Goal: Task Accomplishment & Management: Complete application form

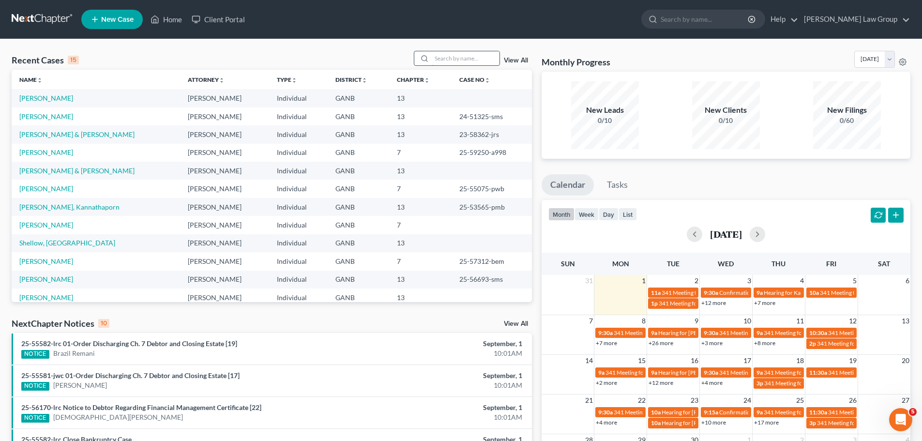
click at [457, 58] on input "search" at bounding box center [466, 58] width 68 height 14
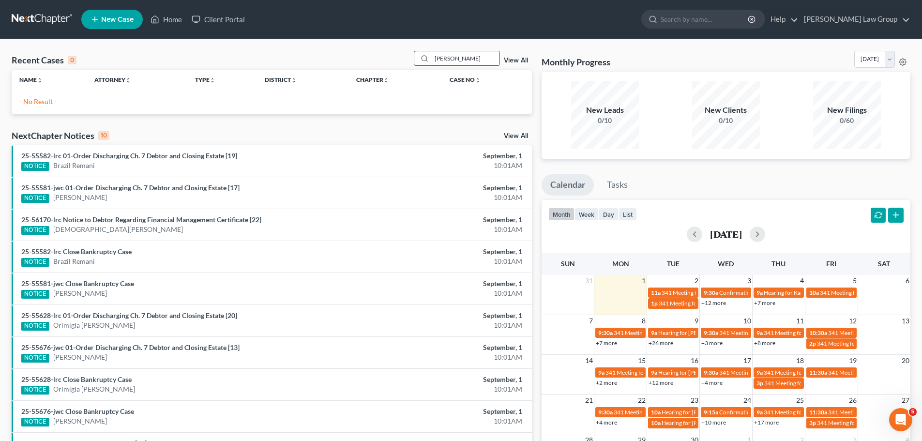
type input "[PERSON_NAME]"
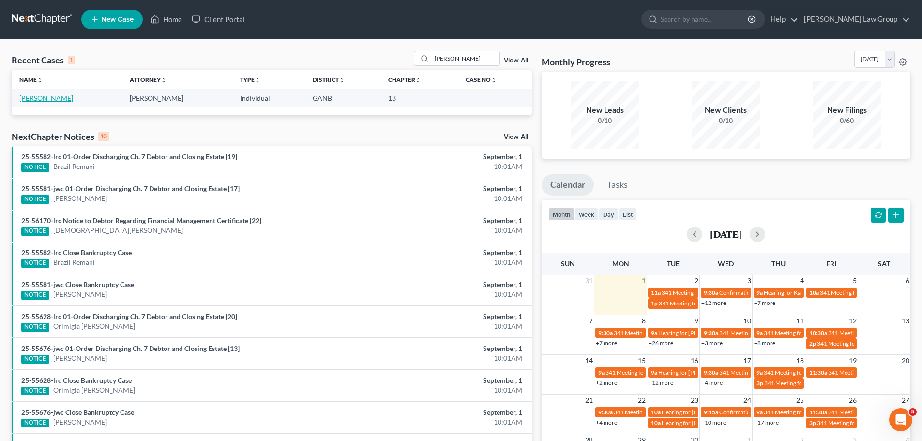
click at [44, 97] on link "[PERSON_NAME]" at bounding box center [46, 98] width 54 height 8
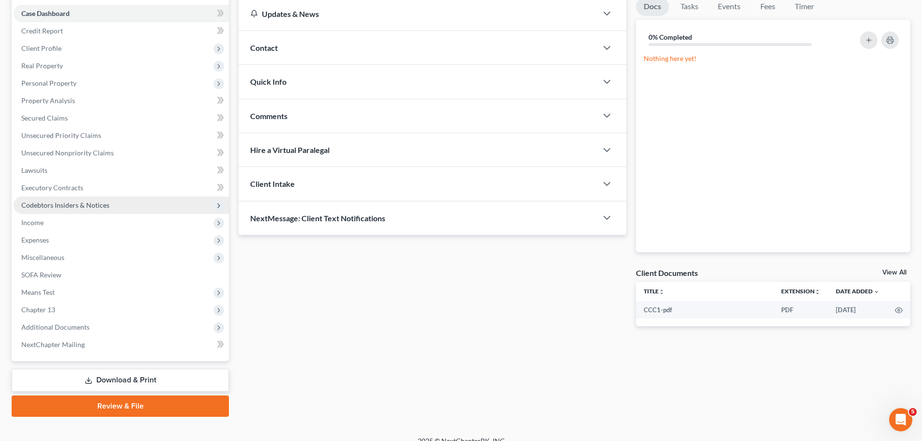
scroll to position [97, 0]
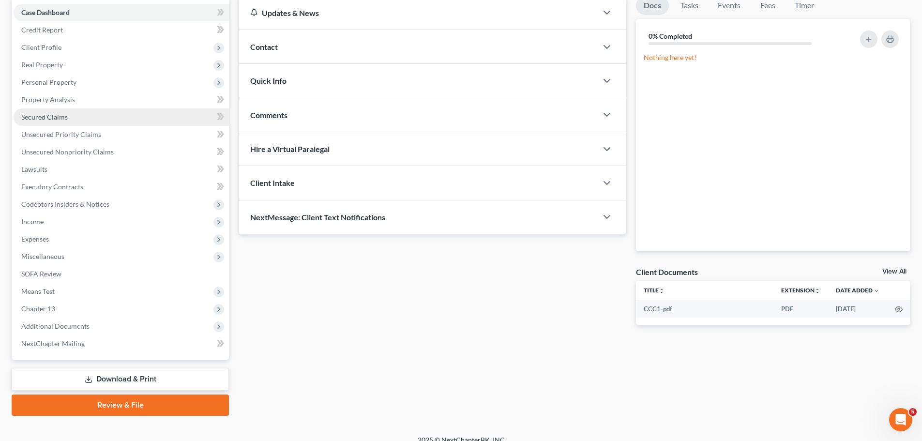
click at [43, 122] on link "Secured Claims" at bounding box center [121, 116] width 215 height 17
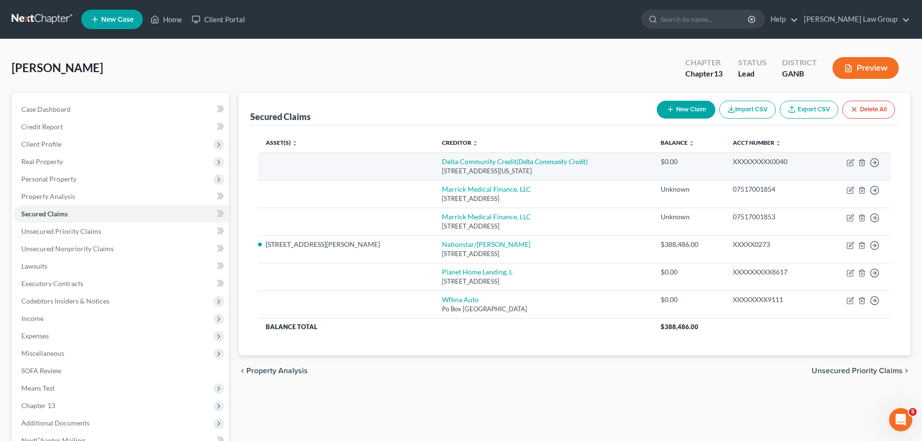
click at [875, 168] on td "Move to E Move to F Move to G Move to Notice Only" at bounding box center [855, 167] width 71 height 28
click at [874, 157] on div "Move to E Move to F Move to G Move to Notice Only" at bounding box center [875, 162] width 10 height 10
click at [874, 164] on icon "button" at bounding box center [875, 163] width 10 height 10
click at [836, 183] on link "Move to F" at bounding box center [830, 186] width 81 height 16
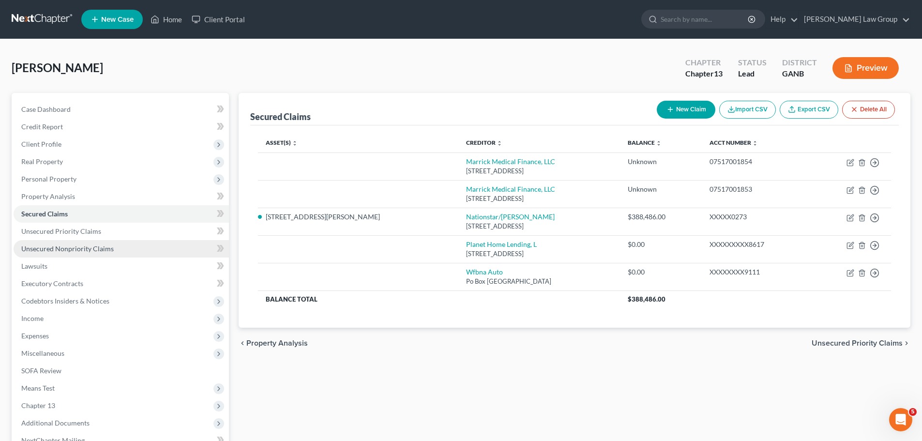
click at [106, 244] on link "Unsecured Nonpriority Claims" at bounding box center [121, 248] width 215 height 17
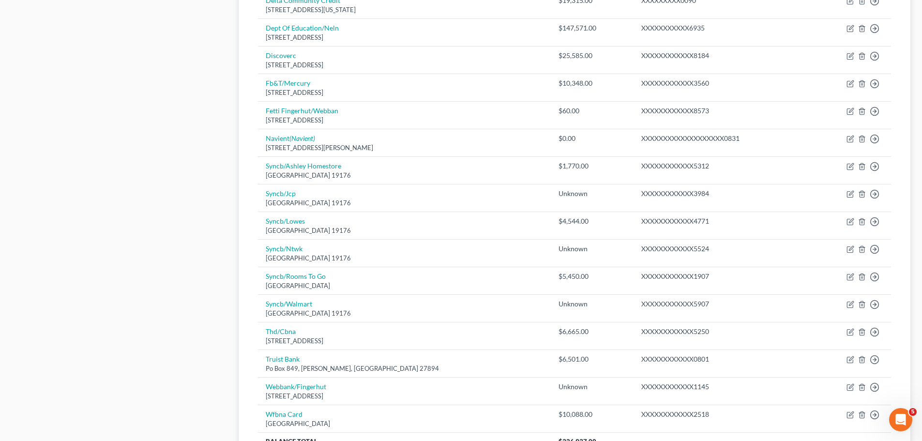
scroll to position [581, 0]
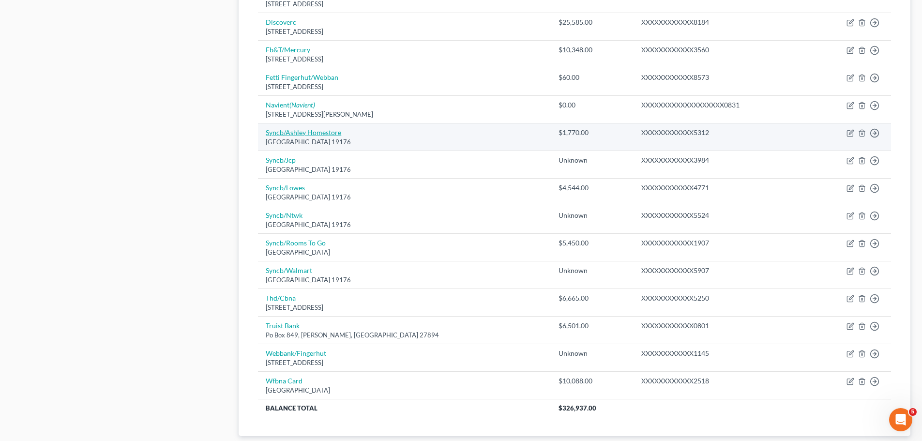
click at [297, 134] on link "Syncb/Ashley Homestore" at bounding box center [304, 132] width 76 height 8
select select "39"
select select "2"
select select "0"
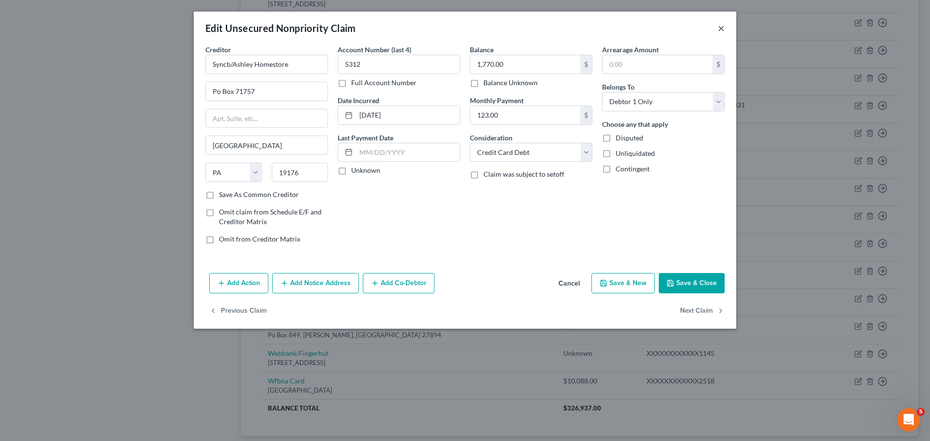
click at [723, 31] on button "×" at bounding box center [721, 28] width 7 height 12
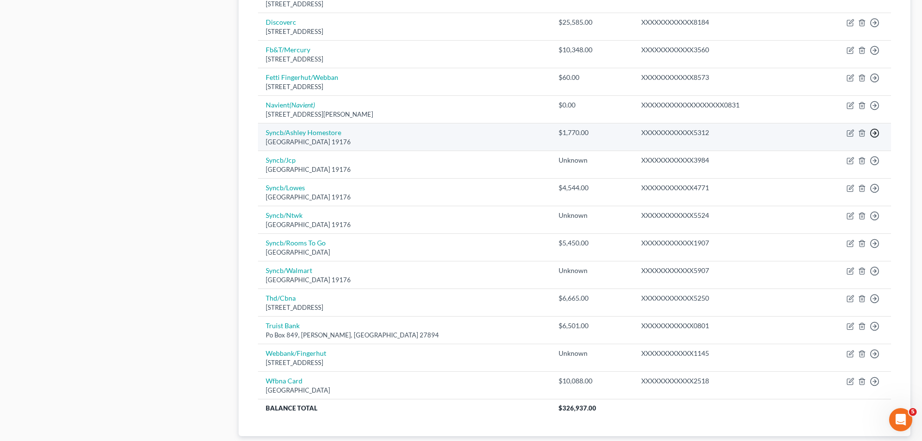
click at [827, 143] on link "Move to D" at bounding box center [830, 140] width 81 height 16
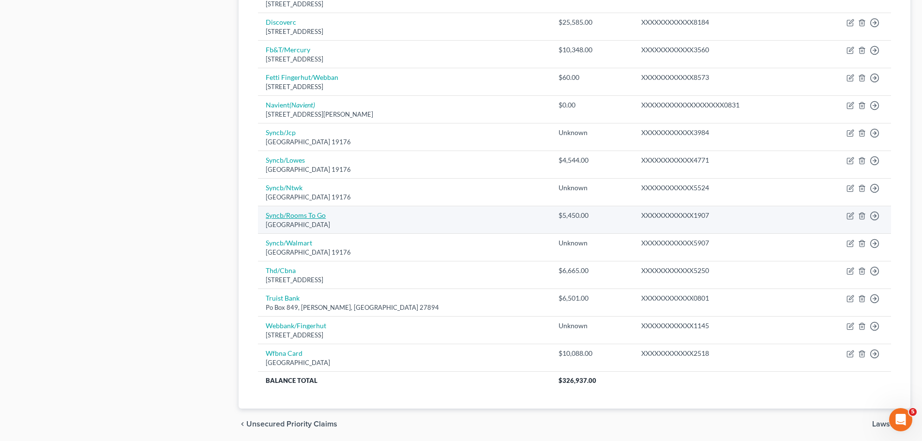
click at [302, 213] on link "Syncb/Rooms To Go" at bounding box center [296, 215] width 60 height 8
select select "39"
select select "2"
select select "0"
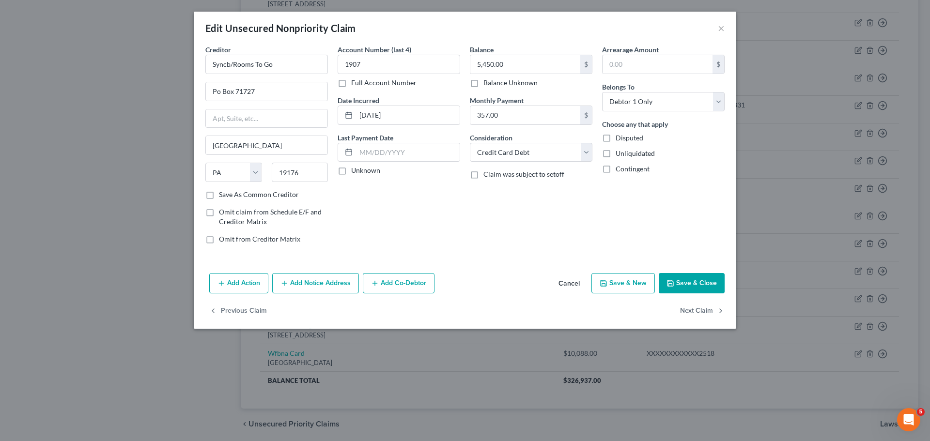
click at [706, 285] on button "Save & Close" at bounding box center [692, 283] width 66 height 20
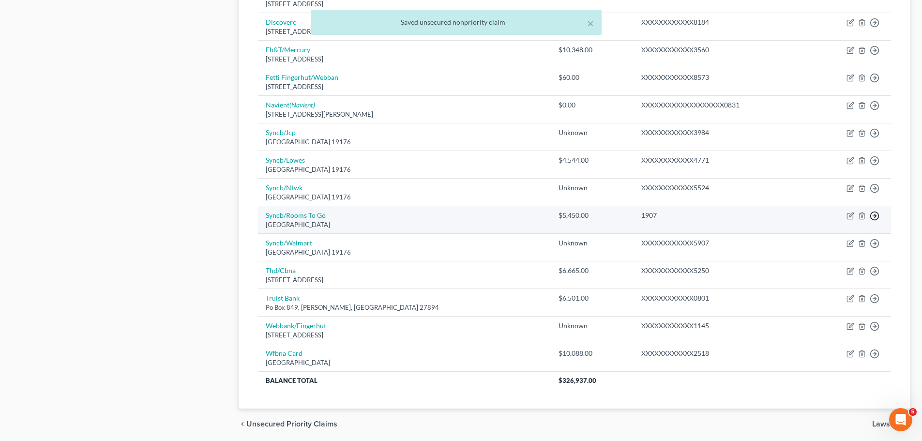
click at [832, 223] on link "Move to D" at bounding box center [830, 223] width 81 height 16
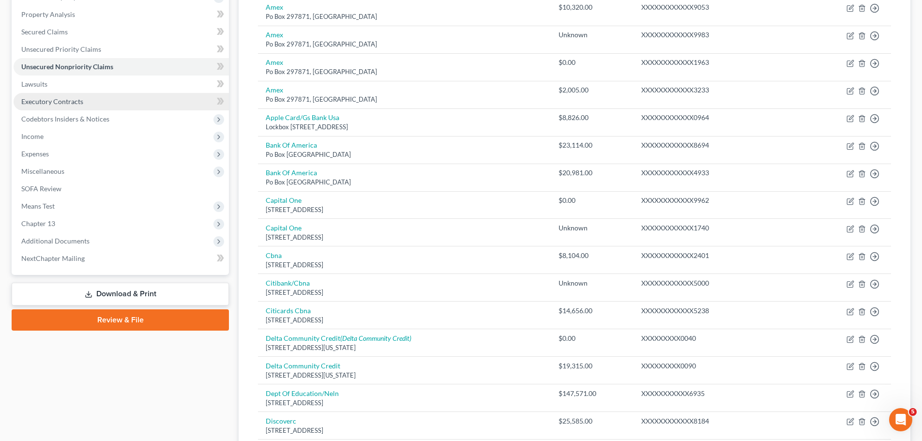
scroll to position [97, 0]
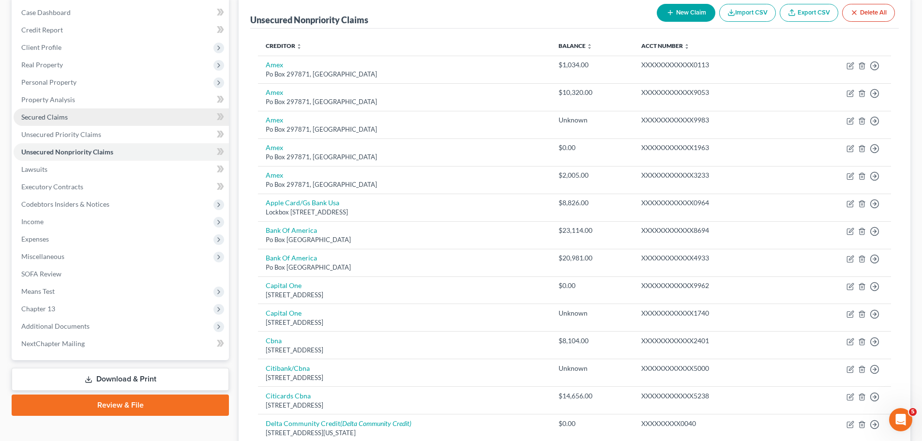
click at [67, 119] on link "Secured Claims" at bounding box center [121, 116] width 215 height 17
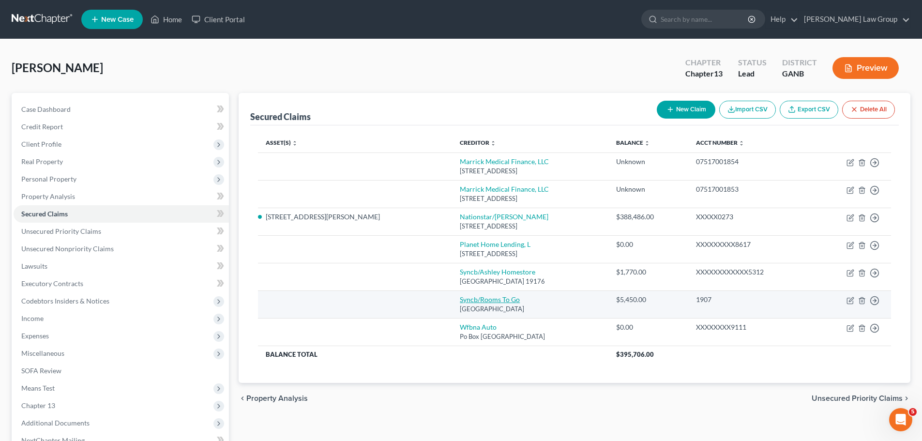
click at [460, 296] on link "Syncb/Rooms To Go" at bounding box center [490, 299] width 60 height 8
select select "39"
select select "0"
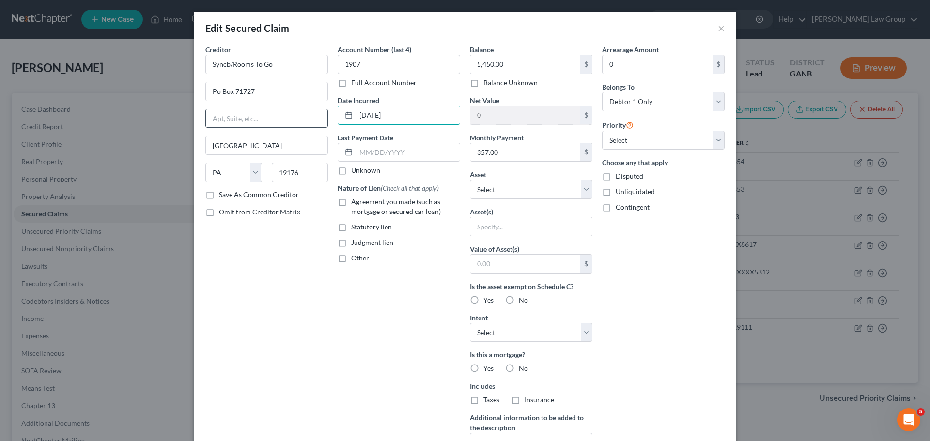
drag, startPoint x: 415, startPoint y: 116, endPoint x: 289, endPoint y: 113, distance: 126.9
click at [289, 113] on div "Creditor * Syncb/Rooms To Go Po Box 71727 [GEOGRAPHIC_DATA] [US_STATE][GEOGRAPH…" at bounding box center [464, 261] width 529 height 432
type input "[DATE]"
click at [390, 290] on div "Account Number (last 4) 1907 Full Account Number Date Incurred [DATE] Last Paym…" at bounding box center [399, 261] width 132 height 432
click at [351, 202] on label "Agreement you made (such as mortgage or secured car loan)" at bounding box center [405, 206] width 109 height 19
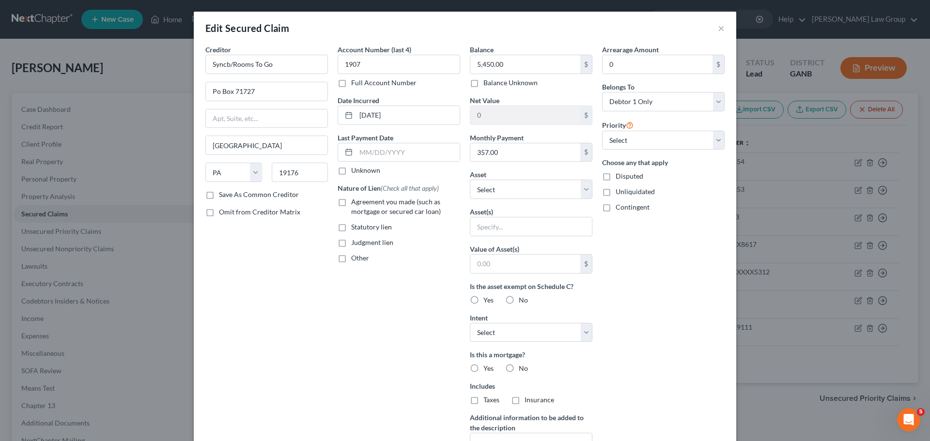
click at [355, 202] on input "Agreement you made (such as mortgage or secured car loan)" at bounding box center [358, 200] width 6 height 6
checkbox input "true"
click at [540, 329] on select "Select Surrender Redeem Reaffirm Avoid Other" at bounding box center [531, 332] width 123 height 19
select select "2"
click at [470, 323] on select "Select Surrender Redeem Reaffirm Avoid Other" at bounding box center [531, 332] width 123 height 19
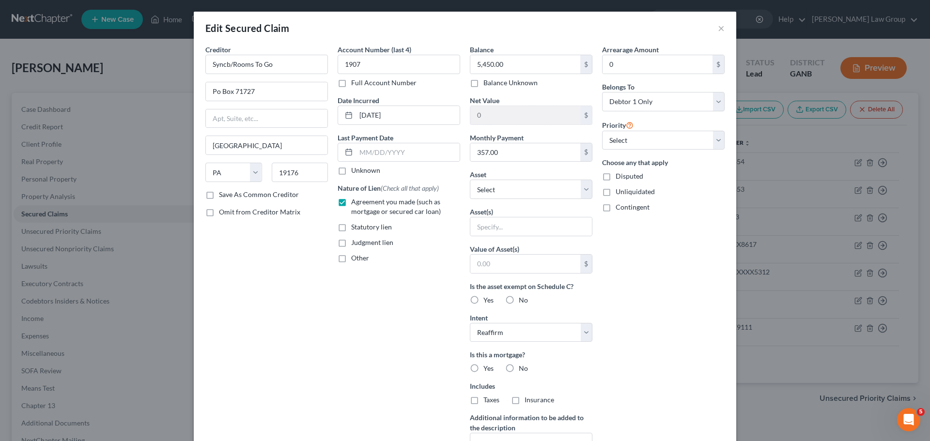
click at [633, 346] on div "Arrearage Amount 0 $ Belongs To * Select Debtor 1 Only Debtor 2 Only Debtor 1 A…" at bounding box center [663, 261] width 132 height 432
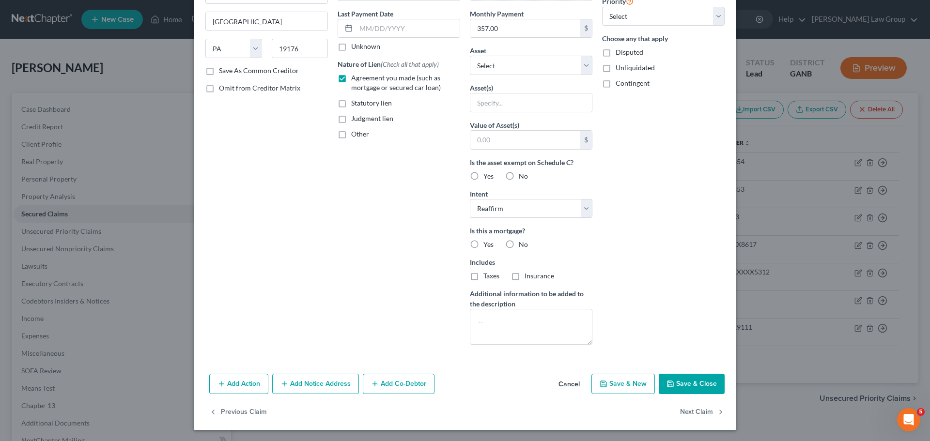
scroll to position [124, 0]
click at [507, 144] on input "text" at bounding box center [525, 139] width 110 height 18
click at [484, 94] on input "text" at bounding box center [531, 102] width 122 height 18
type input "Patio Furniture"
click at [483, 179] on label "Yes" at bounding box center [488, 176] width 10 height 10
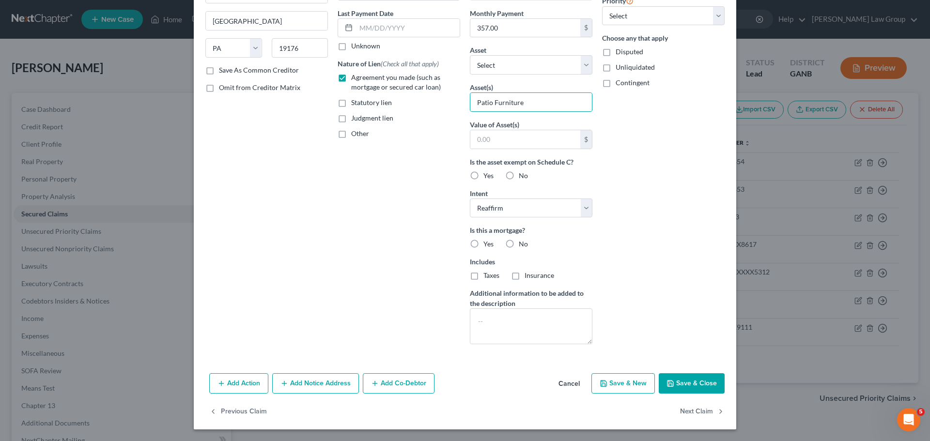
click at [487, 177] on input "Yes" at bounding box center [490, 174] width 6 height 6
radio input "true"
click at [519, 248] on label "No" at bounding box center [523, 244] width 9 height 10
click at [522, 245] on input "No" at bounding box center [525, 242] width 6 height 6
radio input "true"
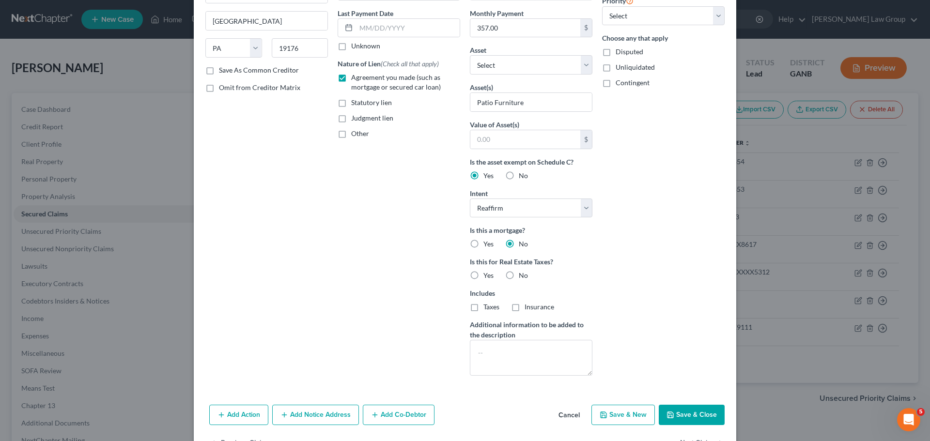
click at [519, 277] on label "No" at bounding box center [523, 276] width 9 height 10
click at [522, 277] on input "No" at bounding box center [525, 274] width 6 height 6
radio input "true"
click at [684, 420] on button "Save & Close" at bounding box center [692, 415] width 66 height 20
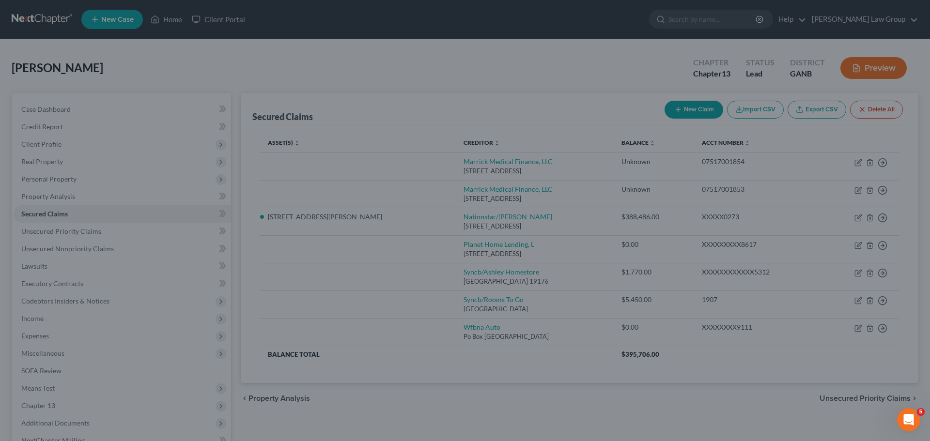
scroll to position [50, 0]
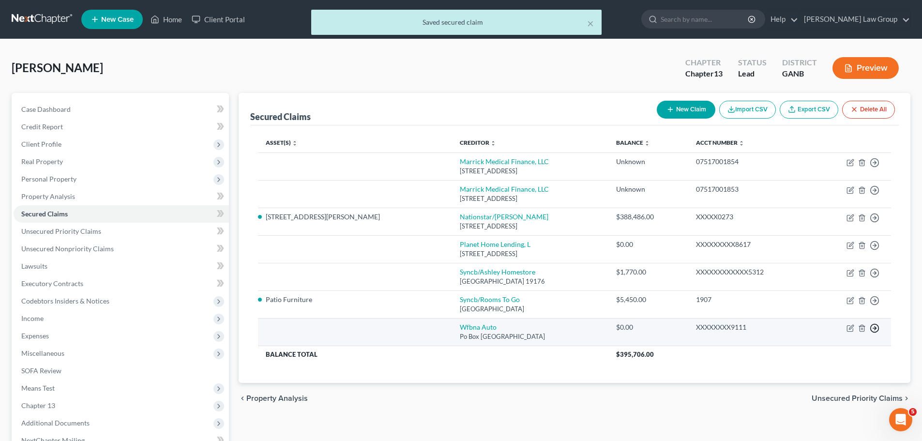
click at [876, 163] on line "button" at bounding box center [875, 163] width 3 height 0
click at [830, 353] on link "Move to F" at bounding box center [830, 351] width 81 height 16
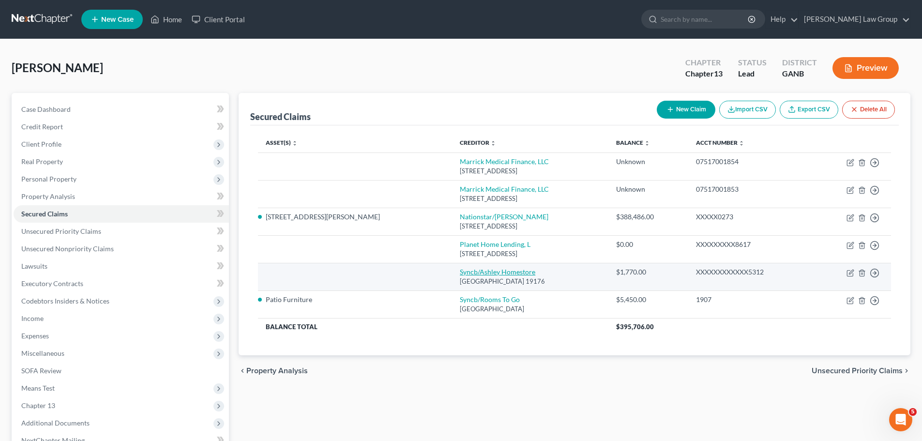
click at [460, 270] on link "Syncb/Ashley Homestore" at bounding box center [498, 272] width 76 height 8
select select "39"
select select "0"
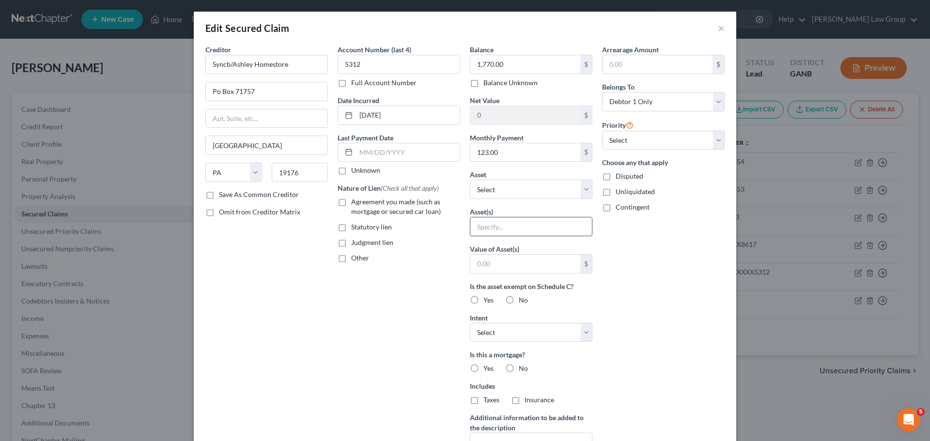
click at [485, 228] on input "text" at bounding box center [531, 226] width 122 height 18
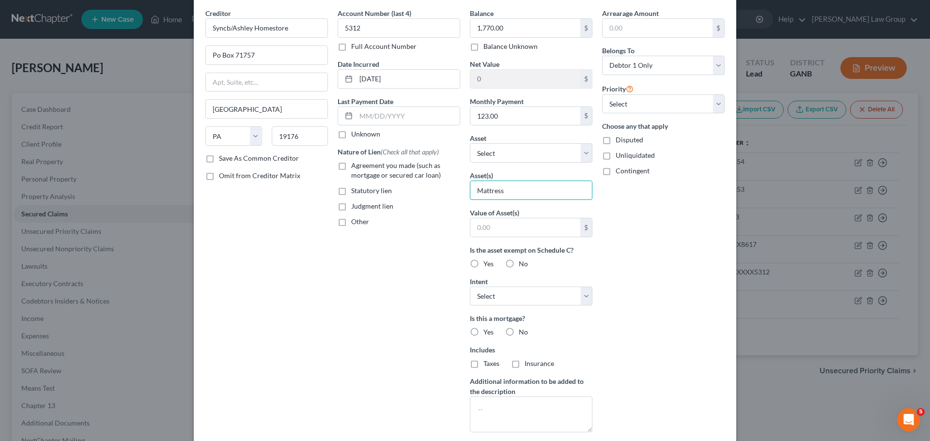
scroll to position [97, 0]
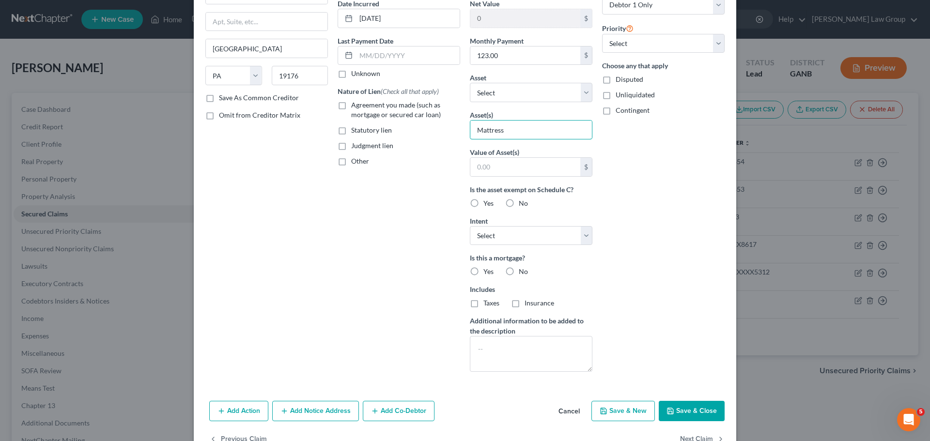
type input "Mattress"
click at [483, 208] on label "Yes" at bounding box center [488, 204] width 10 height 10
click at [487, 205] on input "Yes" at bounding box center [490, 202] width 6 height 6
radio input "true"
click at [493, 241] on select "Select Surrender Redeem Reaffirm Avoid Other" at bounding box center [531, 235] width 123 height 19
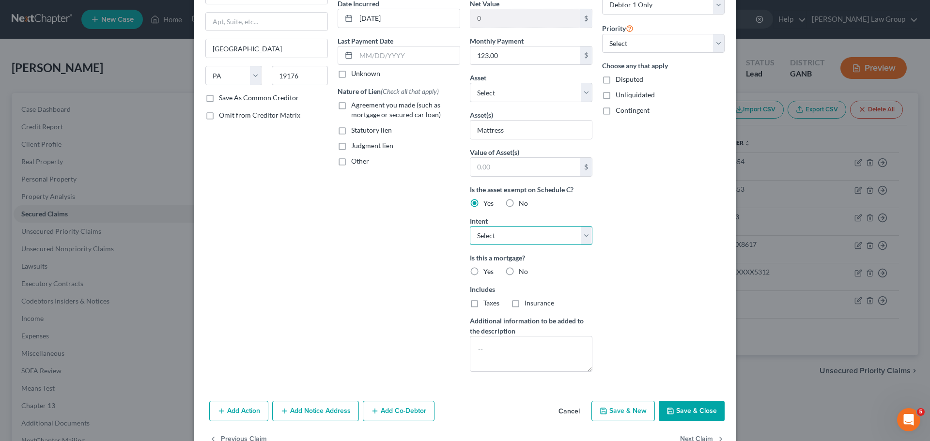
select select "2"
click at [470, 226] on select "Select Surrender Redeem Reaffirm Avoid Other" at bounding box center [531, 235] width 123 height 19
click at [519, 267] on label "No" at bounding box center [523, 272] width 9 height 10
click at [522, 267] on input "No" at bounding box center [525, 270] width 6 height 6
radio input "true"
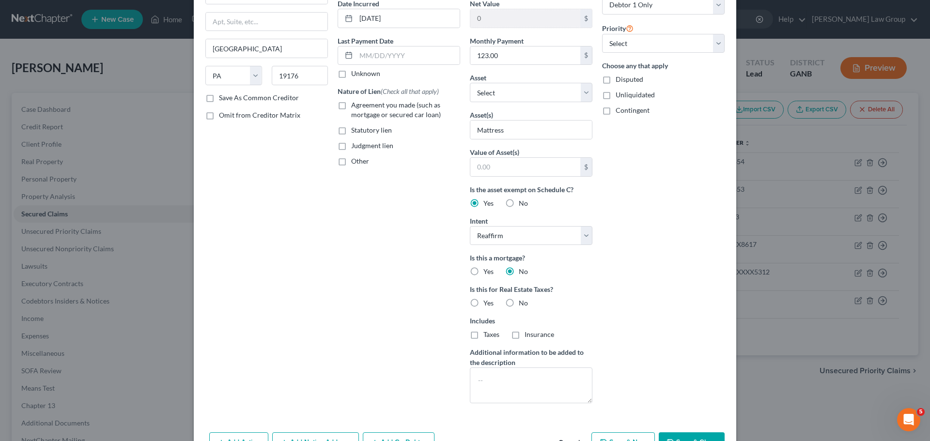
click at [512, 303] on div "No" at bounding box center [516, 303] width 23 height 10
click at [351, 107] on label "Agreement you made (such as mortgage or secured car loan)" at bounding box center [405, 109] width 109 height 19
click at [355, 107] on input "Agreement you made (such as mortgage or secured car loan)" at bounding box center [358, 103] width 6 height 6
checkbox input "true"
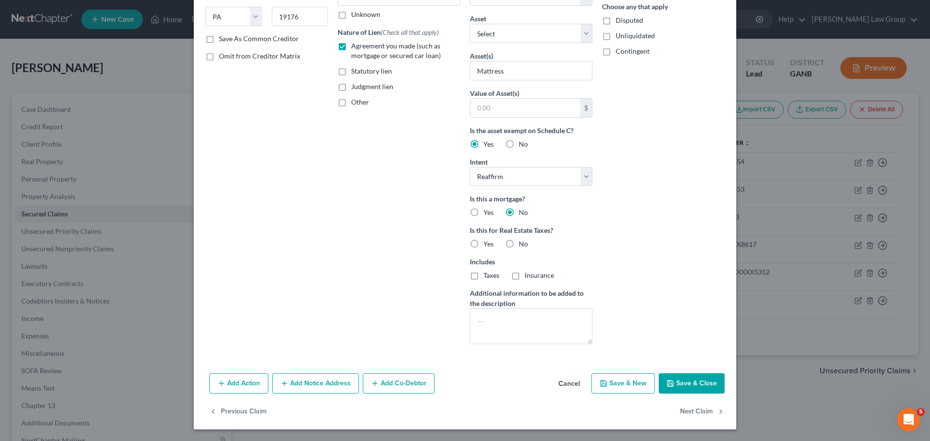
click at [692, 394] on button "Save & Close" at bounding box center [692, 383] width 66 height 20
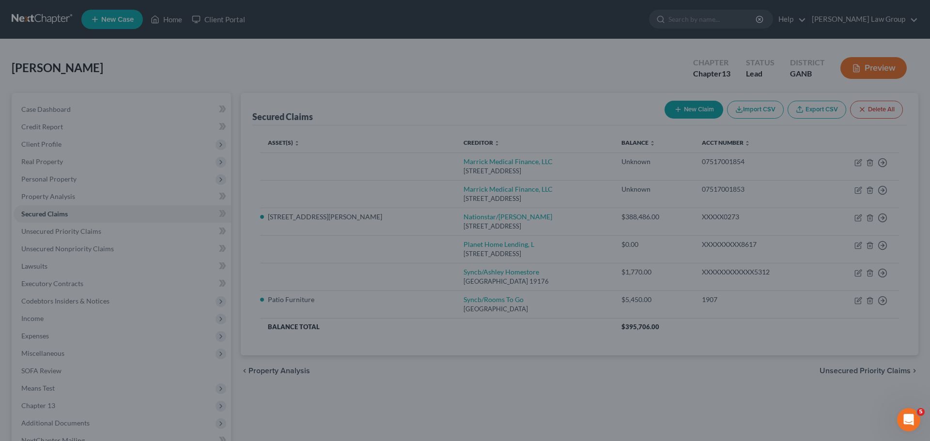
scroll to position [50, 0]
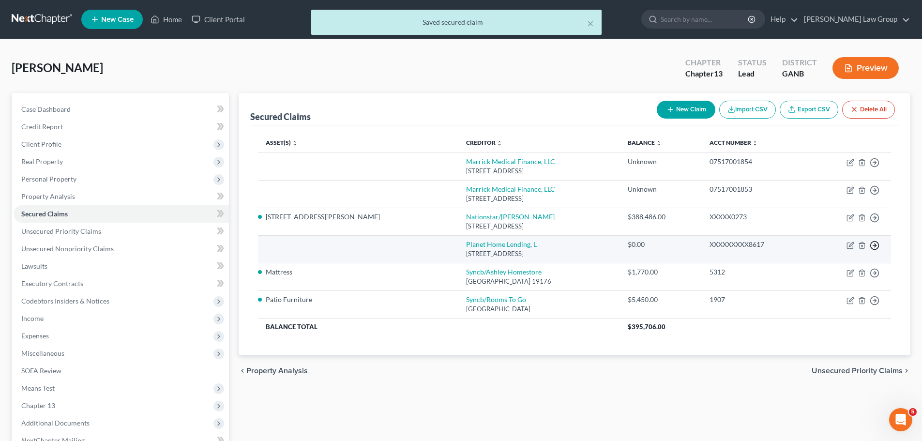
click at [877, 167] on circle "button" at bounding box center [875, 163] width 8 height 8
click at [815, 264] on link "Move to F" at bounding box center [830, 269] width 81 height 16
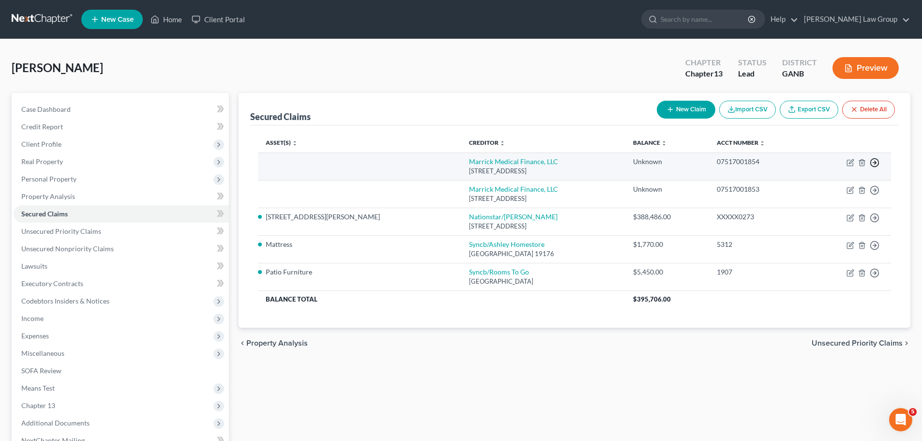
click at [873, 162] on icon "button" at bounding box center [875, 163] width 10 height 10
click at [829, 182] on link "Move to F" at bounding box center [830, 186] width 81 height 16
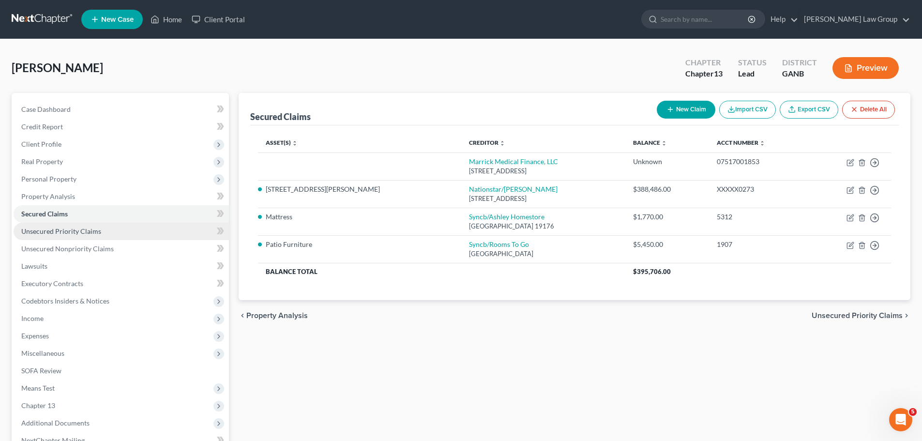
click at [55, 232] on span "Unsecured Priority Claims" at bounding box center [61, 231] width 80 height 8
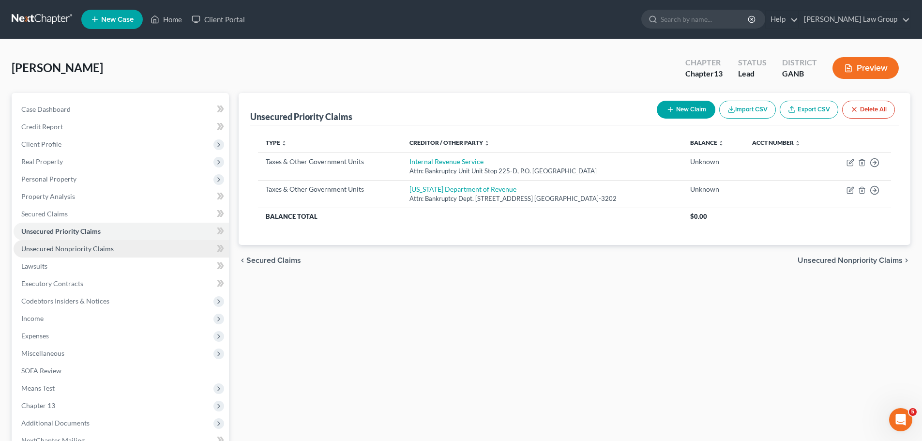
click at [84, 251] on span "Unsecured Nonpriority Claims" at bounding box center [67, 249] width 92 height 8
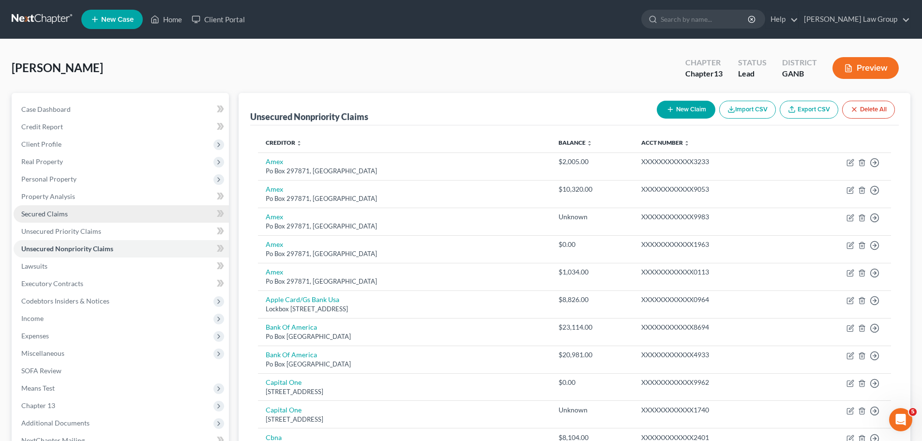
click at [60, 215] on span "Secured Claims" at bounding box center [44, 214] width 46 height 8
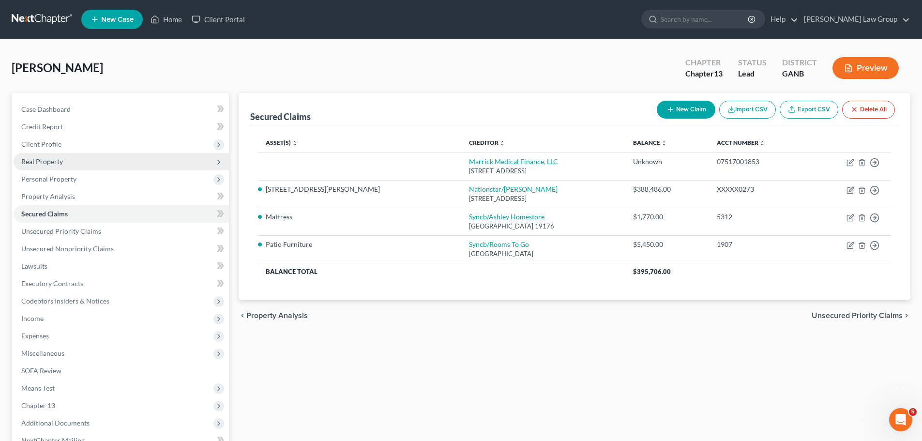
click at [87, 161] on span "Real Property" at bounding box center [121, 161] width 215 height 17
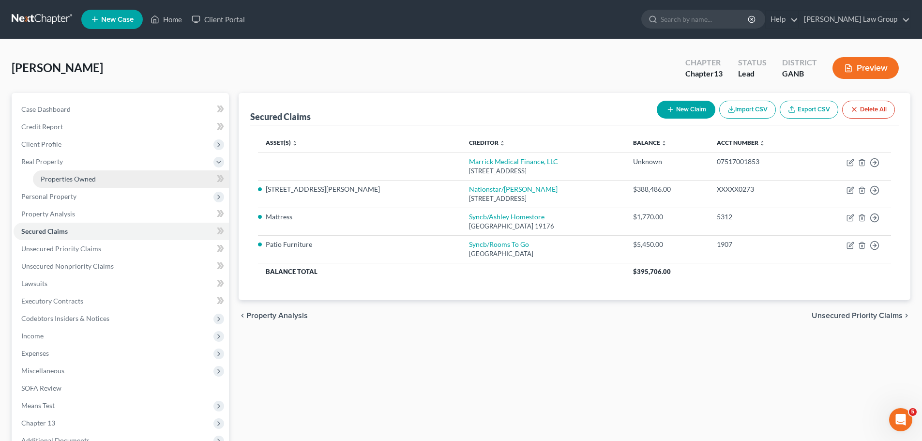
click at [72, 178] on span "Properties Owned" at bounding box center [68, 179] width 55 height 8
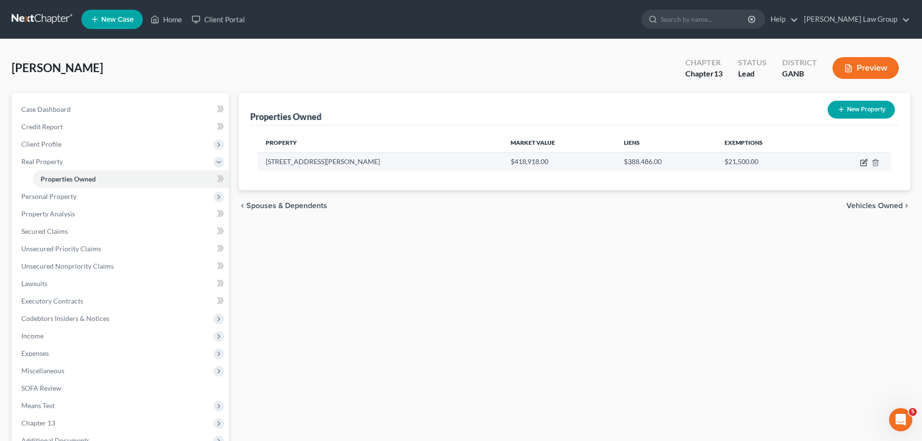
click at [864, 161] on icon "button" at bounding box center [865, 161] width 4 height 4
select select "10"
select select "0"
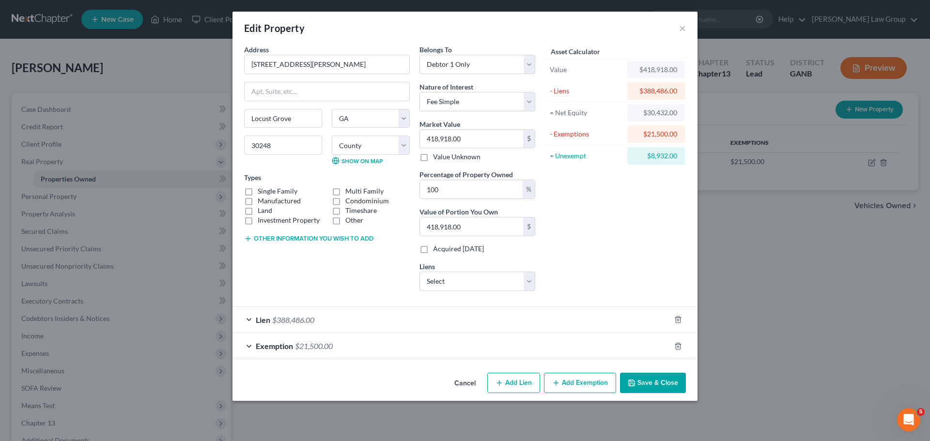
click at [520, 382] on button "Add Lien" at bounding box center [513, 383] width 53 height 20
select select "0"
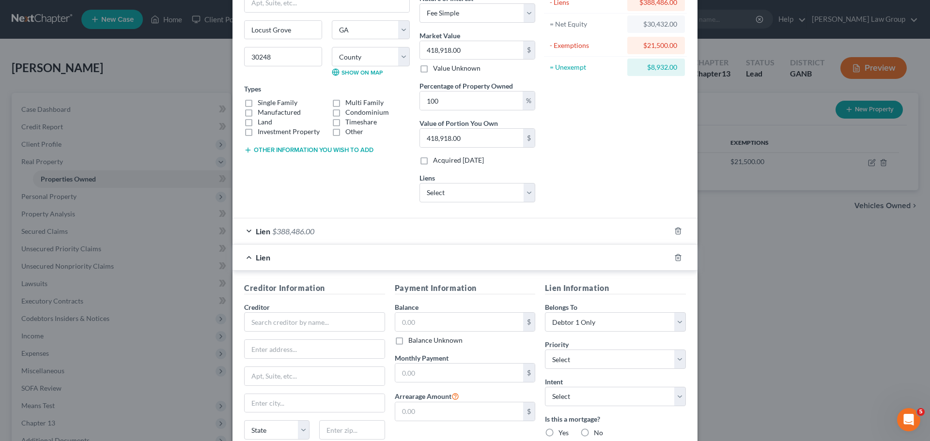
scroll to position [97, 0]
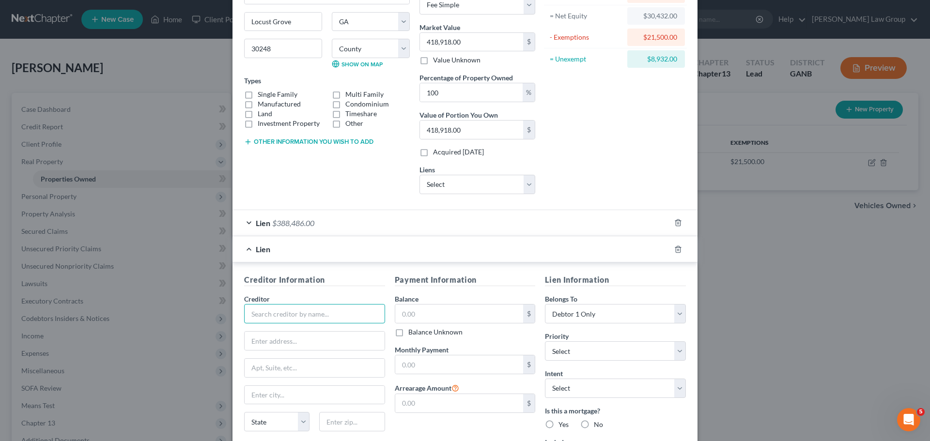
click at [322, 307] on input "text" at bounding box center [314, 313] width 141 height 19
type input "C"
click at [269, 314] on input "text" at bounding box center [314, 313] width 141 height 19
paste input "Flakes Mill Homeowners Association, Inc."
type input "Flakes Mill Homeowners Association, Inc."
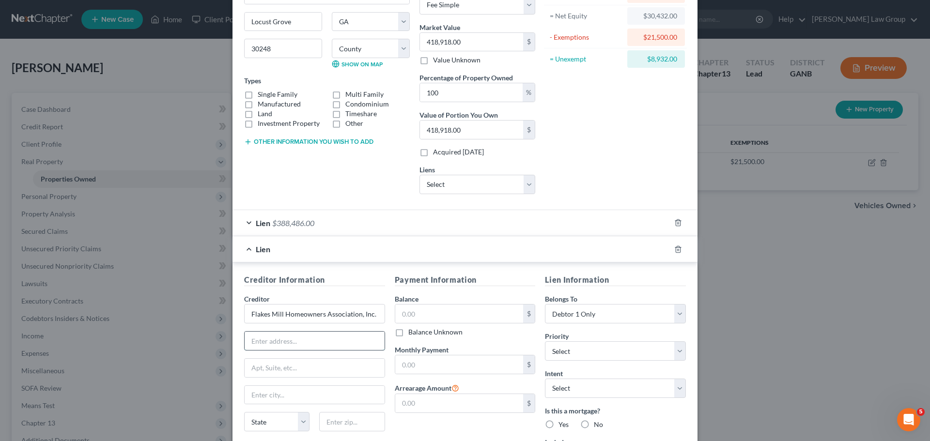
click at [319, 335] on input "text" at bounding box center [315, 341] width 140 height 18
paste input "P.O. Box 650"
type input "P.O. Box 650"
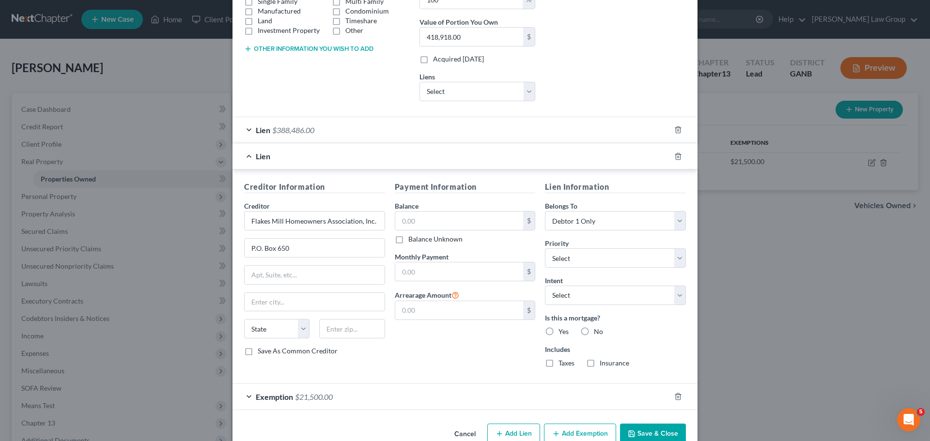
scroll to position [194, 0]
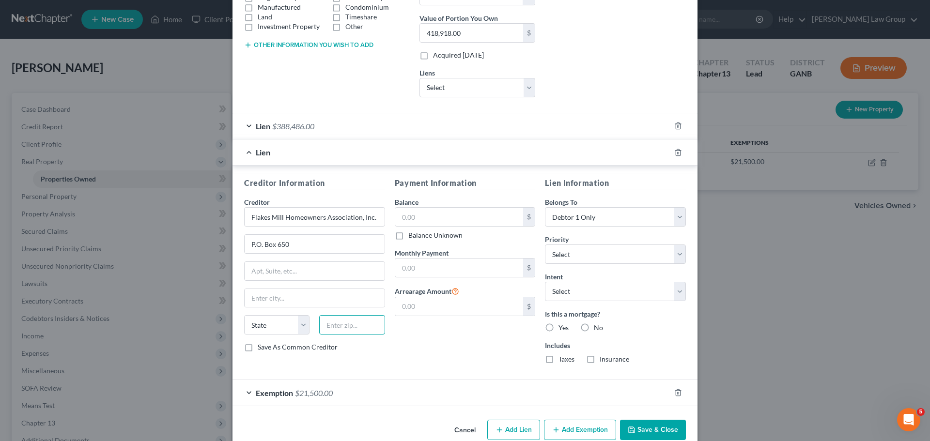
click at [340, 330] on input "text" at bounding box center [351, 324] width 65 height 19
paste input "30248,"
type input "30248,"
click at [461, 352] on div "Payment Information Balance $ Balance Unknown Balance Undetermined $ Balance Un…" at bounding box center [465, 274] width 151 height 194
click at [594, 327] on label "No" at bounding box center [598, 328] width 9 height 10
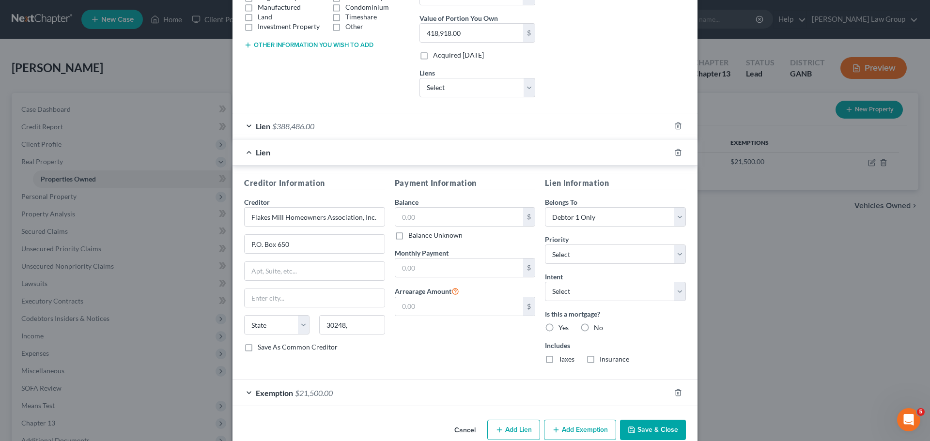
click at [598, 327] on input "No" at bounding box center [601, 326] width 6 height 6
radio input "true"
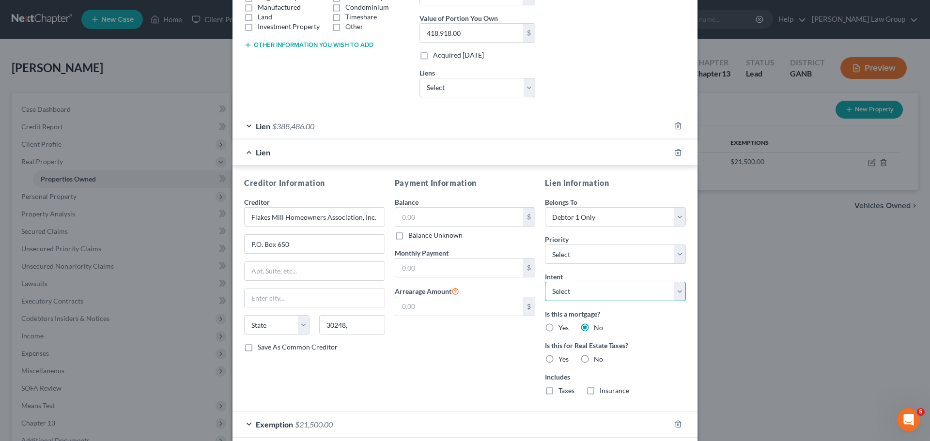
click at [564, 291] on select "Select Surrender Redeem Reaffirm Avoid Other" at bounding box center [615, 291] width 141 height 19
select select "2"
click at [545, 282] on select "Select Surrender Redeem Reaffirm Avoid Other" at bounding box center [615, 291] width 141 height 19
click at [593, 262] on select "Select 1st 2nd 3rd 4th 5th 6th 7th 8th 9th 10th 11th 12th 13th 14th 15th 16th 1…" at bounding box center [615, 254] width 141 height 19
click at [687, 333] on div "Lien Information Belongs To * Select Debtor 1 Only Debtor 2 Only Debtor 1 And D…" at bounding box center [615, 290] width 151 height 226
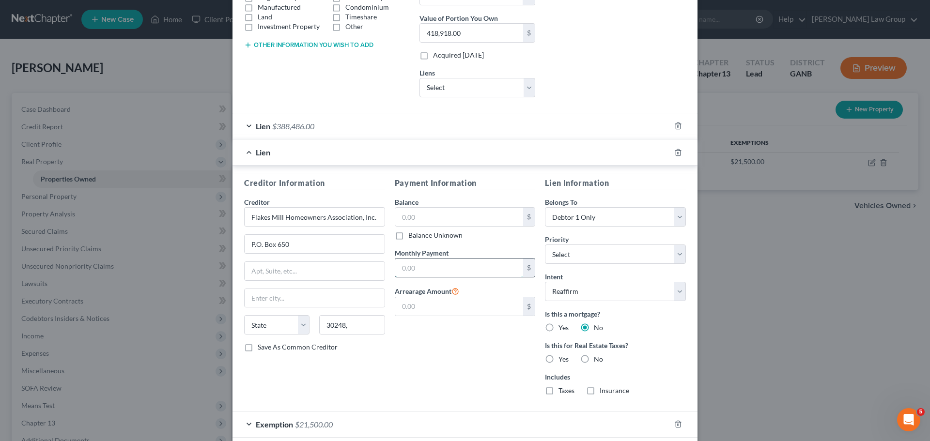
click at [427, 265] on input "text" at bounding box center [459, 268] width 128 height 18
type input "42.00"
click at [431, 223] on input "text" at bounding box center [459, 217] width 128 height 18
type input "0.00"
click at [425, 312] on input "text" at bounding box center [459, 306] width 128 height 18
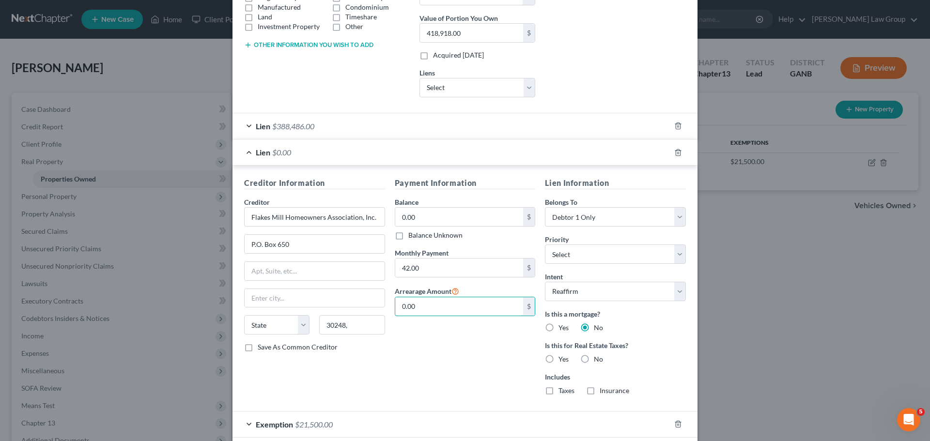
type input "0.00"
click at [594, 358] on label "No" at bounding box center [598, 359] width 9 height 10
click at [598, 358] on input "No" at bounding box center [601, 357] width 6 height 6
radio input "true"
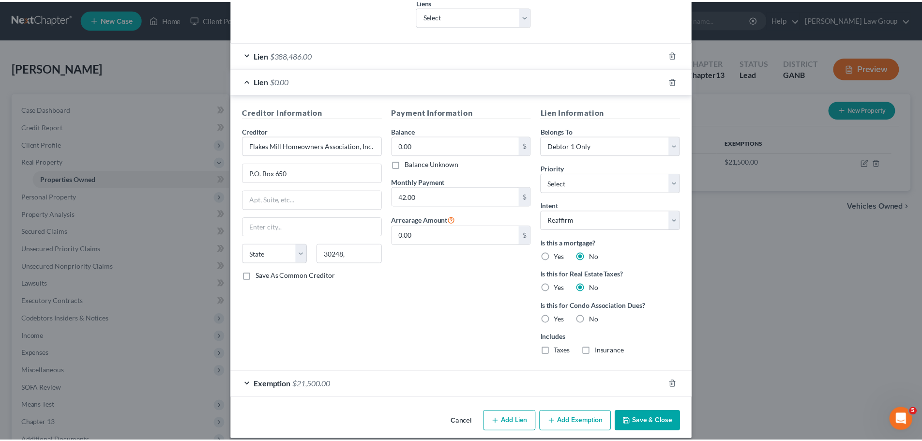
scroll to position [275, 0]
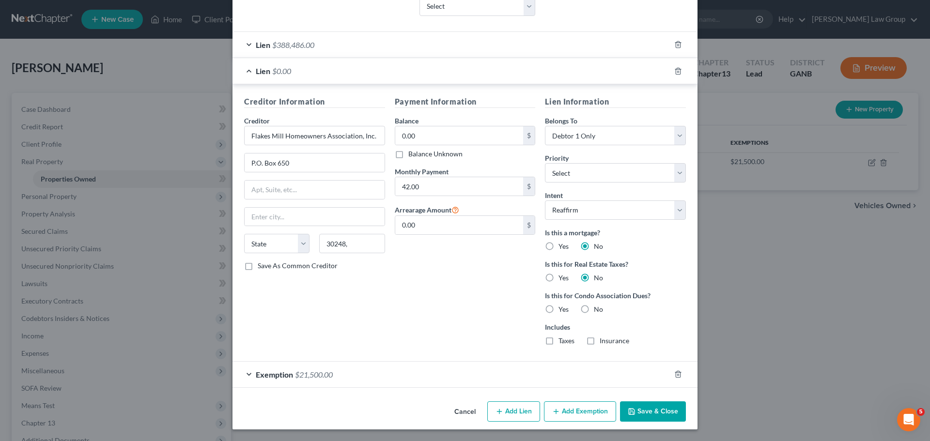
click at [558, 313] on label "Yes" at bounding box center [563, 310] width 10 height 10
click at [562, 311] on input "Yes" at bounding box center [565, 308] width 6 height 6
radio input "true"
click at [656, 414] on button "Save & Close" at bounding box center [653, 411] width 66 height 20
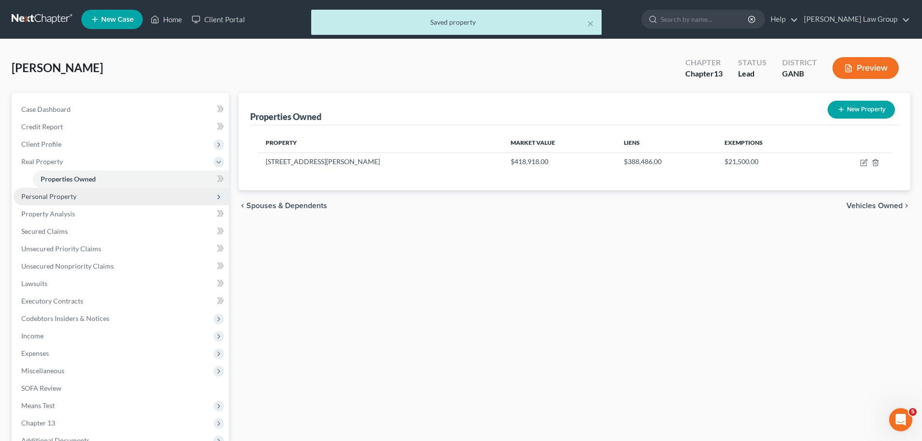
click at [94, 200] on span "Personal Property" at bounding box center [121, 196] width 215 height 17
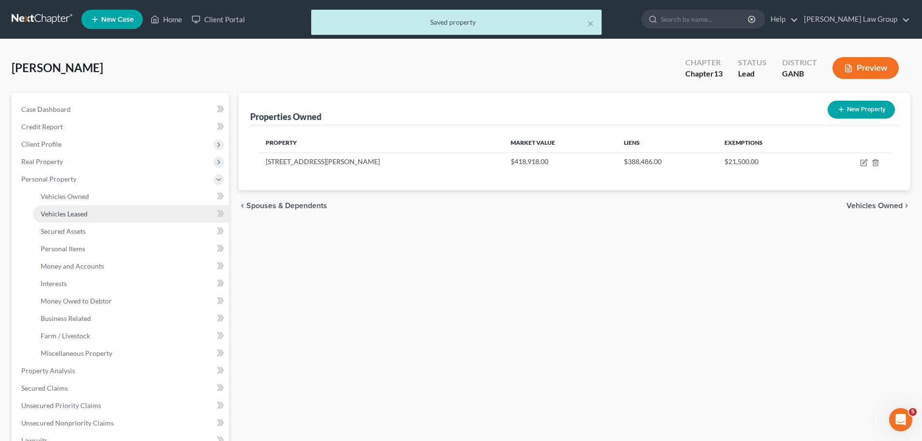
click at [94, 218] on link "Vehicles Leased" at bounding box center [131, 213] width 196 height 17
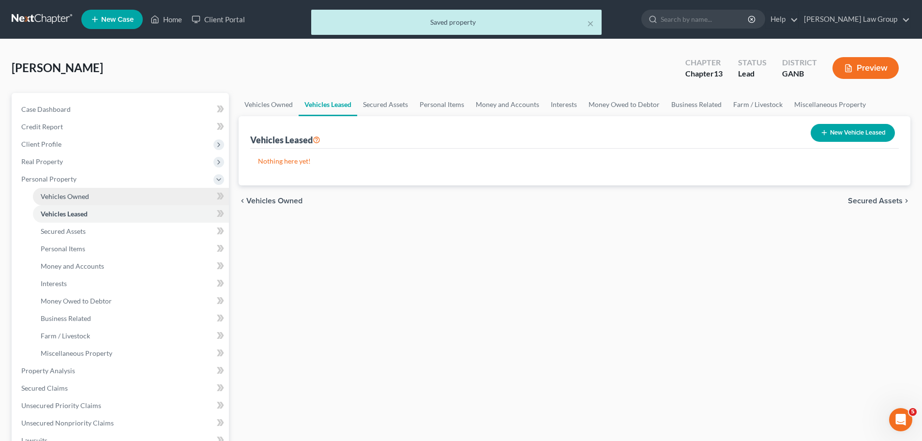
click at [96, 188] on link "Vehicles Owned" at bounding box center [131, 196] width 196 height 17
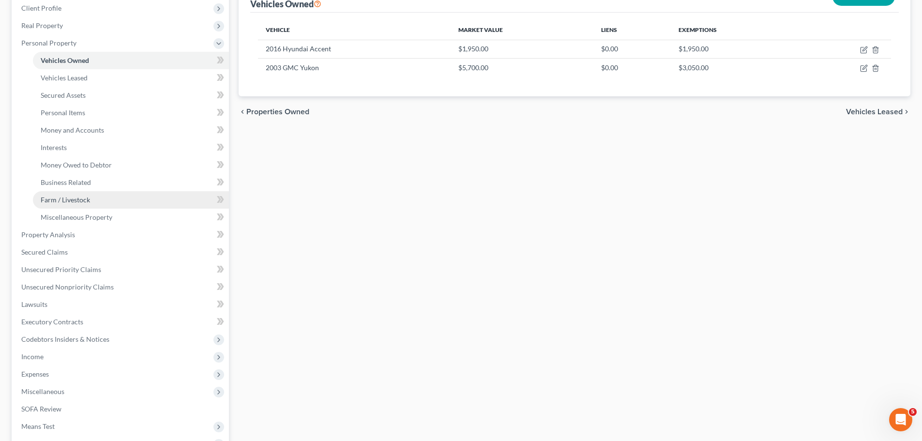
scroll to position [48, 0]
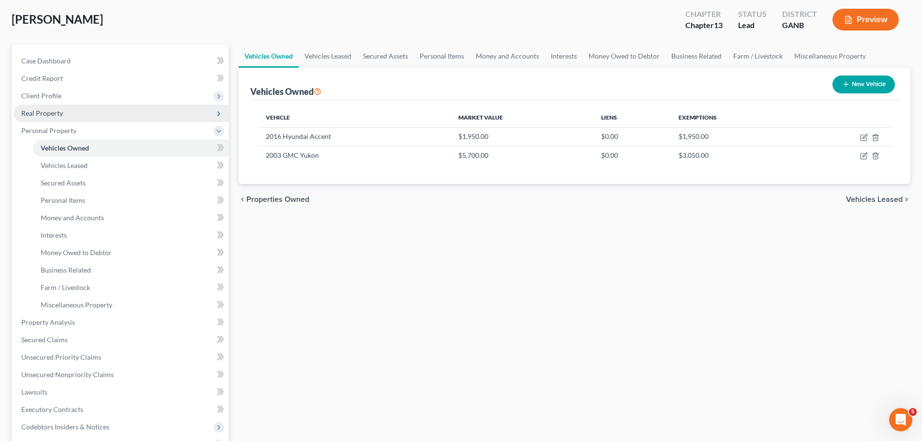
click at [57, 116] on span "Real Property" at bounding box center [42, 113] width 42 height 8
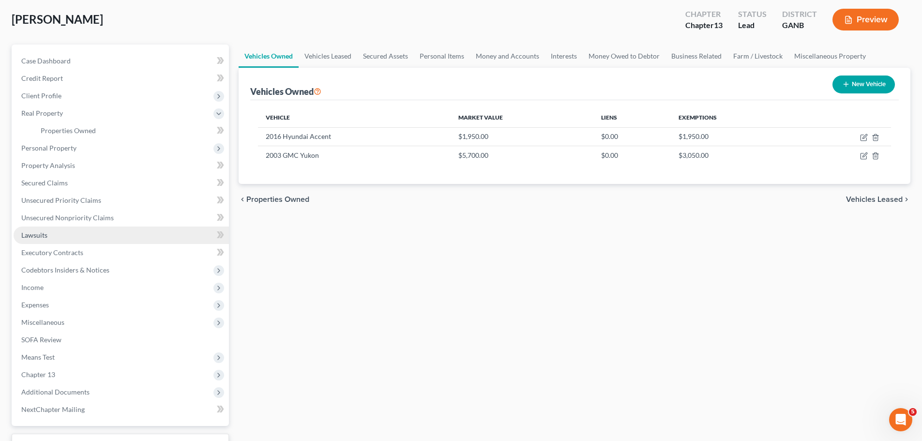
click at [51, 232] on link "Lawsuits" at bounding box center [121, 235] width 215 height 17
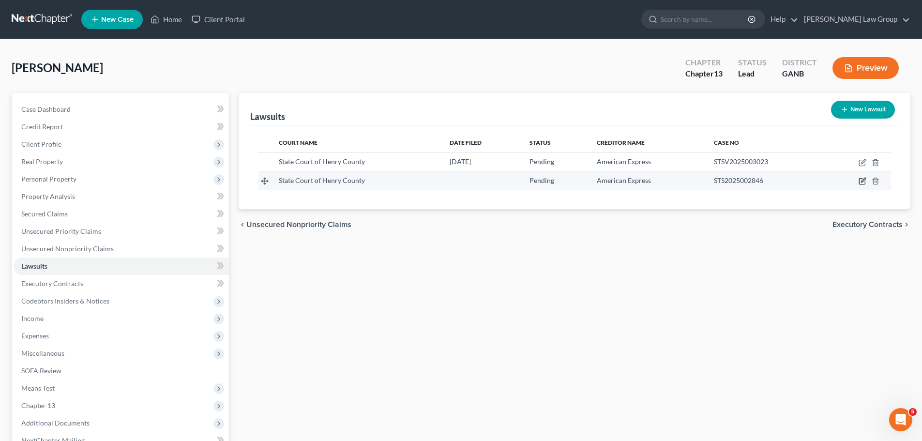
click at [862, 178] on icon "button" at bounding box center [863, 181] width 8 height 8
select select "10"
select select "0"
select select "4"
select select "33"
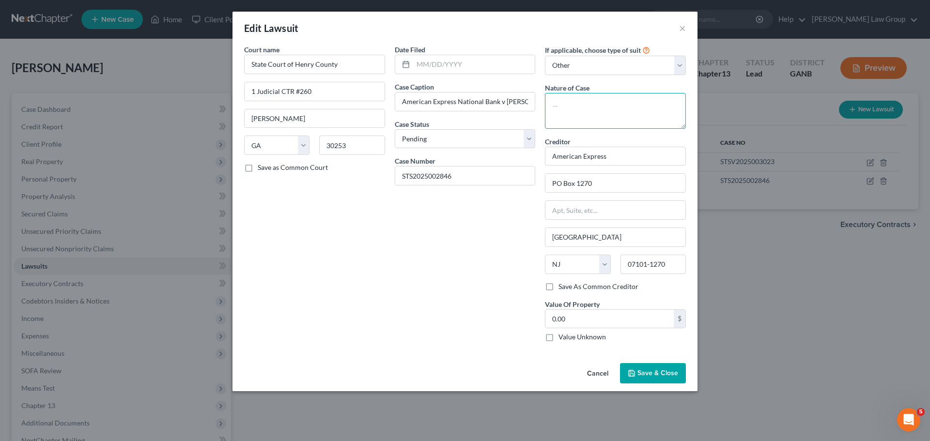
click at [576, 109] on textarea at bounding box center [615, 111] width 141 height 36
type textarea "Civil collection"
click at [558, 338] on label "Value Unknown" at bounding box center [581, 337] width 47 height 10
click at [562, 338] on input "Value Unknown" at bounding box center [565, 335] width 6 height 6
checkbox input "true"
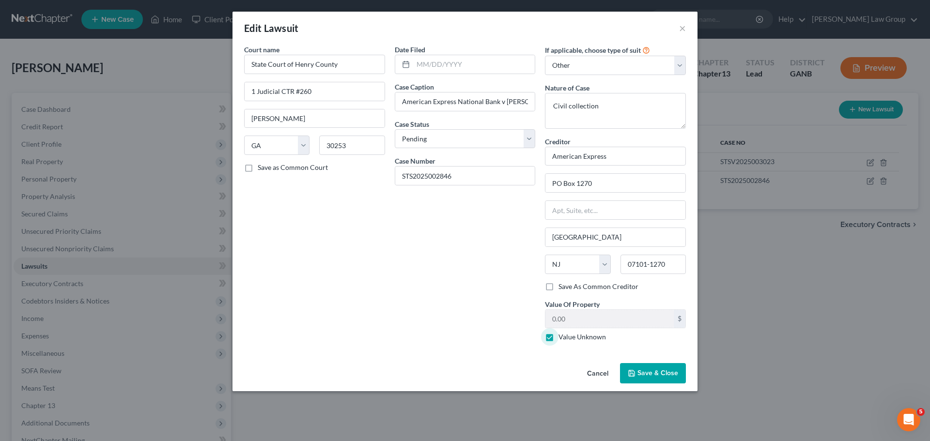
click at [647, 387] on div "Cancel Save & Close" at bounding box center [464, 375] width 465 height 32
click at [645, 381] on button "Save & Close" at bounding box center [653, 373] width 66 height 20
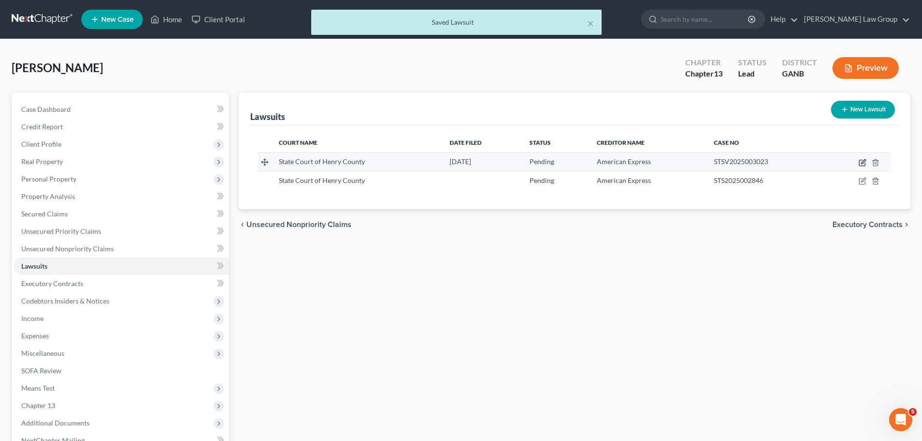
click at [864, 163] on icon "button" at bounding box center [863, 161] width 4 height 4
select select "10"
select select "0"
select select "4"
select select "33"
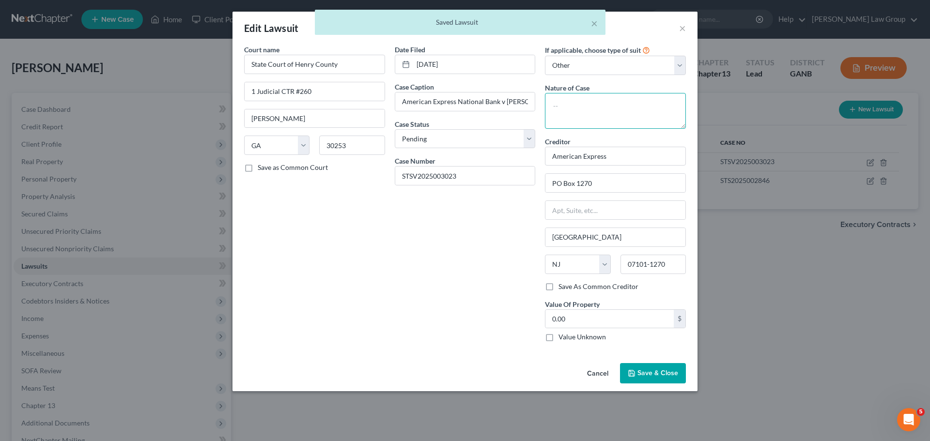
click at [582, 111] on textarea at bounding box center [615, 111] width 141 height 36
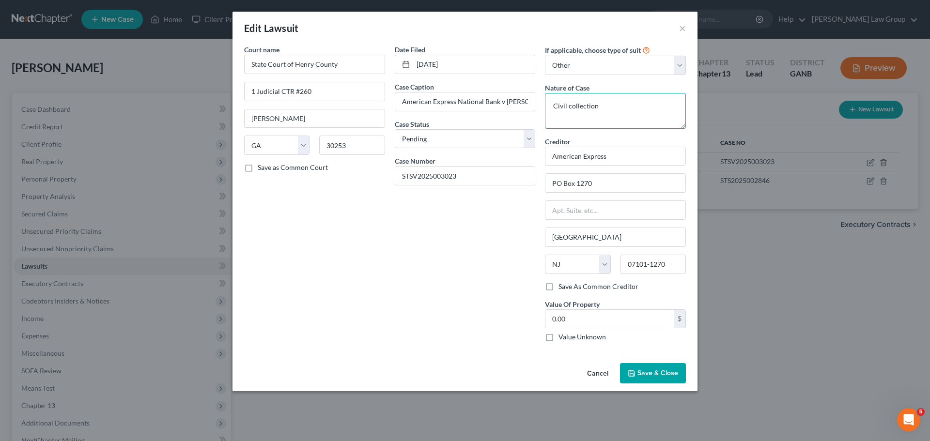
type textarea "Civil collection"
click at [558, 338] on label "Value Unknown" at bounding box center [581, 337] width 47 height 10
click at [562, 338] on input "Value Unknown" at bounding box center [565, 335] width 6 height 6
checkbox input "true"
click at [657, 374] on span "Save & Close" at bounding box center [657, 373] width 41 height 8
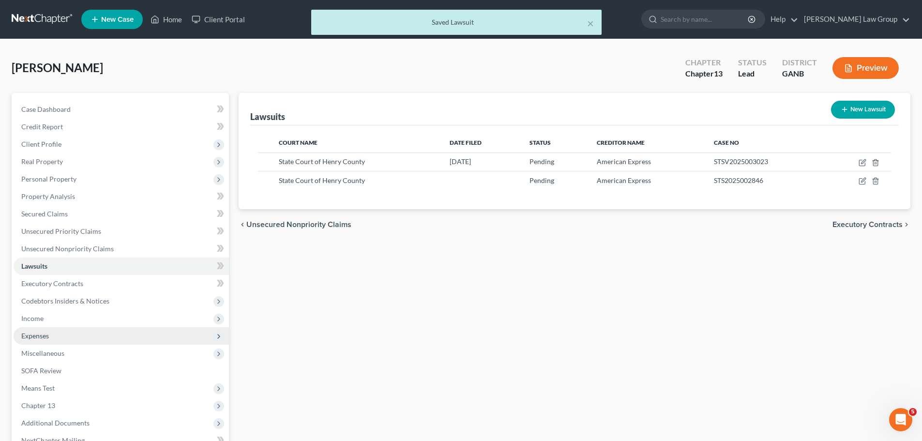
scroll to position [48, 0]
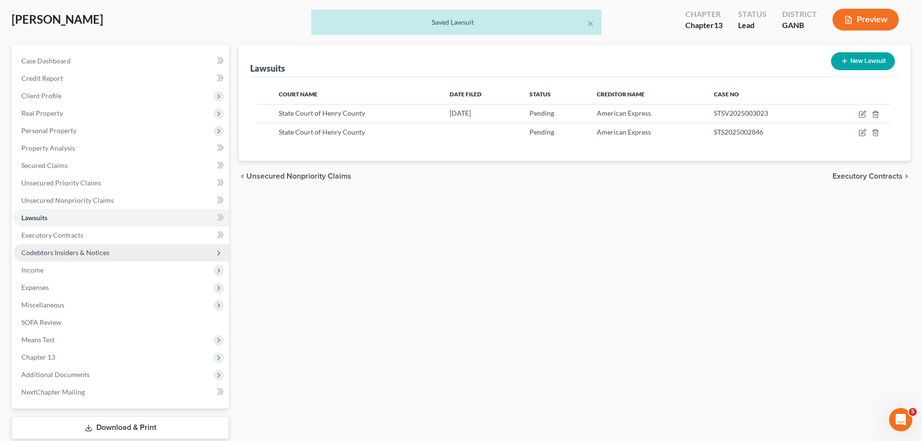
click at [114, 255] on span "Codebtors Insiders & Notices" at bounding box center [121, 252] width 215 height 17
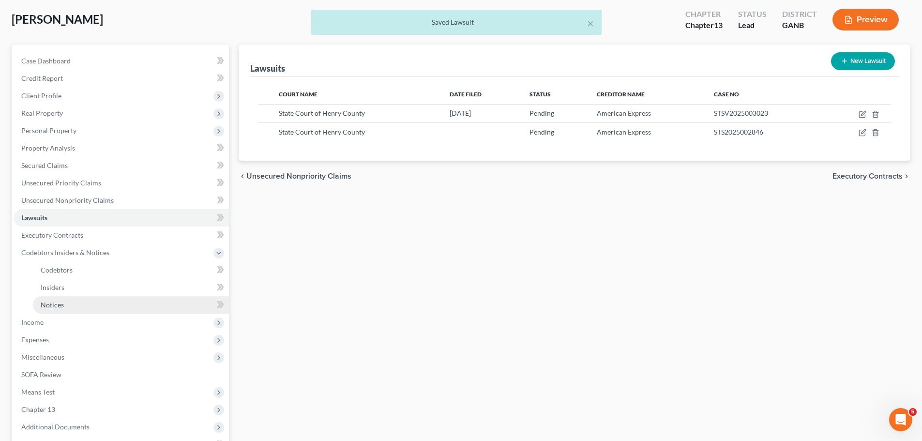
click at [112, 311] on link "Notices" at bounding box center [131, 304] width 196 height 17
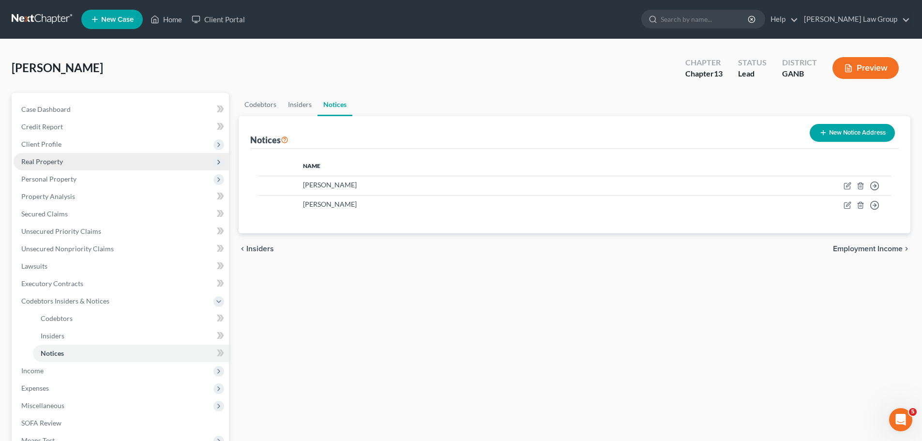
click at [74, 167] on span "Real Property" at bounding box center [121, 161] width 215 height 17
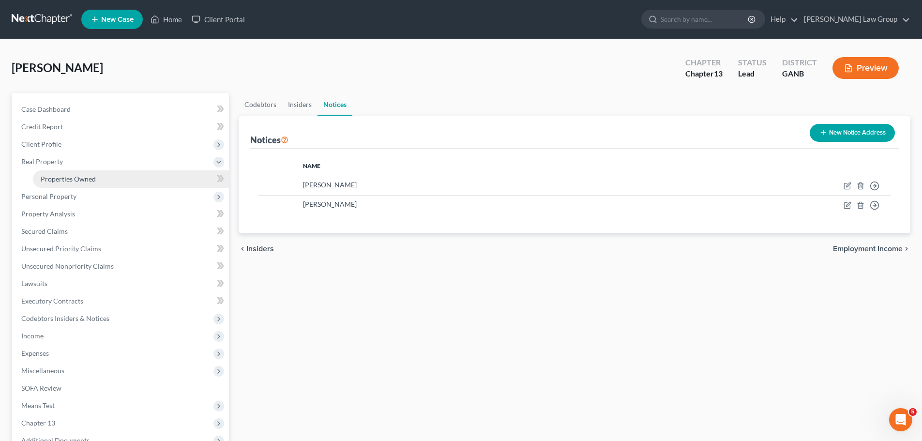
click at [80, 182] on span "Properties Owned" at bounding box center [68, 179] width 55 height 8
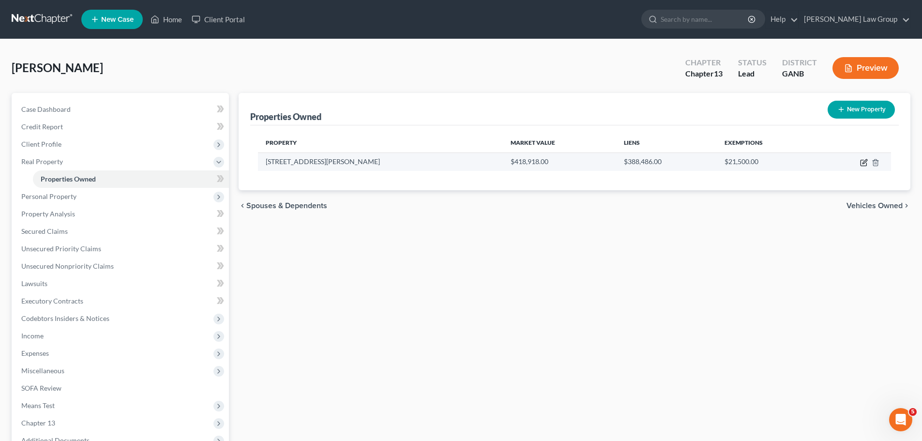
click at [867, 162] on icon "button" at bounding box center [864, 163] width 8 height 8
select select "10"
select select "74"
select select "0"
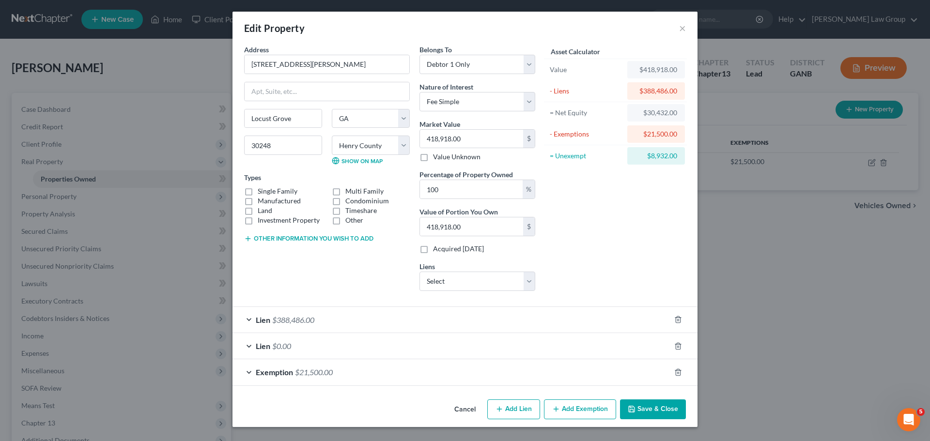
click at [258, 196] on label "Manufactured" at bounding box center [279, 201] width 43 height 10
click at [261, 196] on input "Manufactured" at bounding box center [264, 199] width 6 height 6
checkbox input "true"
click at [245, 319] on div "Lien $388,486.00" at bounding box center [451, 320] width 438 height 26
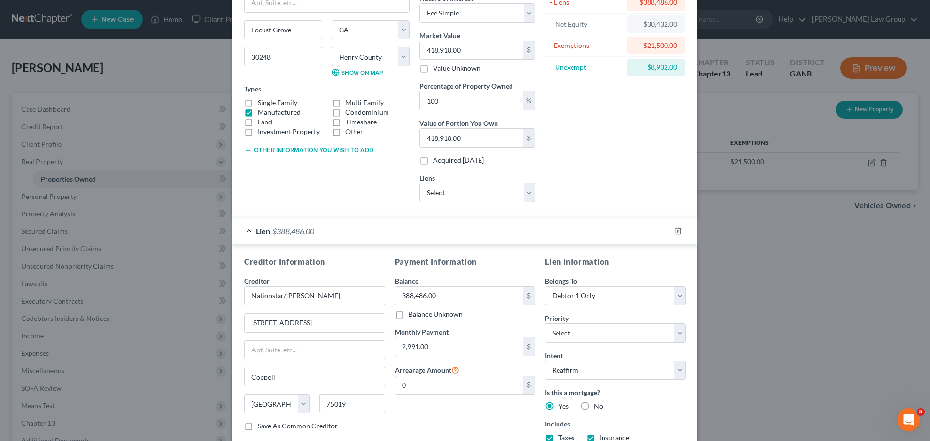
scroll to position [97, 0]
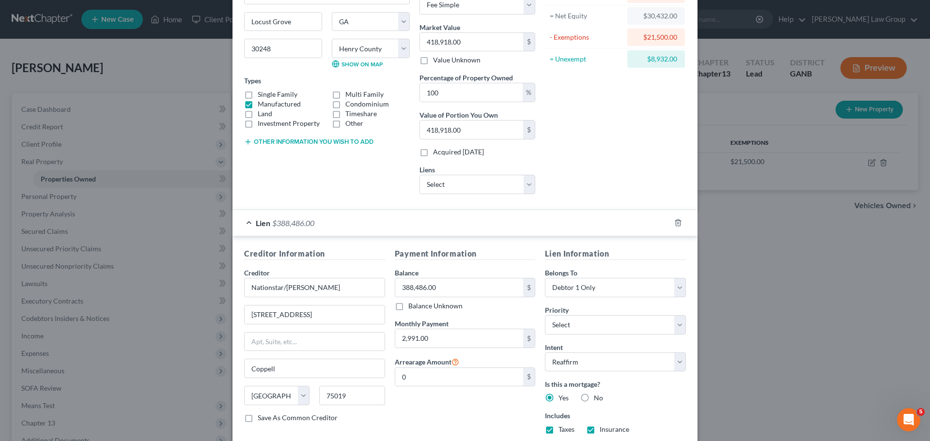
click at [247, 222] on div "Lien $388,486.00" at bounding box center [451, 223] width 438 height 26
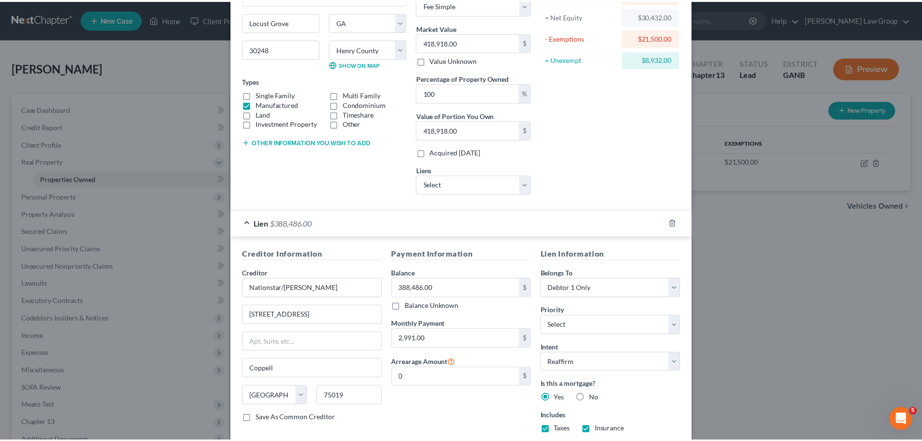
scroll to position [0, 0]
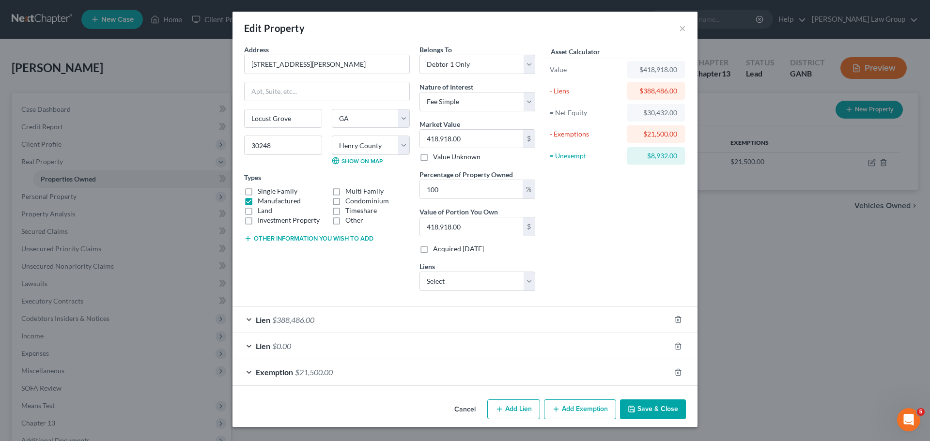
click at [661, 415] on button "Save & Close" at bounding box center [653, 409] width 66 height 20
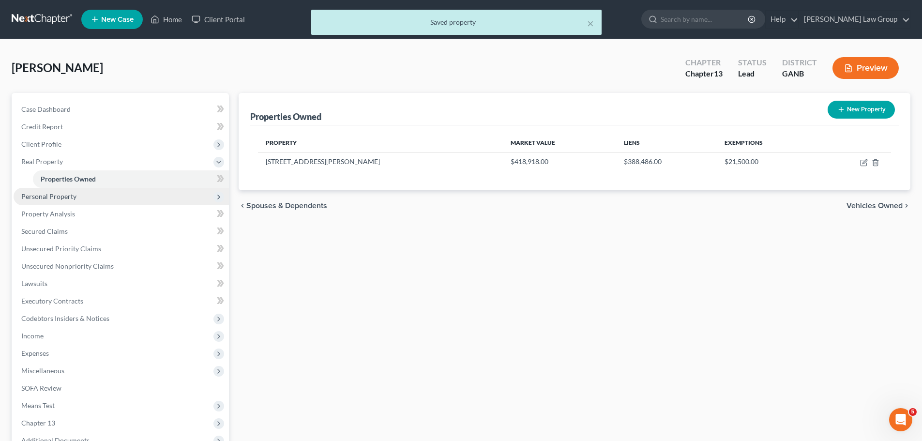
click at [67, 198] on span "Personal Property" at bounding box center [48, 196] width 55 height 8
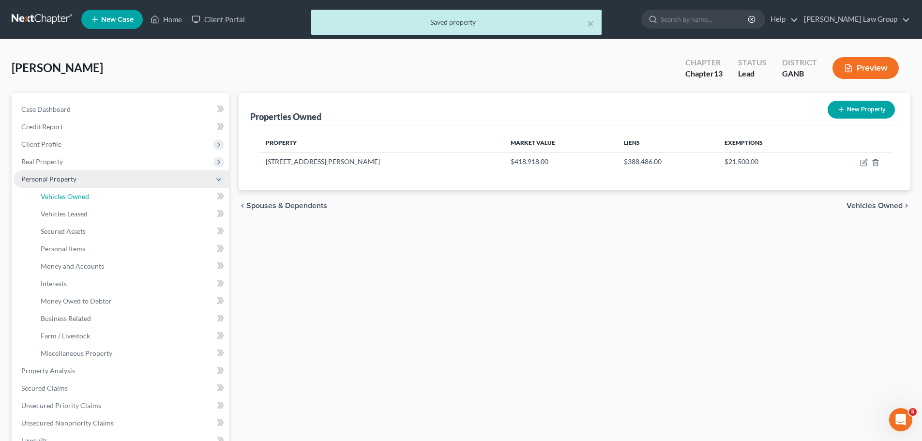
click at [67, 198] on span "Vehicles Owned" at bounding box center [65, 196] width 48 height 8
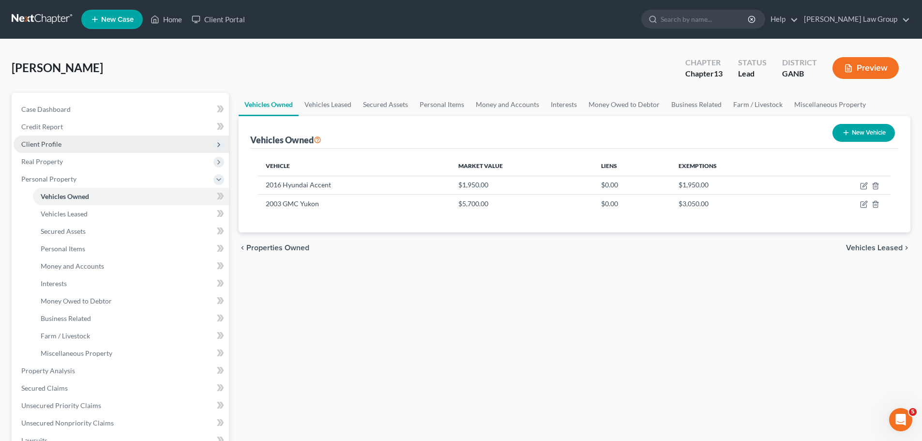
click at [92, 138] on span "Client Profile" at bounding box center [121, 144] width 215 height 17
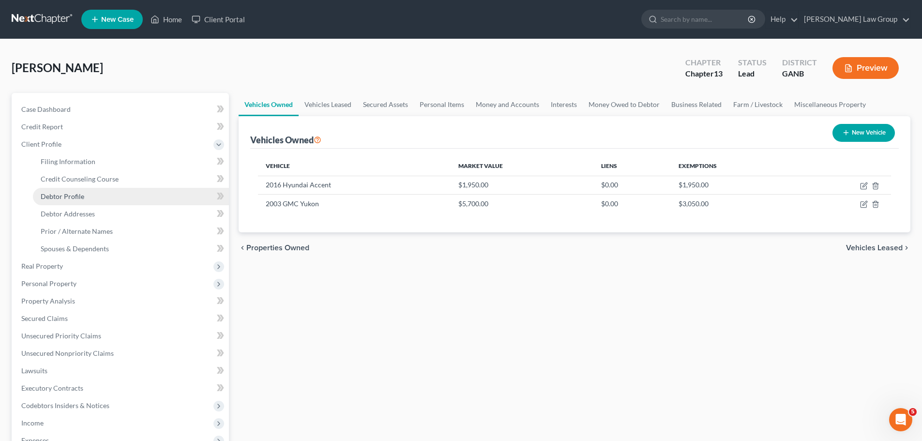
click at [72, 199] on span "Debtor Profile" at bounding box center [63, 196] width 44 height 8
select select "0"
select select "1"
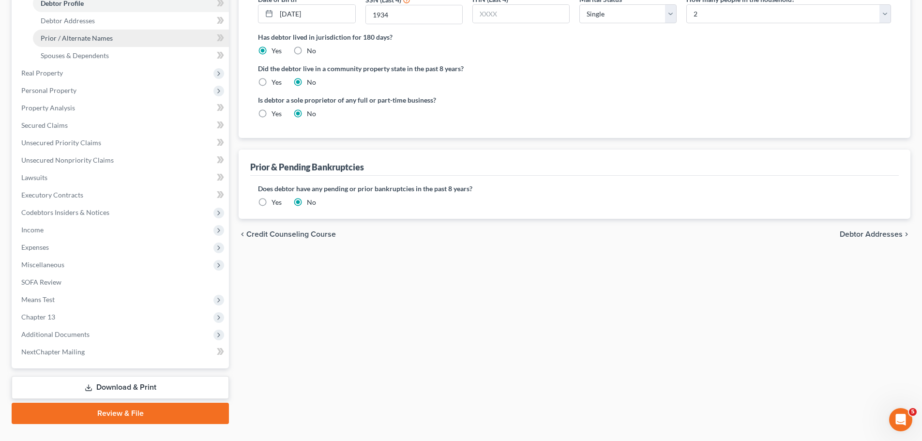
scroll to position [194, 0]
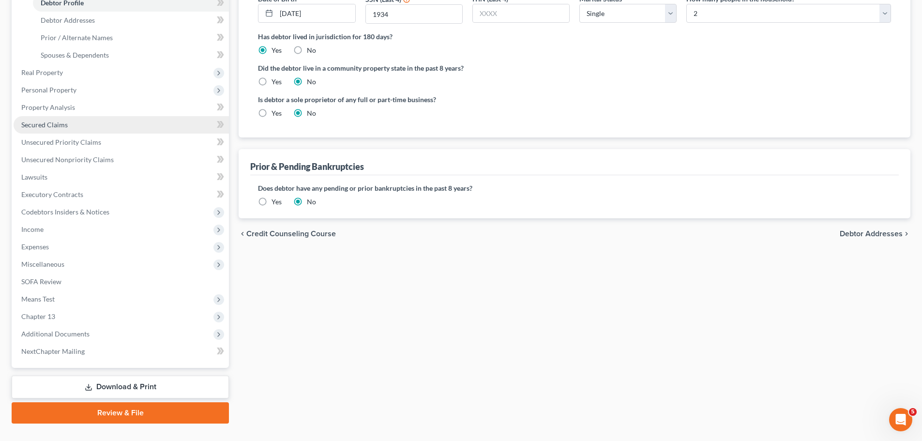
click at [65, 125] on span "Secured Claims" at bounding box center [44, 125] width 46 height 8
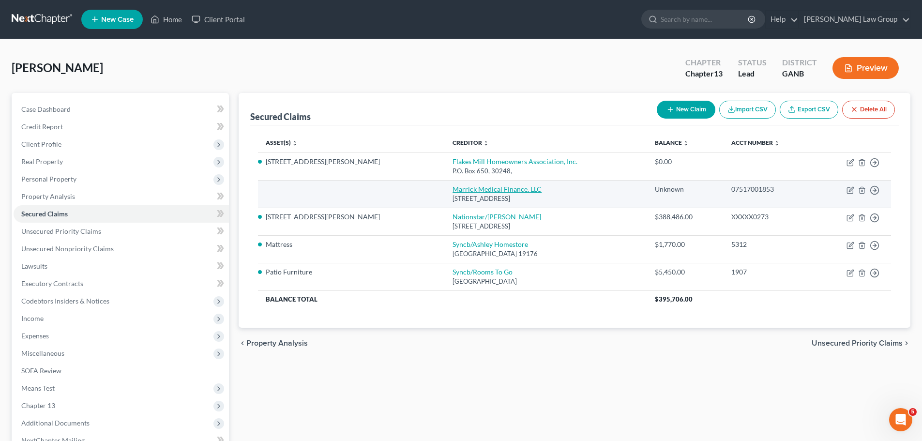
click at [453, 187] on link "Marrick Medical Finance, LLC" at bounding box center [497, 189] width 89 height 8
select select "5"
select select "0"
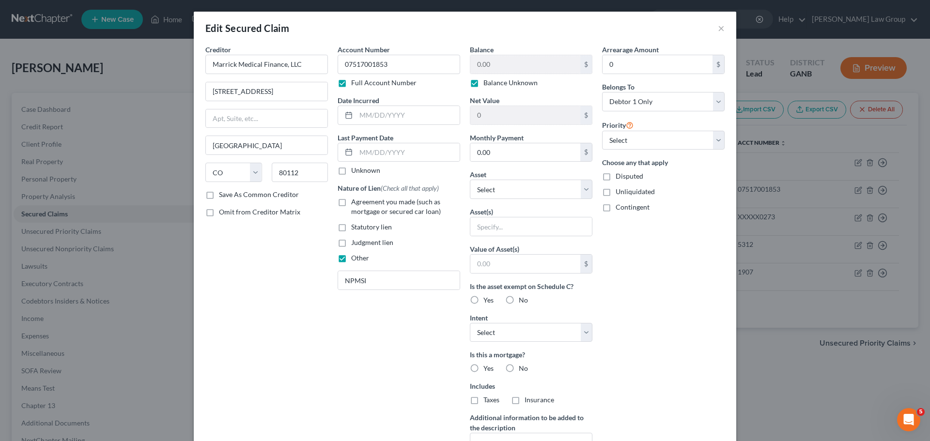
click at [351, 260] on label "Other" at bounding box center [360, 258] width 18 height 10
click at [355, 260] on input "Other" at bounding box center [358, 256] width 6 height 6
checkbox input "false"
click at [721, 32] on div "Edit Secured Claim ×" at bounding box center [465, 28] width 542 height 33
click at [718, 25] on button "×" at bounding box center [721, 28] width 7 height 12
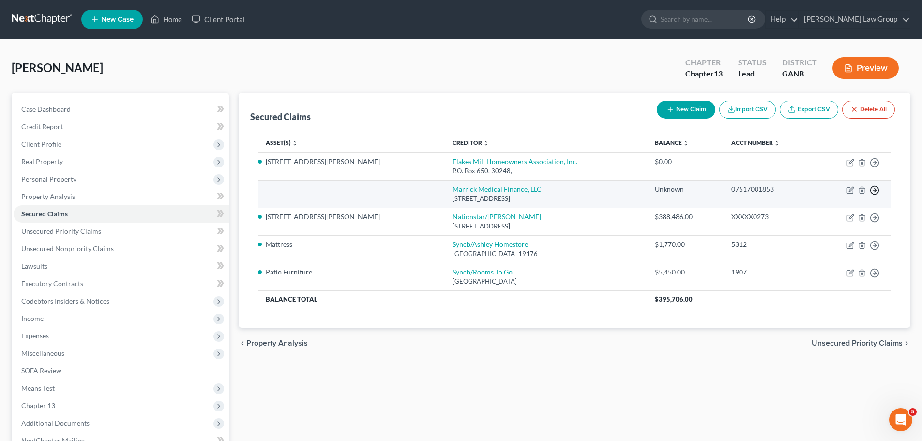
click at [875, 168] on icon "button" at bounding box center [875, 163] width 10 height 10
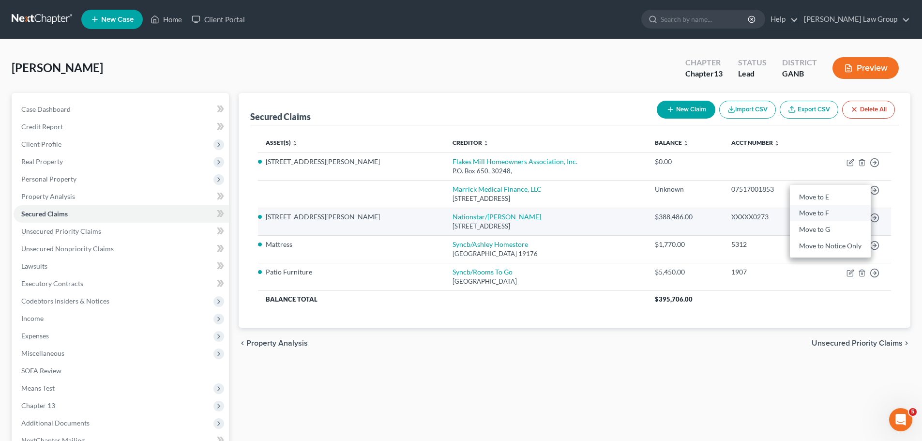
click at [820, 210] on link "Move to F" at bounding box center [830, 213] width 81 height 16
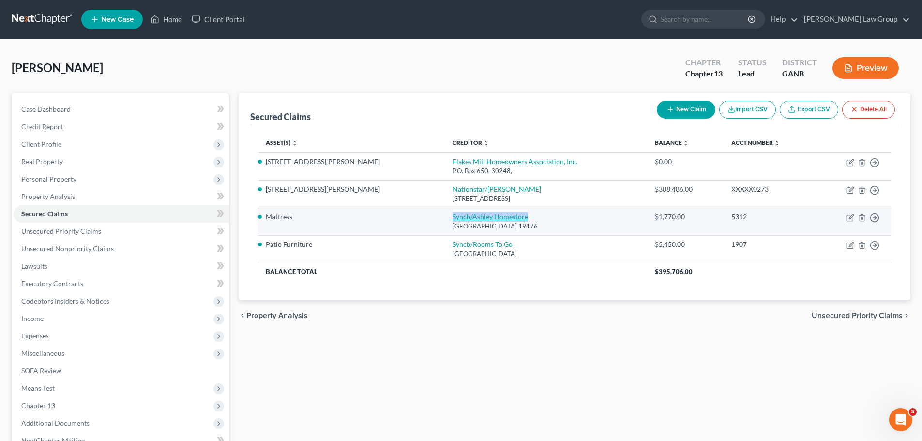
drag, startPoint x: 453, startPoint y: 216, endPoint x: 368, endPoint y: 214, distance: 84.3
click at [445, 214] on td "Syncb/Ashley Homestore [GEOGRAPHIC_DATA]" at bounding box center [546, 222] width 202 height 28
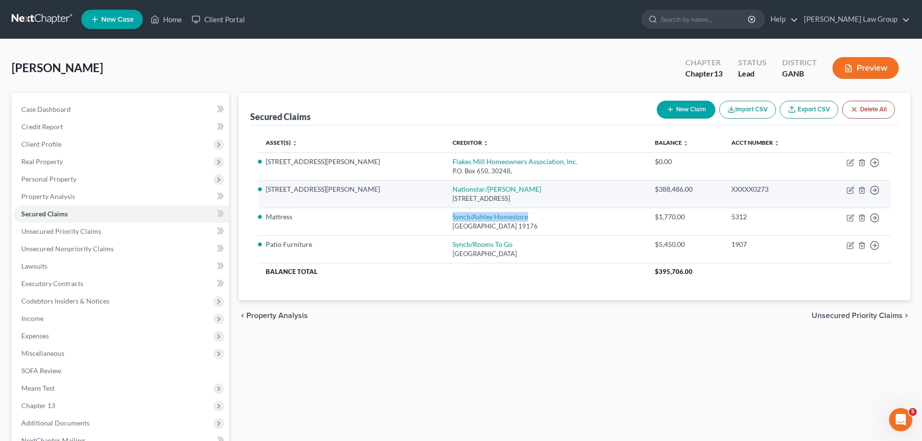
copy link "Syncb/Ashley Homestore"
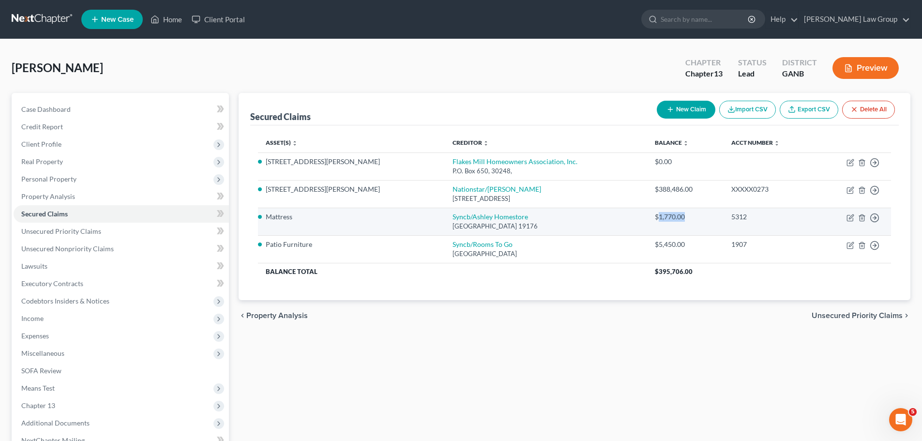
drag, startPoint x: 642, startPoint y: 219, endPoint x: 614, endPoint y: 216, distance: 27.8
click at [655, 216] on div "$1,770.00" at bounding box center [685, 217] width 61 height 10
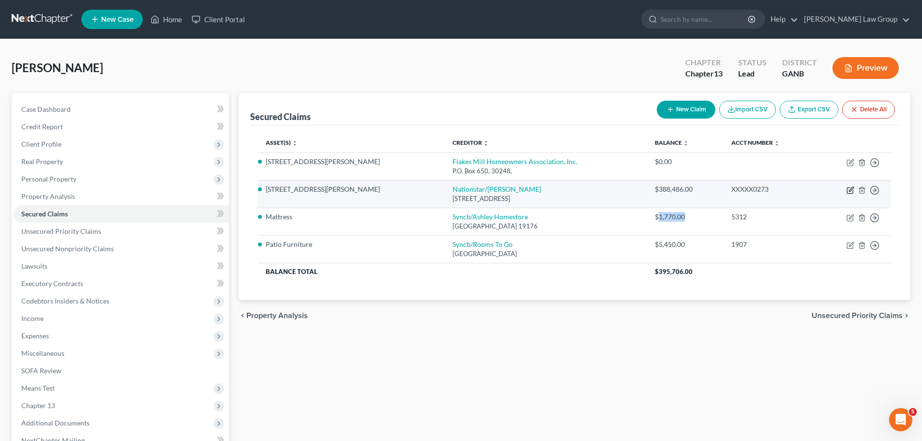
copy div "1,770.00"
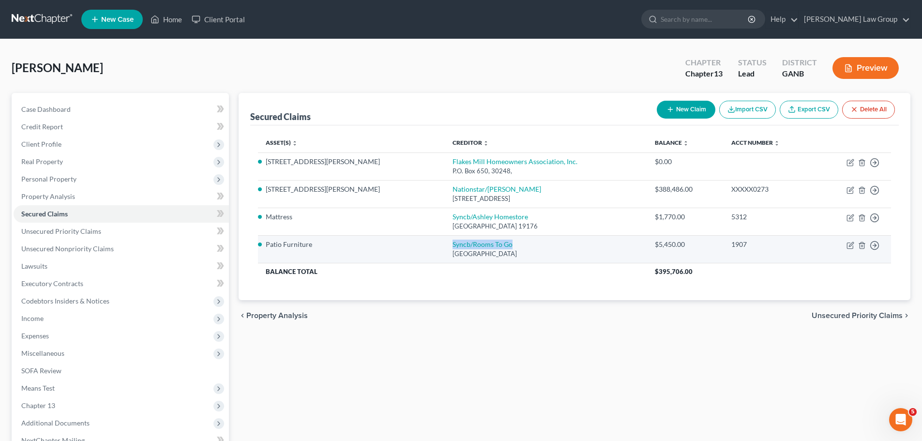
drag, startPoint x: 432, startPoint y: 245, endPoint x: 365, endPoint y: 247, distance: 67.8
click at [445, 247] on td "Syncb/Rooms To [GEOGRAPHIC_DATA]" at bounding box center [546, 249] width 202 height 28
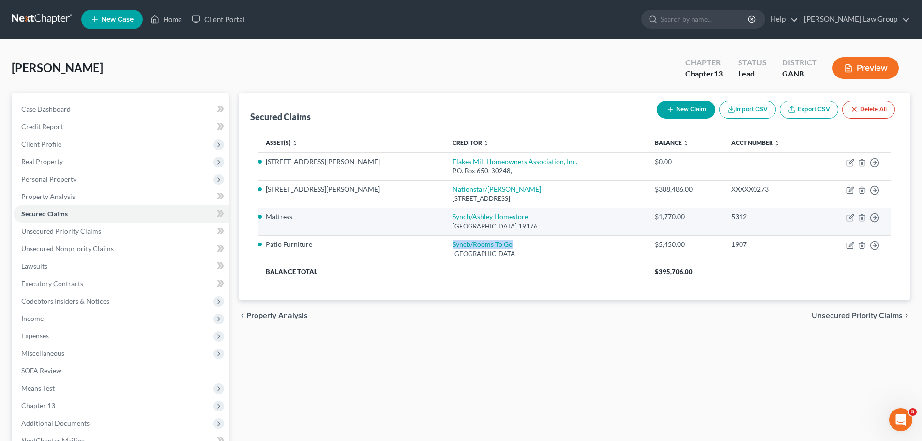
copy link "Syncb/Rooms To Go"
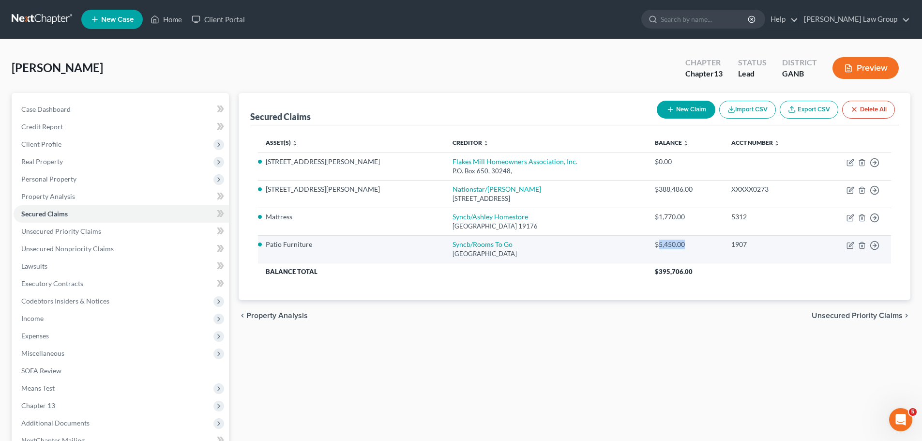
drag, startPoint x: 642, startPoint y: 247, endPoint x: 661, endPoint y: 239, distance: 20.4
click at [655, 245] on div "$5,450.00" at bounding box center [685, 245] width 61 height 10
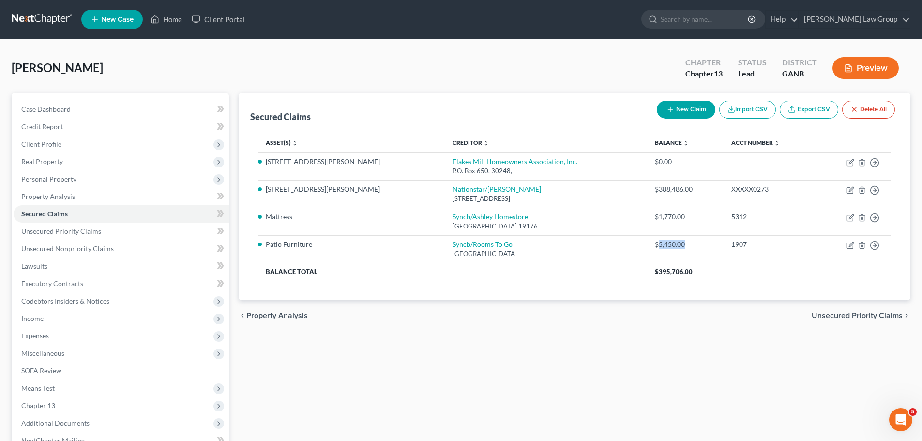
copy div "5,450.00"
click at [96, 229] on span "Unsecured Priority Claims" at bounding box center [61, 231] width 80 height 8
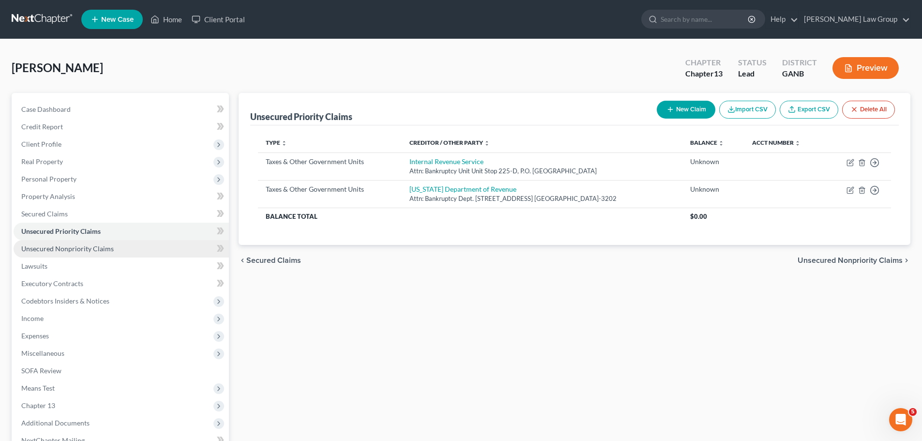
click at [100, 244] on link "Unsecured Nonpriority Claims" at bounding box center [121, 248] width 215 height 17
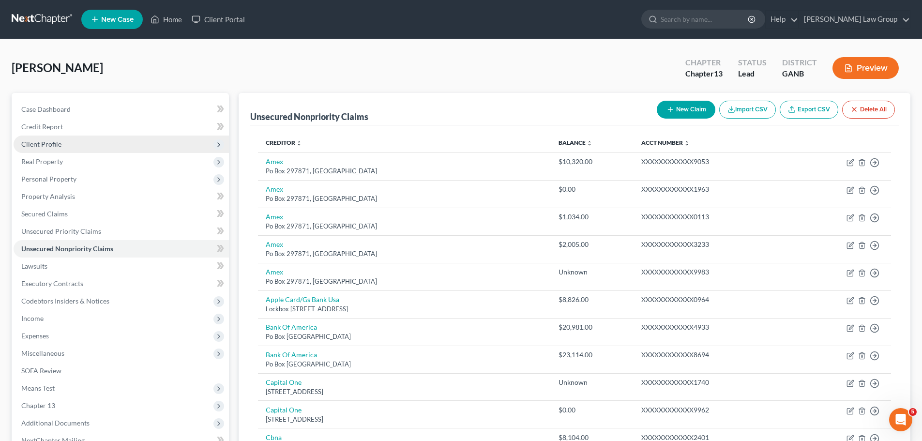
click at [85, 148] on span "Client Profile" at bounding box center [121, 144] width 215 height 17
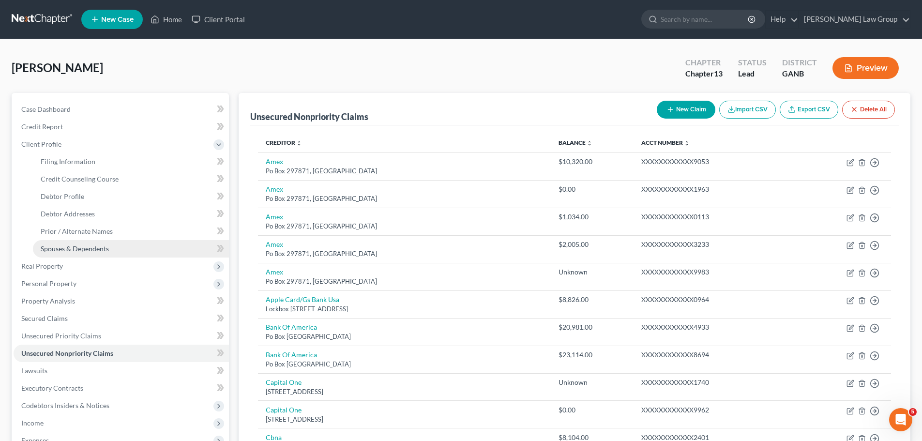
click at [115, 240] on link "Spouses & Dependents" at bounding box center [131, 248] width 196 height 17
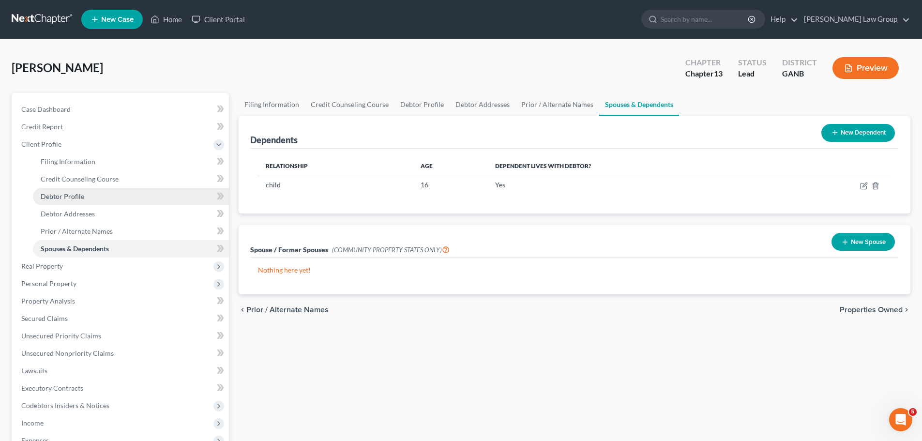
click at [85, 195] on link "Debtor Profile" at bounding box center [131, 196] width 196 height 17
select select "0"
select select "1"
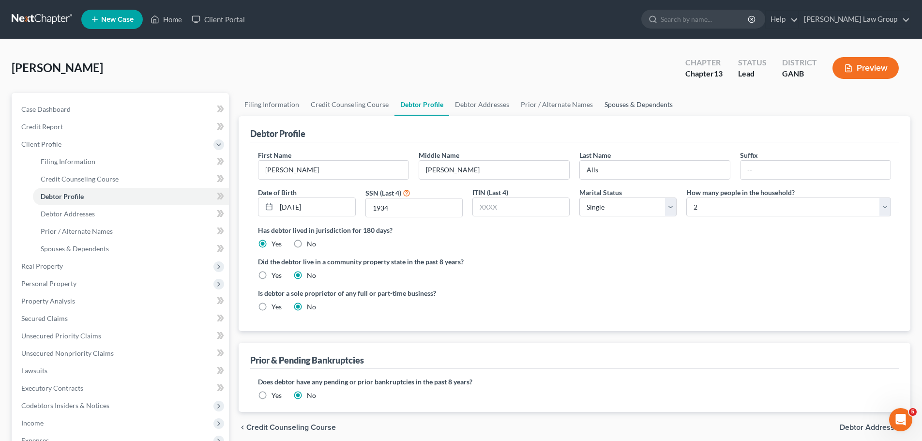
click at [643, 103] on link "Spouses & Dependents" at bounding box center [639, 104] width 80 height 23
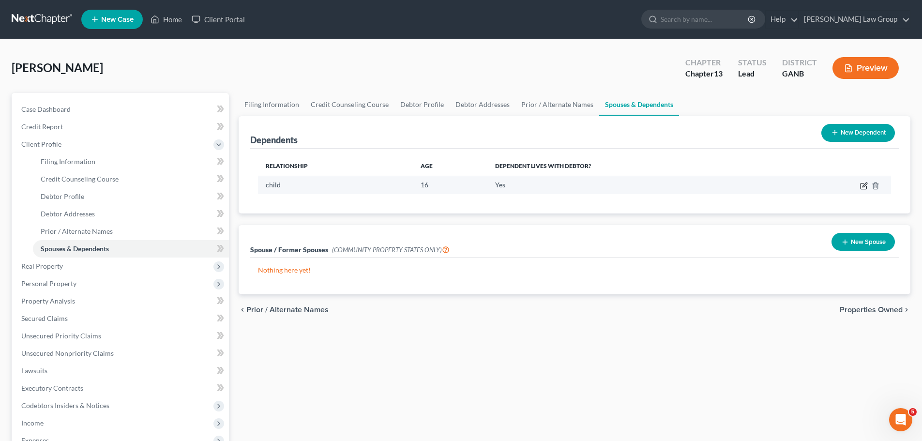
click at [860, 187] on icon "button" at bounding box center [864, 186] width 8 height 8
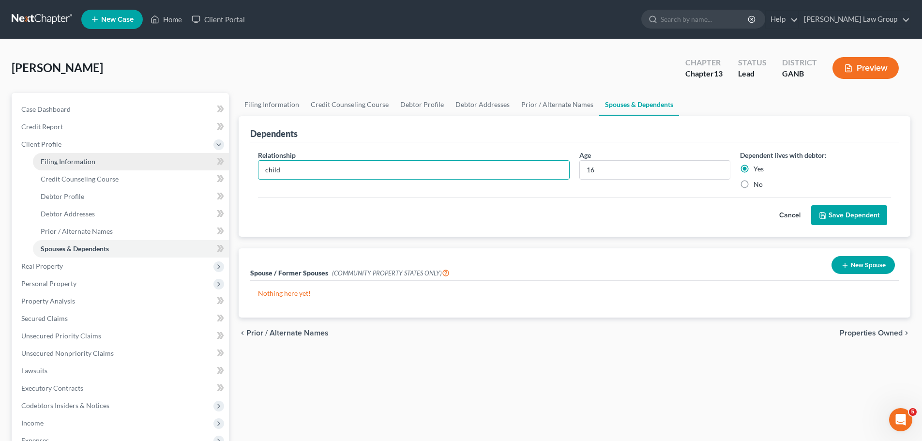
drag, startPoint x: 398, startPoint y: 163, endPoint x: 144, endPoint y: 156, distance: 253.3
click at [144, 155] on div "Petition Navigation Case Dashboard Payments Invoices Payments Payments Credit R…" at bounding box center [461, 355] width 909 height 524
type input "Daughter"
click at [850, 211] on button "Save Dependent" at bounding box center [850, 215] width 76 height 20
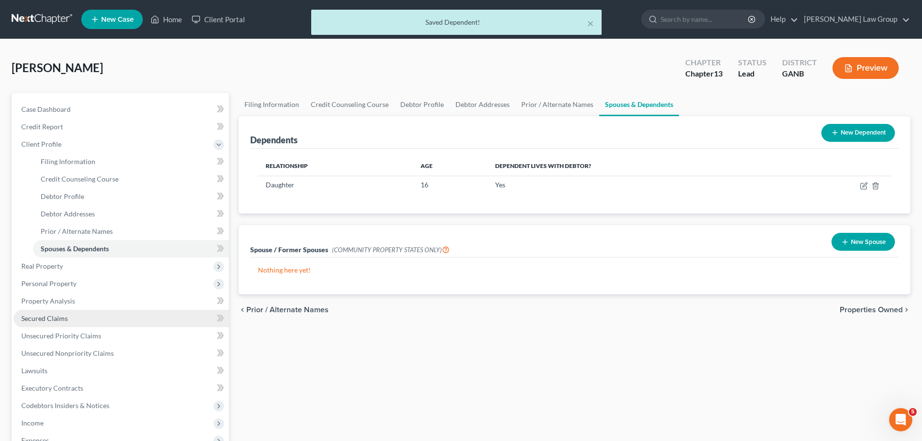
click at [95, 316] on link "Secured Claims" at bounding box center [121, 318] width 215 height 17
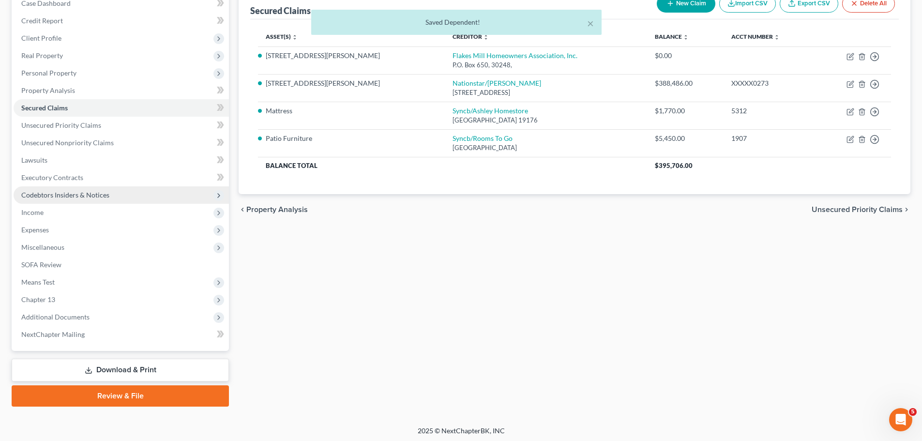
scroll to position [108, 0]
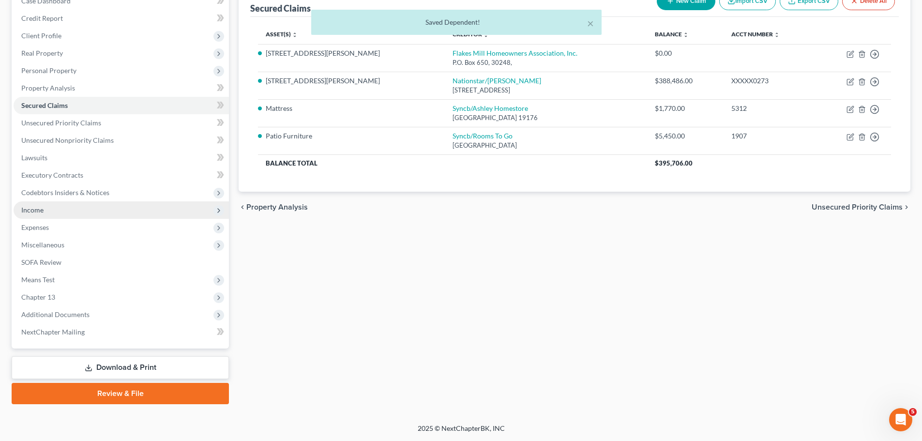
click at [76, 218] on span "Income" at bounding box center [121, 209] width 215 height 17
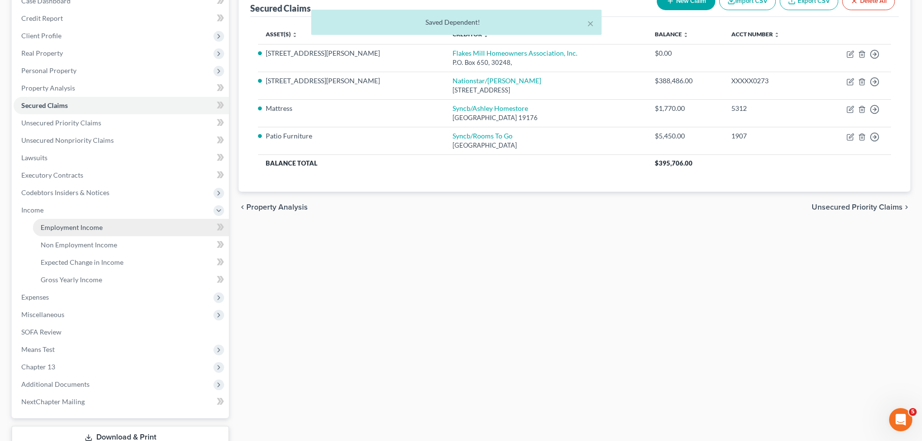
click at [83, 227] on span "Employment Income" at bounding box center [72, 227] width 62 height 8
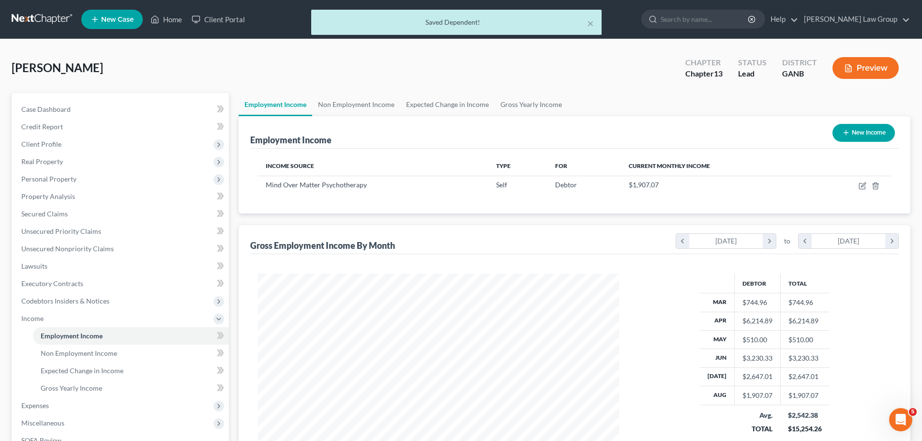
scroll to position [181, 381]
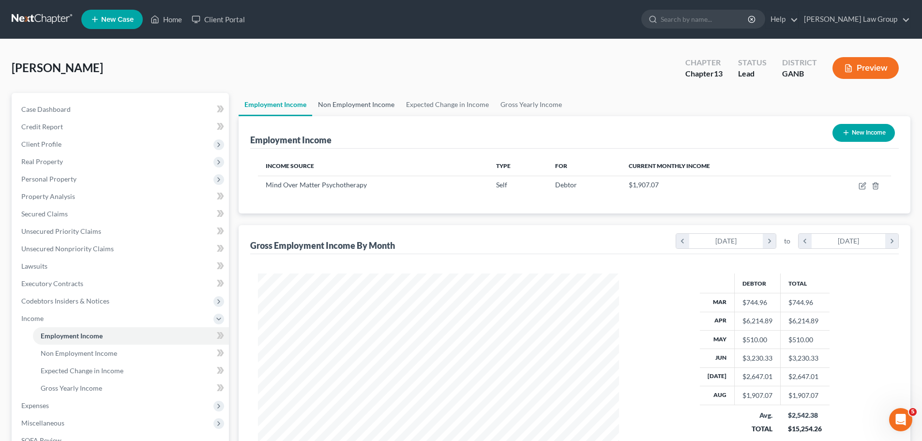
click at [351, 106] on link "Non Employment Income" at bounding box center [356, 104] width 88 height 23
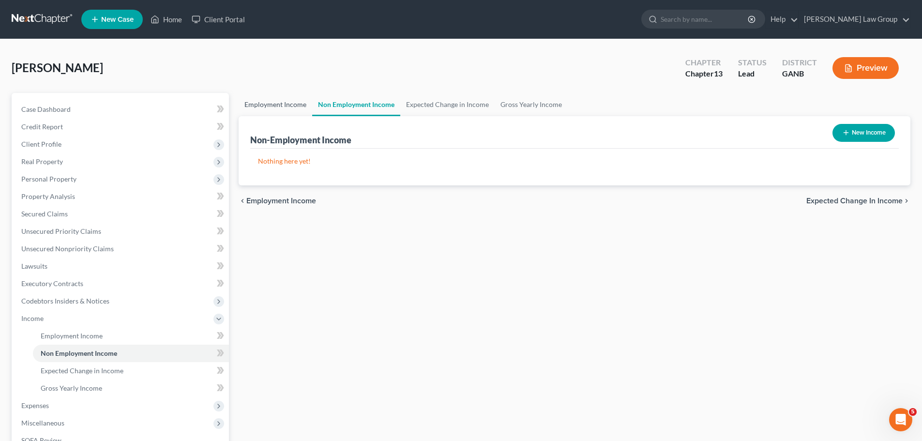
click at [257, 110] on link "Employment Income" at bounding box center [276, 104] width 74 height 23
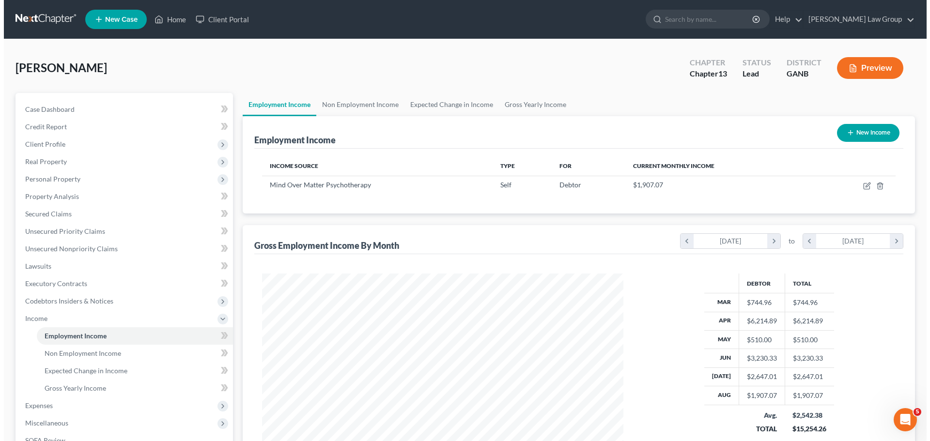
scroll to position [181, 381]
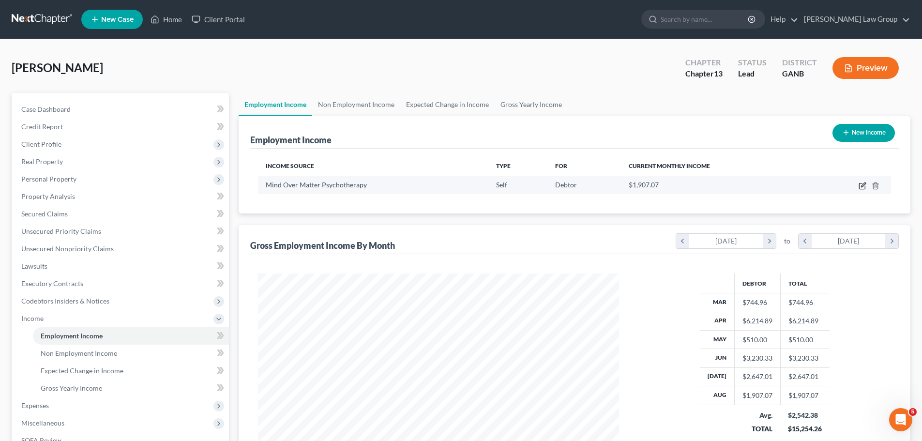
click at [862, 187] on icon "button" at bounding box center [863, 186] width 8 height 8
select select "1"
select select "0"
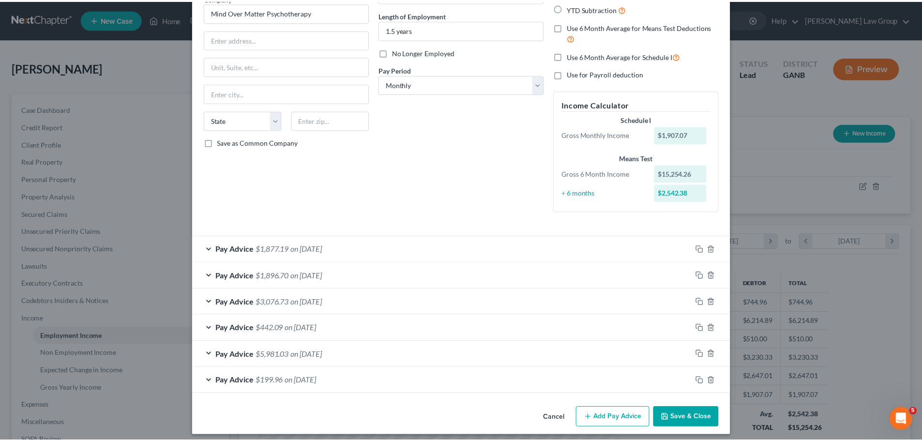
scroll to position [95, 0]
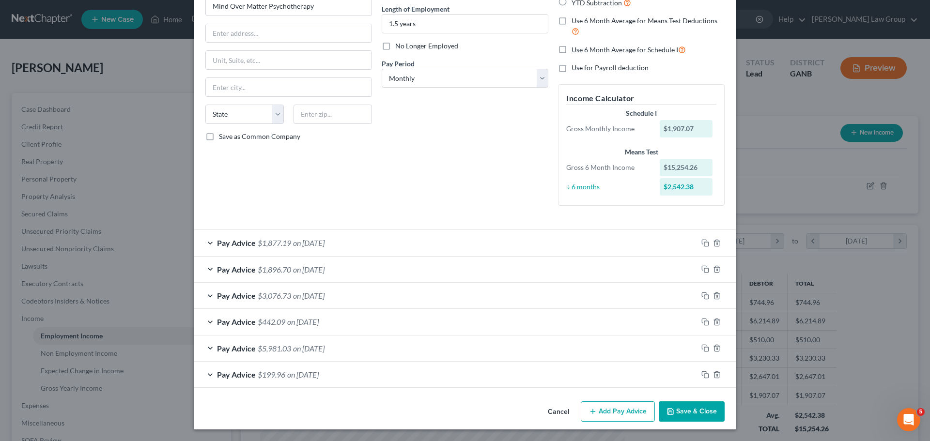
click at [230, 244] on span "Pay Advice" at bounding box center [236, 242] width 39 height 9
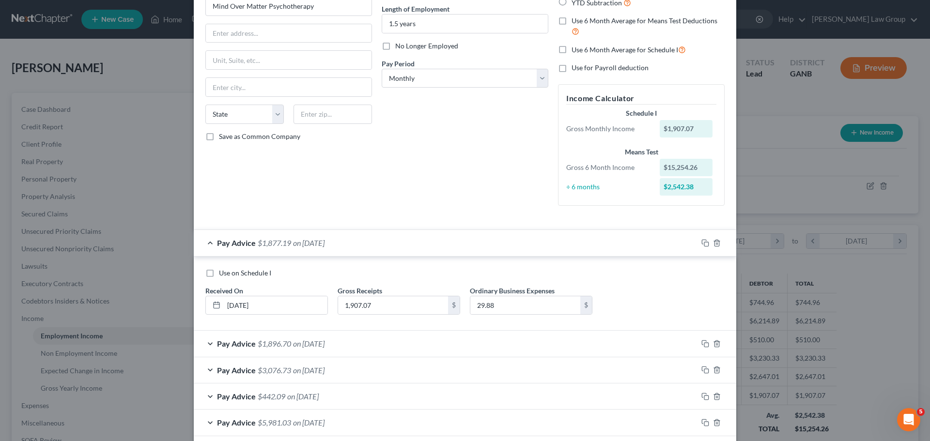
click at [230, 244] on span "Pay Advice" at bounding box center [236, 242] width 39 height 9
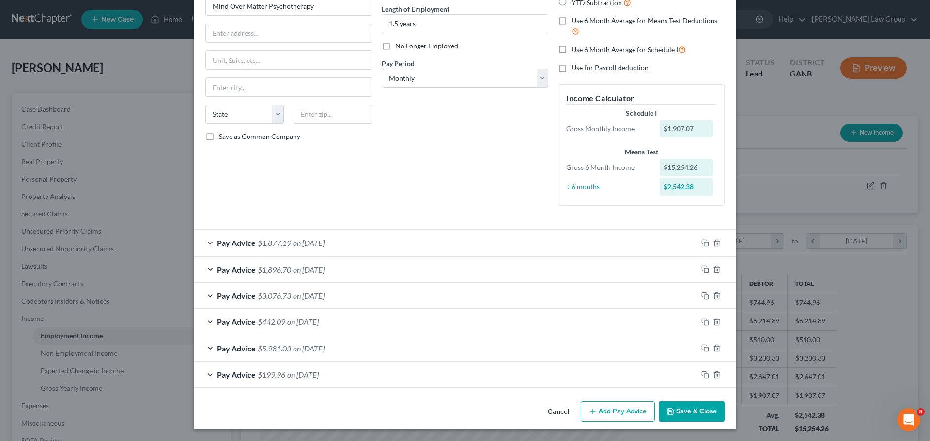
click at [688, 418] on button "Save & Close" at bounding box center [692, 411] width 66 height 20
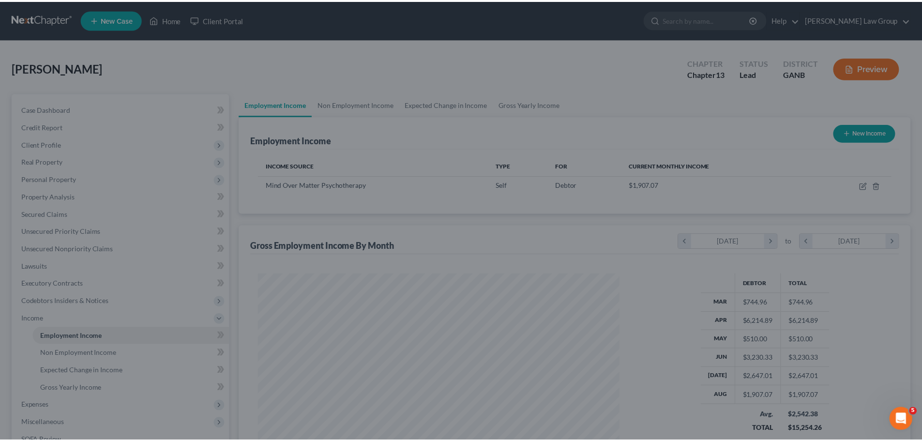
scroll to position [484038, 483838]
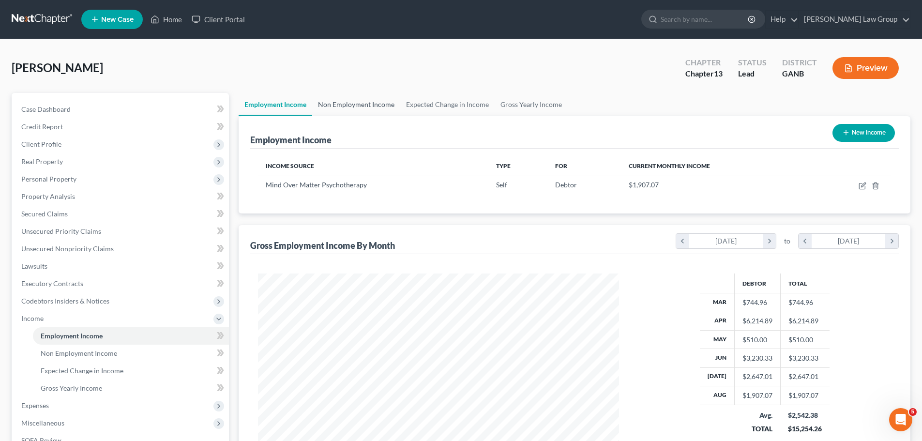
click at [359, 106] on link "Non Employment Income" at bounding box center [356, 104] width 88 height 23
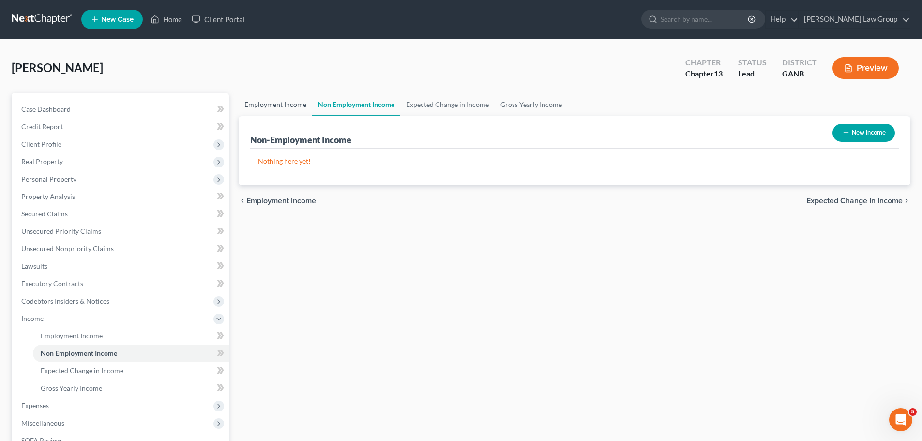
click at [271, 99] on link "Employment Income" at bounding box center [276, 104] width 74 height 23
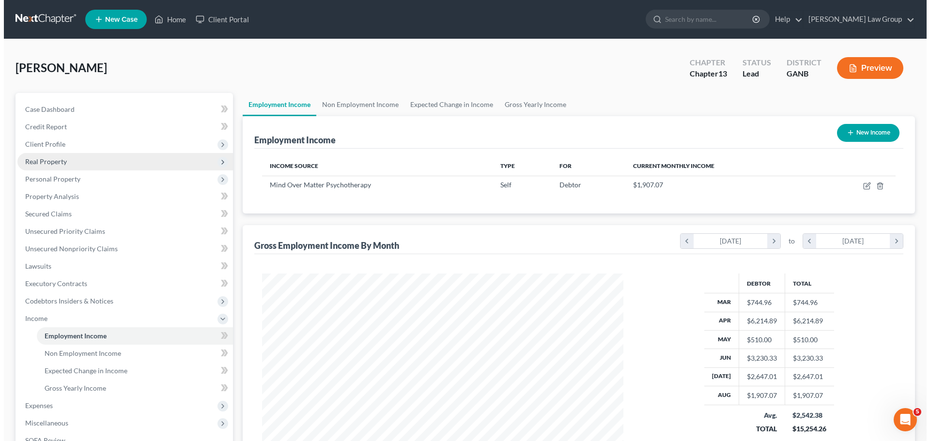
scroll to position [181, 381]
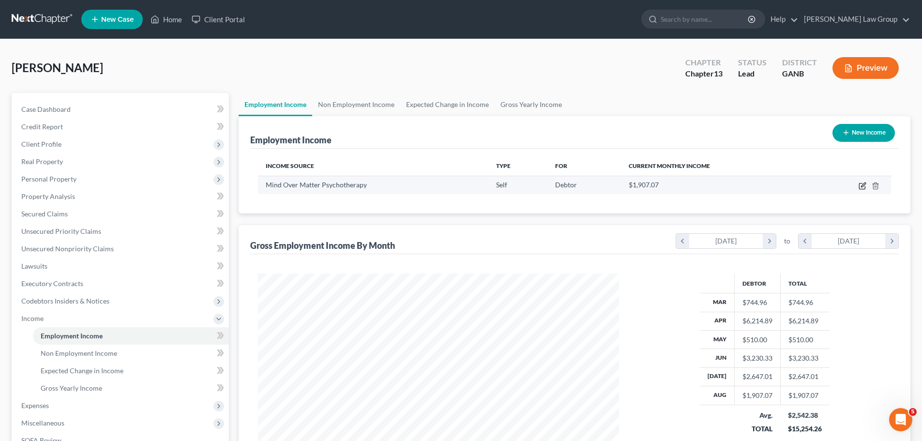
click at [863, 184] on icon "button" at bounding box center [862, 187] width 6 height 6
select select "1"
select select "0"
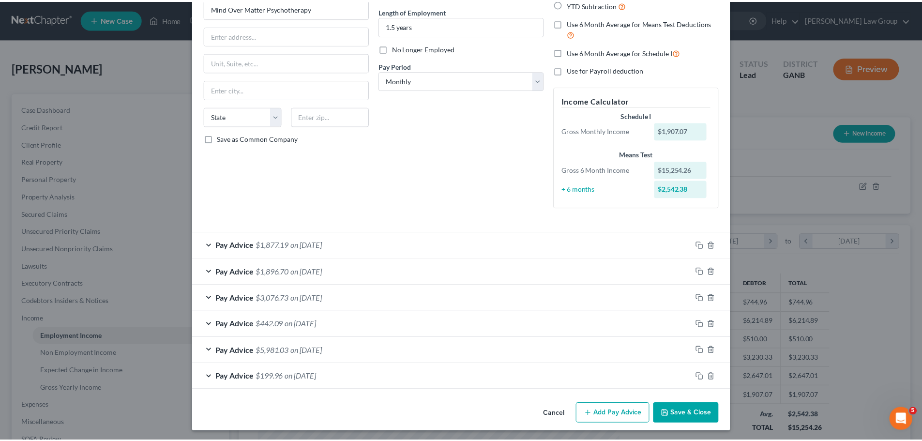
scroll to position [95, 0]
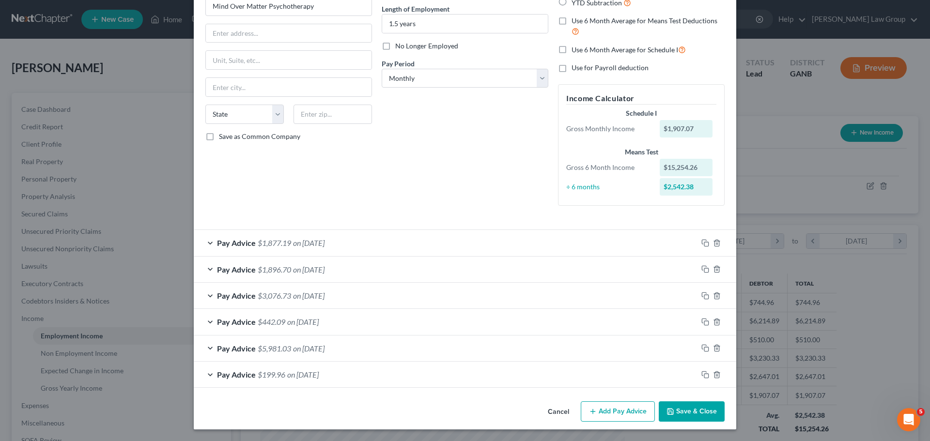
click at [679, 415] on button "Save & Close" at bounding box center [692, 411] width 66 height 20
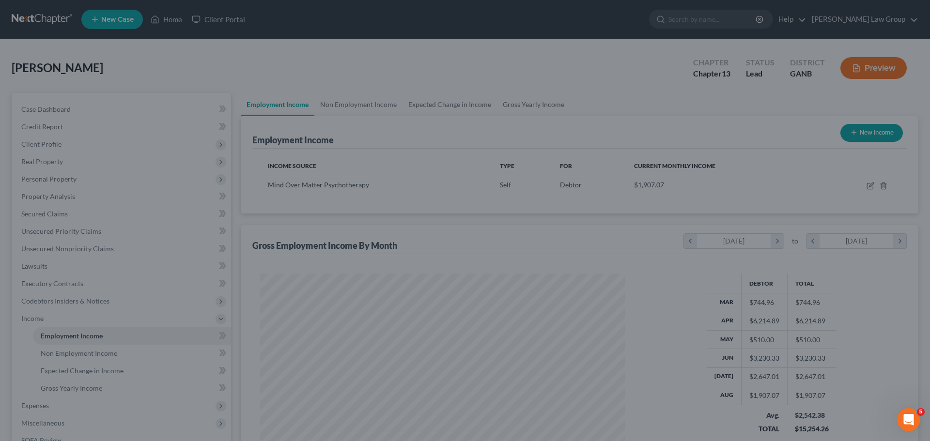
scroll to position [484038, 483838]
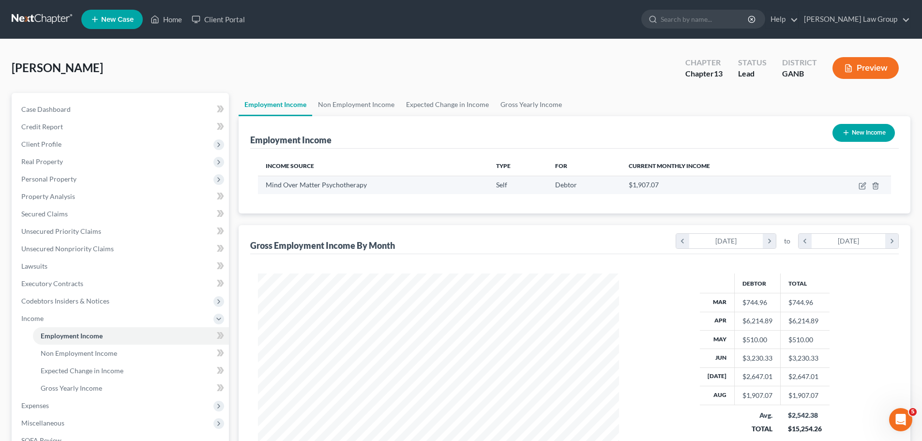
click at [858, 181] on td at bounding box center [851, 185] width 79 height 18
click at [863, 185] on icon "button" at bounding box center [863, 186] width 8 height 8
select select "1"
select select "0"
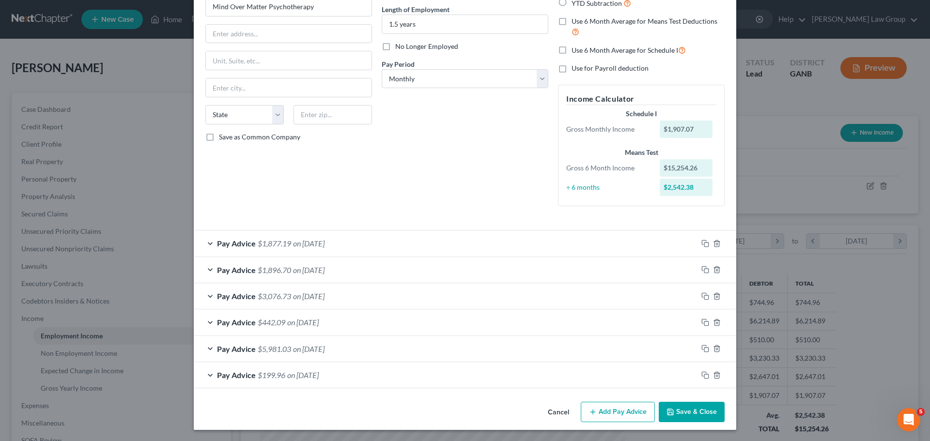
scroll to position [95, 0]
click at [233, 244] on span "Pay Advice" at bounding box center [236, 242] width 39 height 9
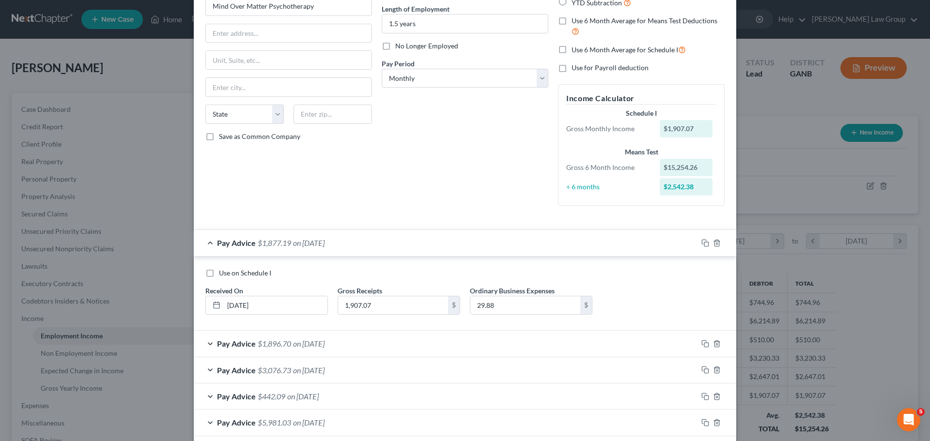
click at [233, 244] on span "Pay Advice" at bounding box center [236, 242] width 39 height 9
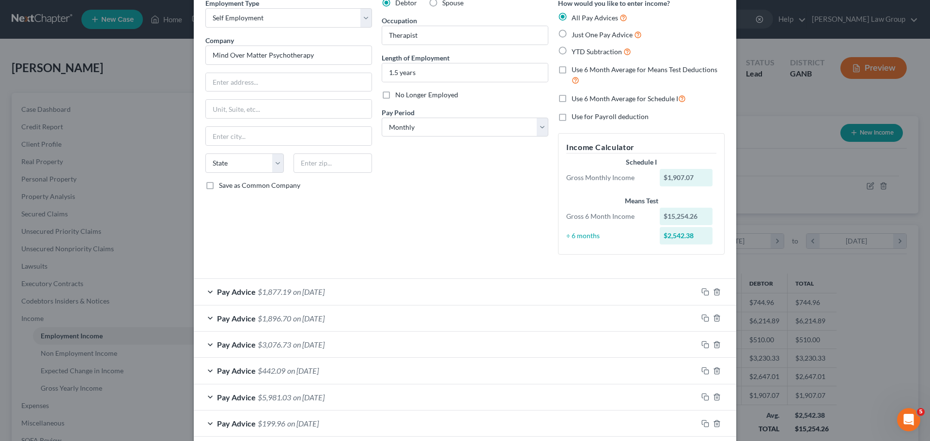
scroll to position [0, 0]
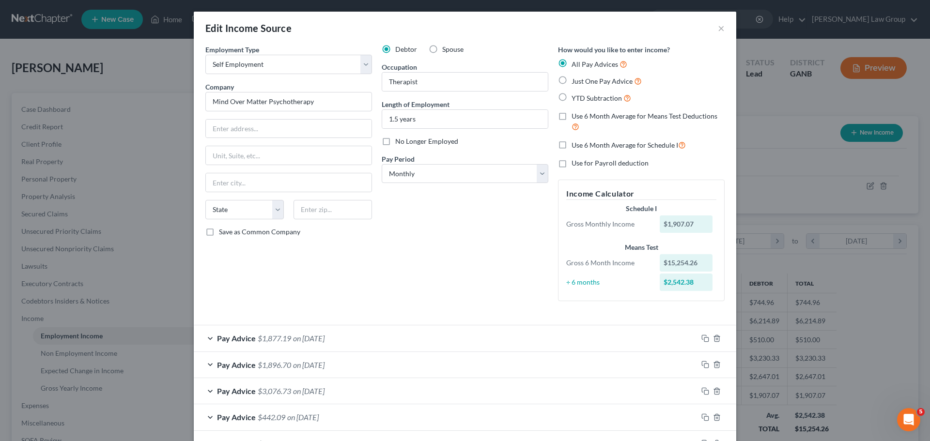
click at [571, 79] on label "Just One Pay Advice" at bounding box center [606, 81] width 70 height 11
click at [575, 79] on input "Just One Pay Advice" at bounding box center [578, 79] width 6 height 6
radio input "true"
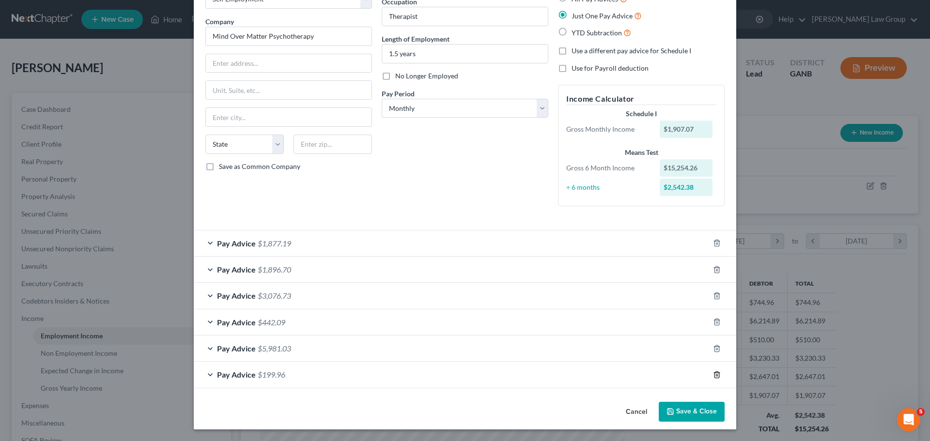
click at [714, 373] on icon "button" at bounding box center [717, 375] width 8 height 8
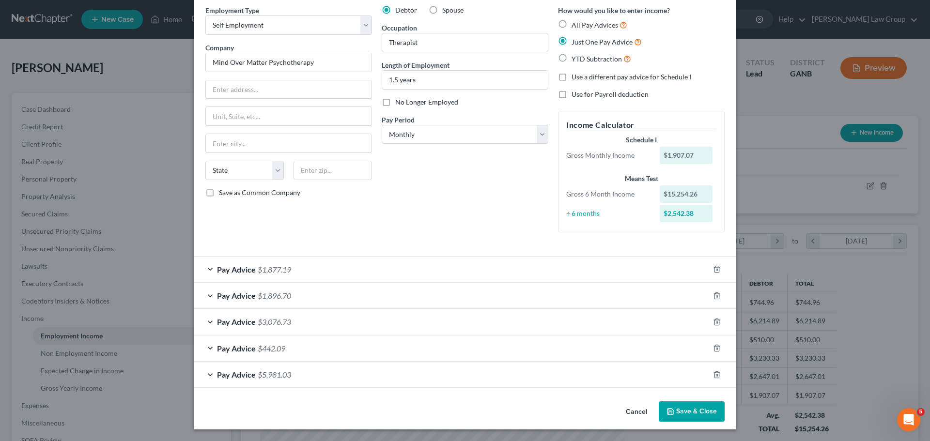
scroll to position [39, 0]
click at [713, 366] on div "Pay Advice $5,981.03" at bounding box center [465, 375] width 542 height 26
click at [713, 371] on icon "button" at bounding box center [717, 375] width 8 height 8
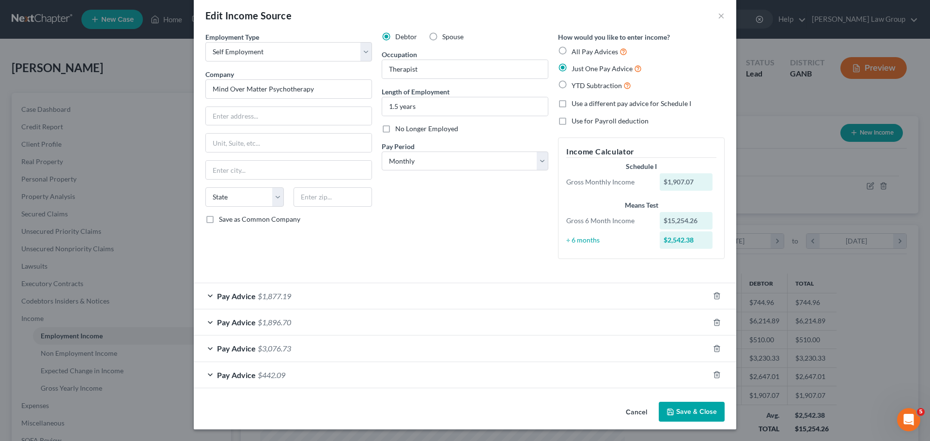
scroll to position [13, 0]
click at [713, 371] on icon "button" at bounding box center [717, 375] width 8 height 8
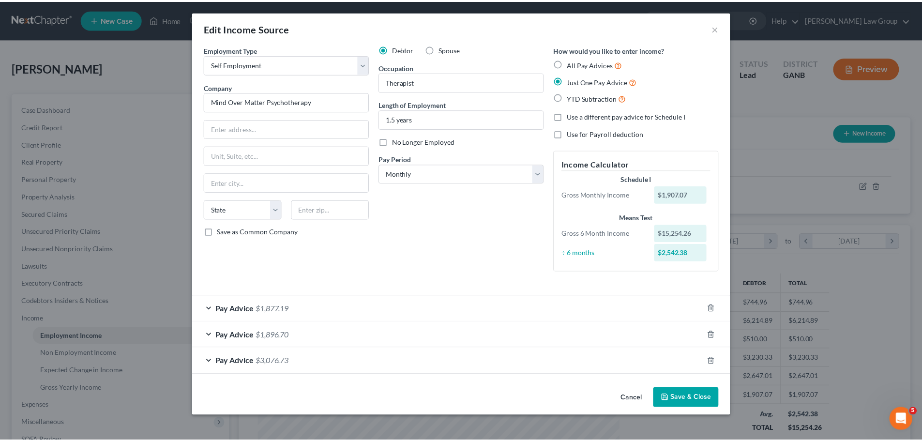
scroll to position [0, 0]
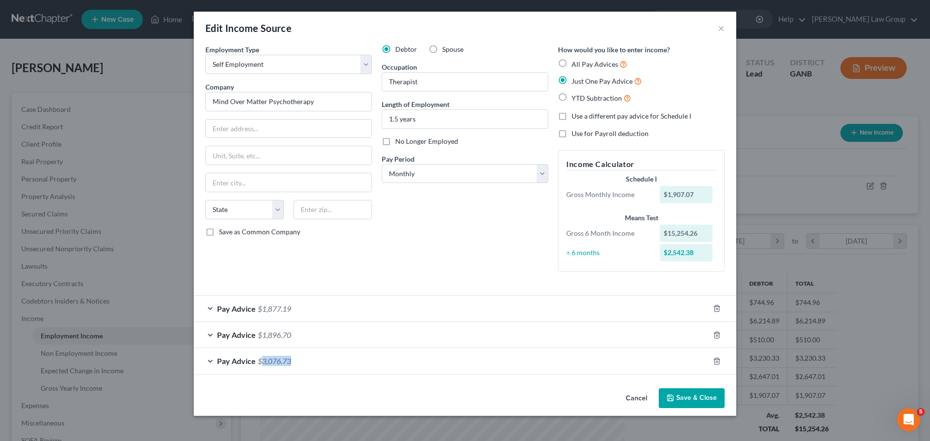
click at [712, 371] on div "Pay Advice $3,076.73" at bounding box center [465, 361] width 542 height 26
click at [715, 359] on icon "button" at bounding box center [716, 361] width 4 height 6
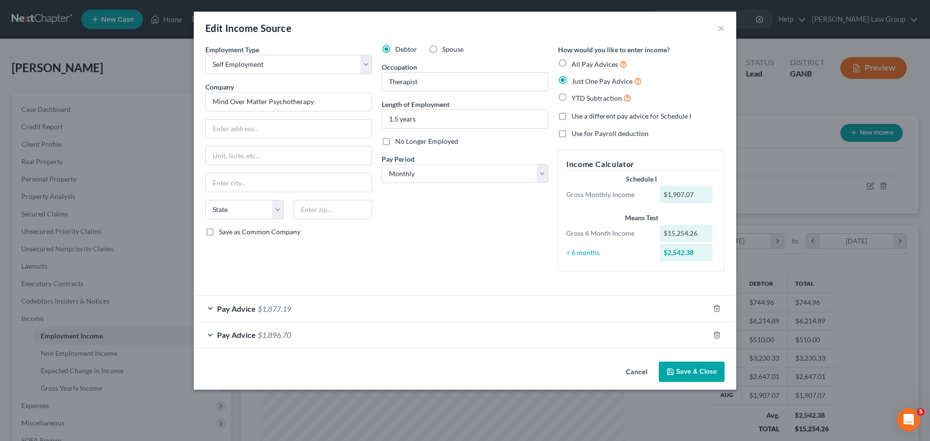
click at [720, 331] on div at bounding box center [722, 334] width 27 height 15
click at [714, 334] on icon "button" at bounding box center [717, 335] width 8 height 8
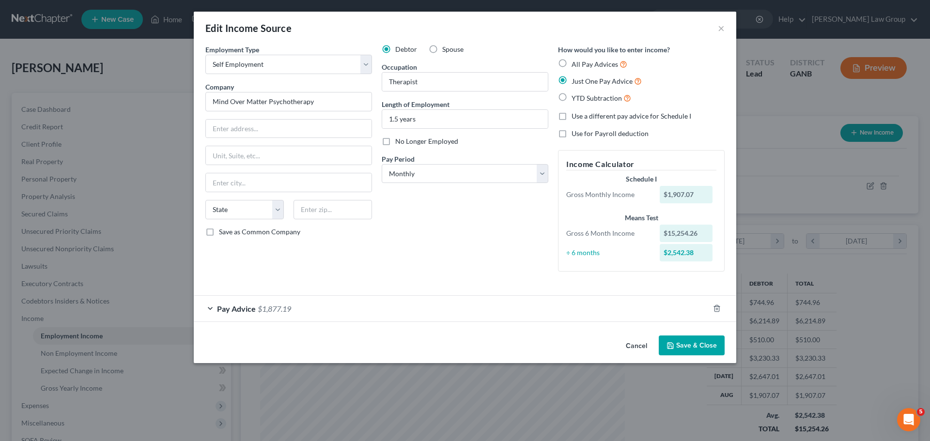
click at [288, 295] on div "Pay Advice $1,877.19" at bounding box center [465, 308] width 542 height 27
click at [245, 311] on span "Pay Advice" at bounding box center [236, 308] width 39 height 9
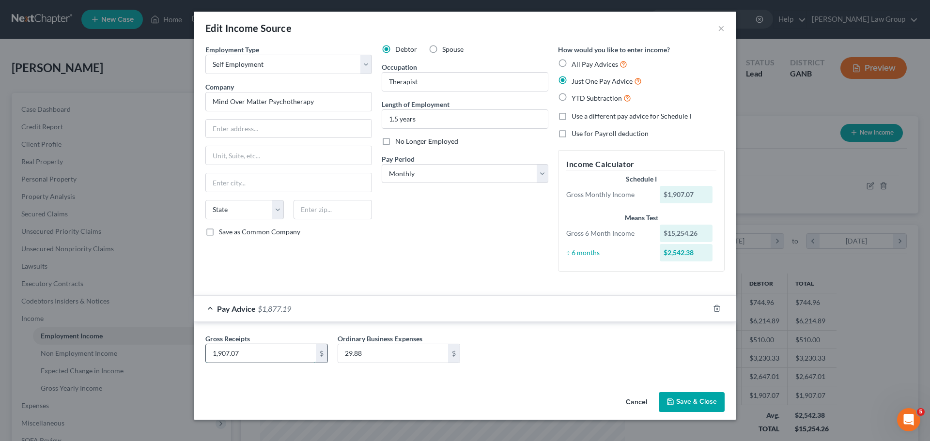
click at [260, 345] on input "1,907.07" at bounding box center [261, 353] width 110 height 18
click at [270, 358] on input "1,907.07" at bounding box center [261, 353] width 110 height 18
click at [270, 356] on input "1,907.07" at bounding box center [261, 353] width 110 height 18
drag, startPoint x: 265, startPoint y: 354, endPoint x: 133, endPoint y: 356, distance: 132.7
click at [133, 356] on div "Edit Income Source × Employment Type * Select Full or [DEMOGRAPHIC_DATA] Employ…" at bounding box center [465, 220] width 930 height 441
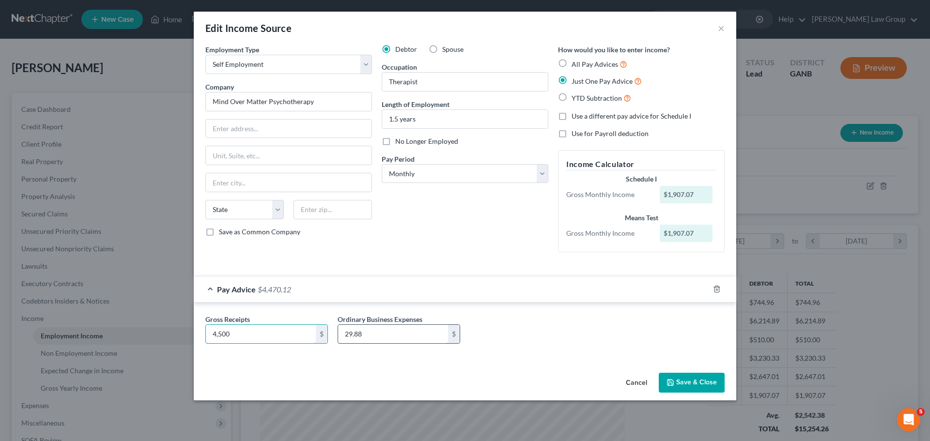
type input "4,500"
click at [374, 329] on input "29.88" at bounding box center [393, 334] width 110 height 18
click at [698, 384] on button "Save & Close" at bounding box center [692, 383] width 66 height 20
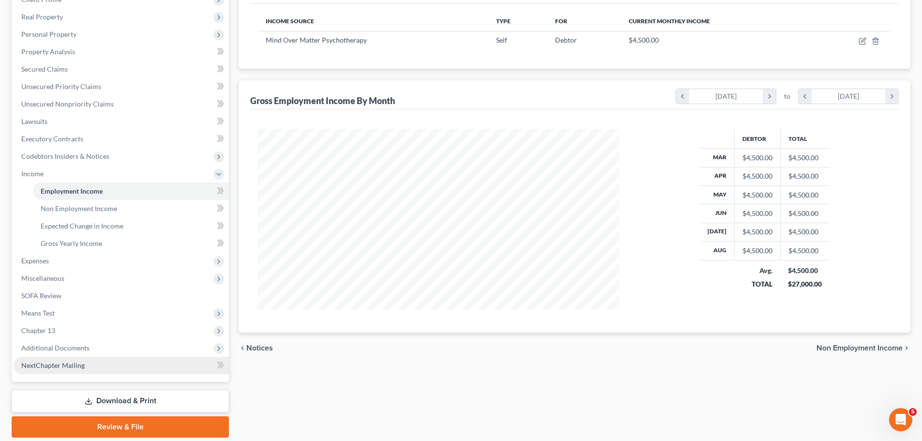
scroll to position [145, 0]
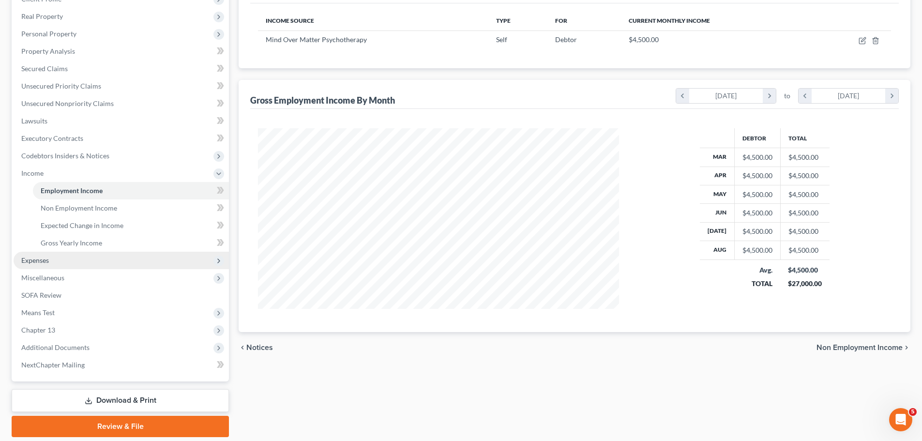
click at [76, 267] on span "Expenses" at bounding box center [121, 260] width 215 height 17
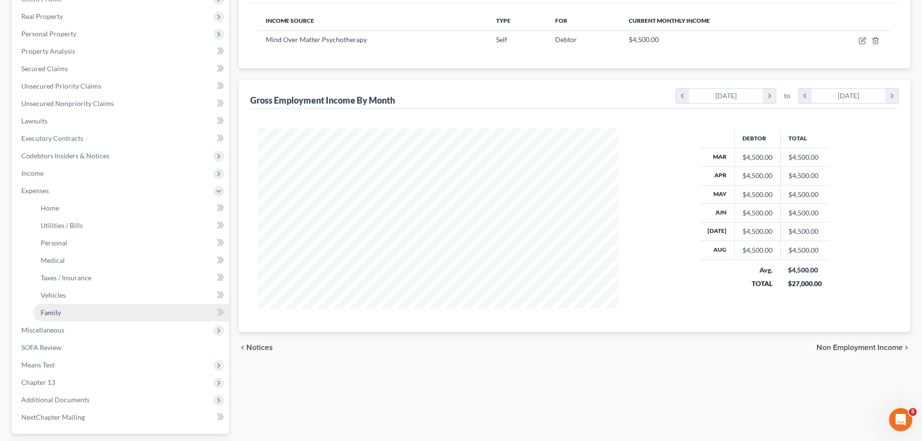
click at [66, 314] on link "Family" at bounding box center [131, 312] width 196 height 17
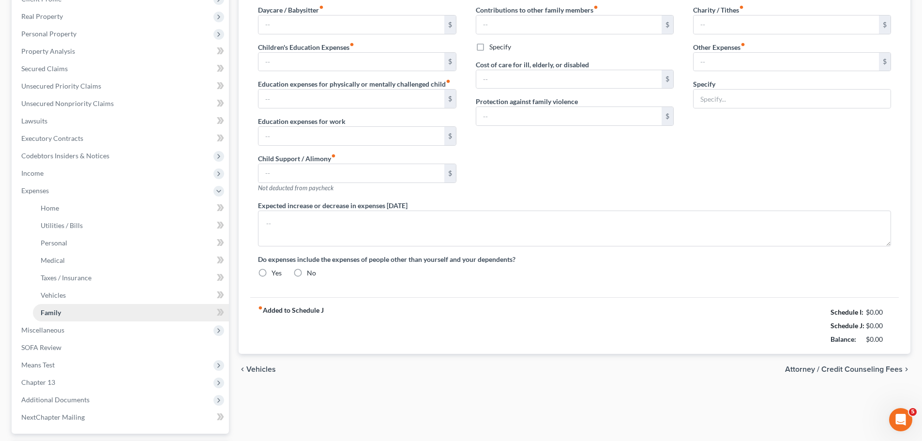
scroll to position [96, 0]
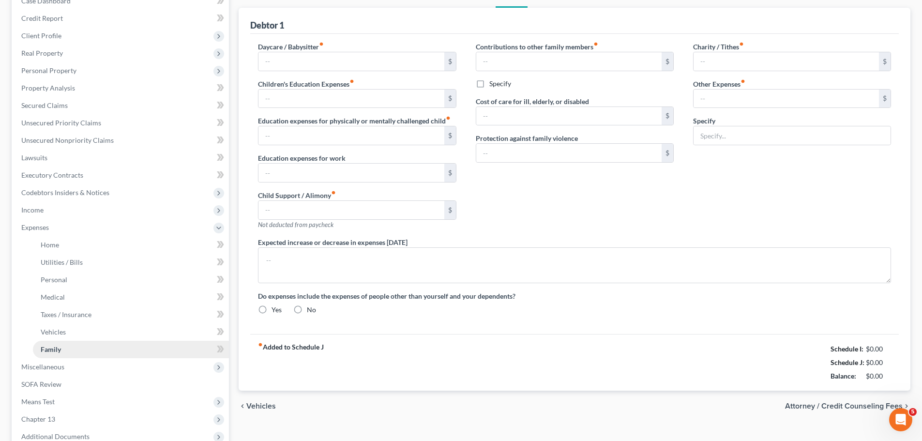
type input "0.00"
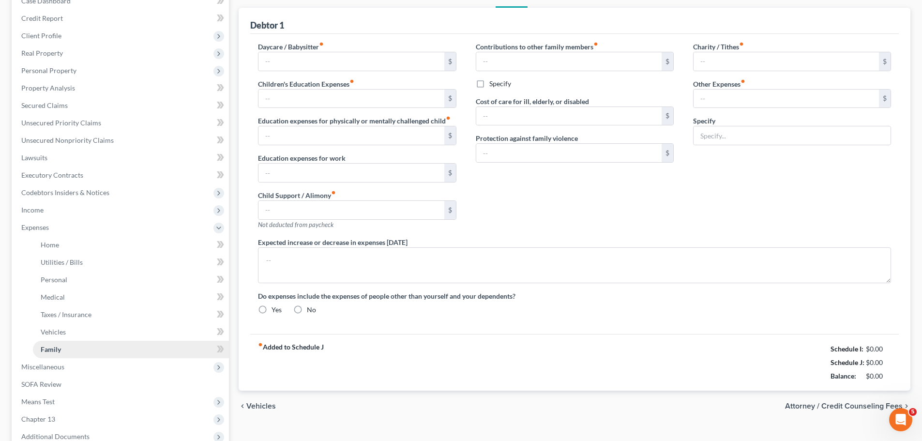
type input "0.00"
type input "200.00"
type input "0.00"
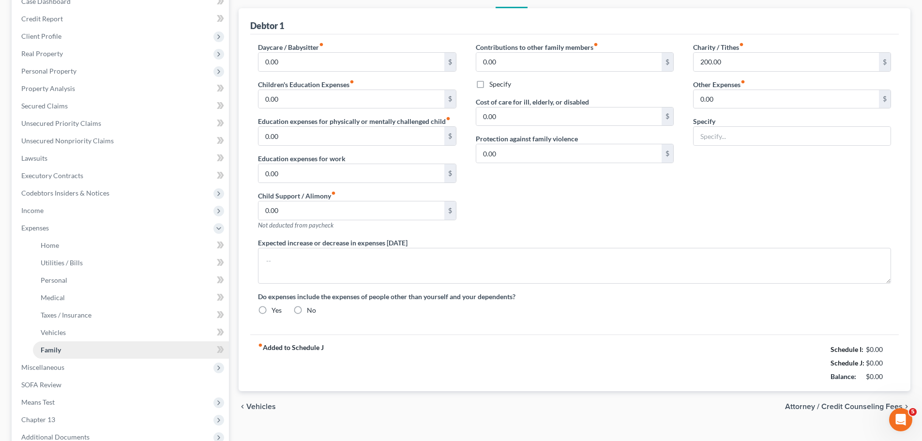
radio input "true"
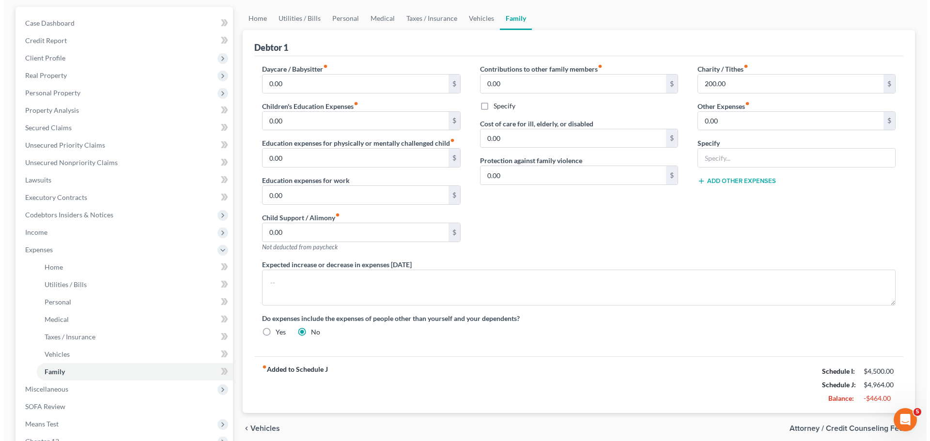
scroll to position [0, 0]
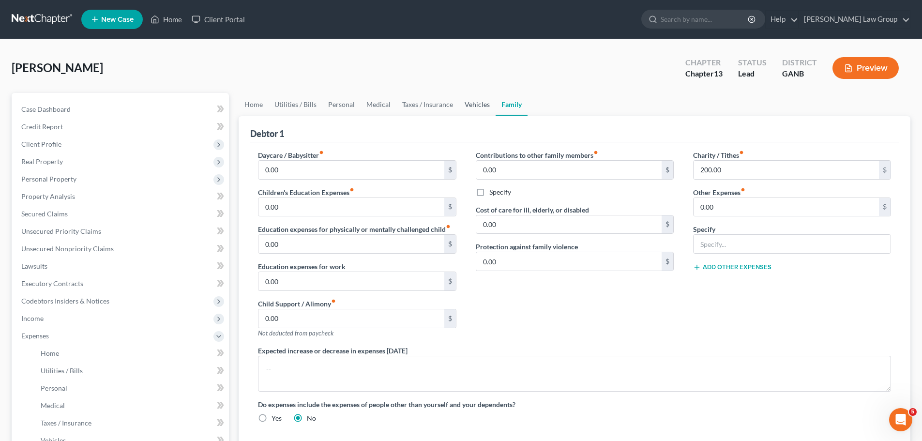
click at [480, 110] on link "Vehicles" at bounding box center [477, 104] width 37 height 23
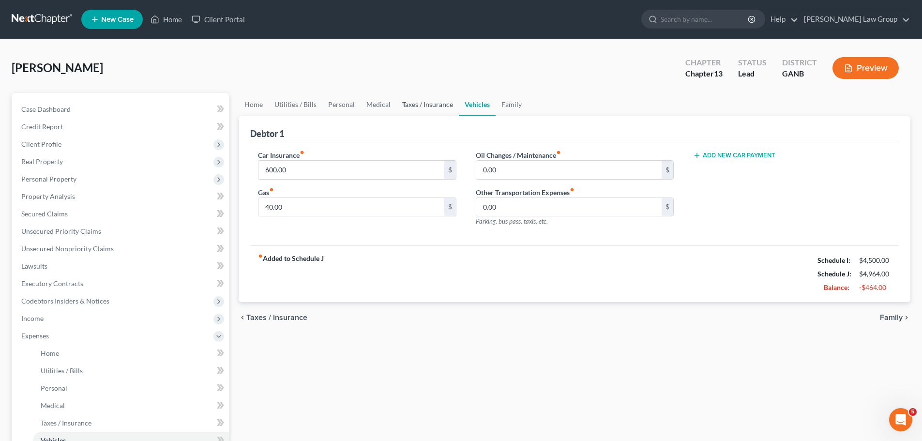
click at [414, 105] on link "Taxes / Insurance" at bounding box center [428, 104] width 62 height 23
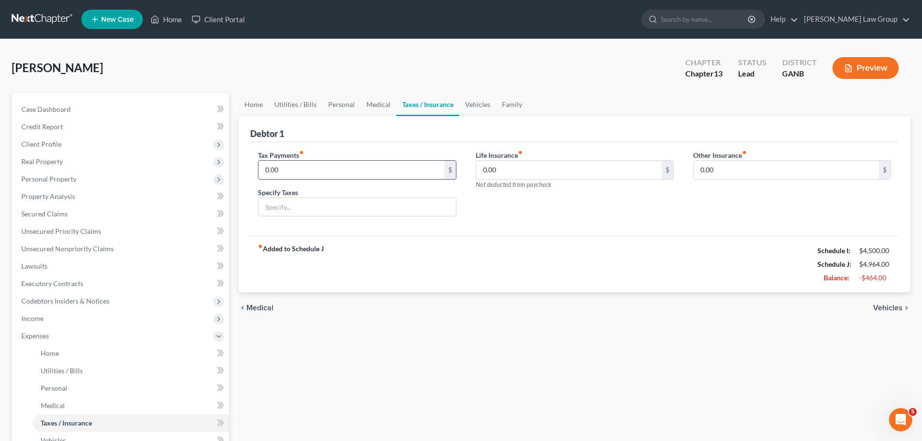
click at [313, 174] on input "0.00" at bounding box center [351, 170] width 185 height 18
type input "133.00"
click at [633, 242] on div "fiber_manual_record Added to Schedule J Schedule I: $4,500.00 Schedule J: $5,09…" at bounding box center [574, 264] width 649 height 57
click at [97, 162] on span "Real Property" at bounding box center [121, 161] width 215 height 17
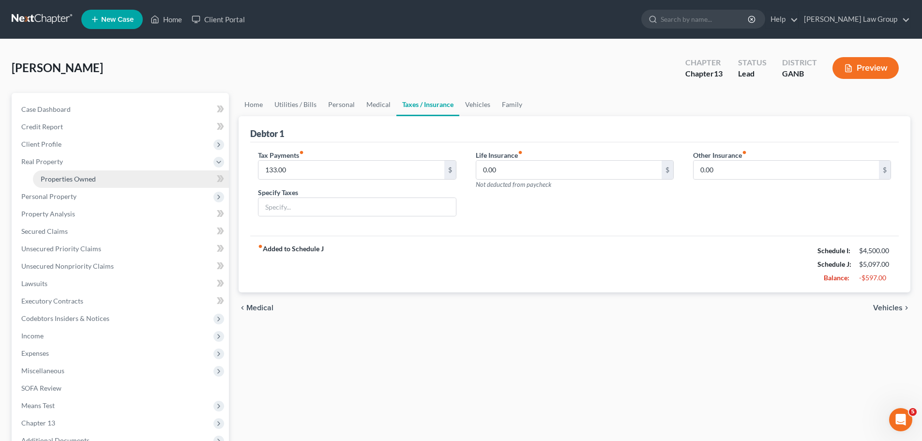
click at [104, 181] on link "Properties Owned" at bounding box center [131, 178] width 196 height 17
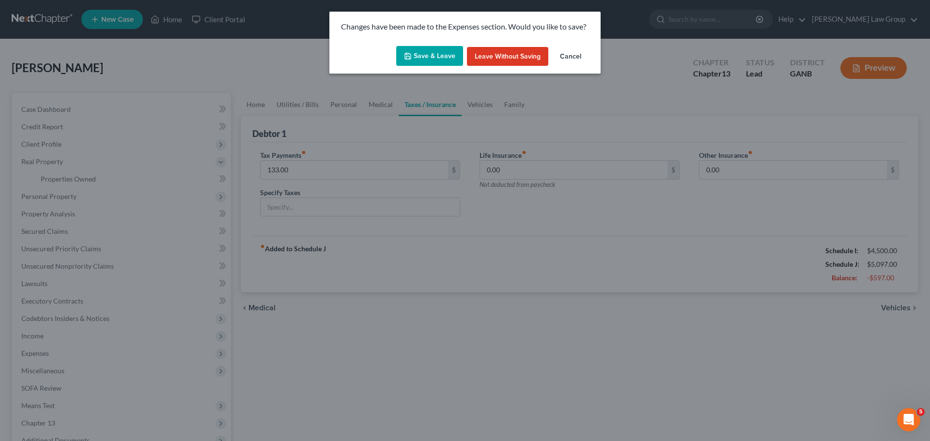
click at [417, 62] on button "Save & Leave" at bounding box center [429, 56] width 67 height 20
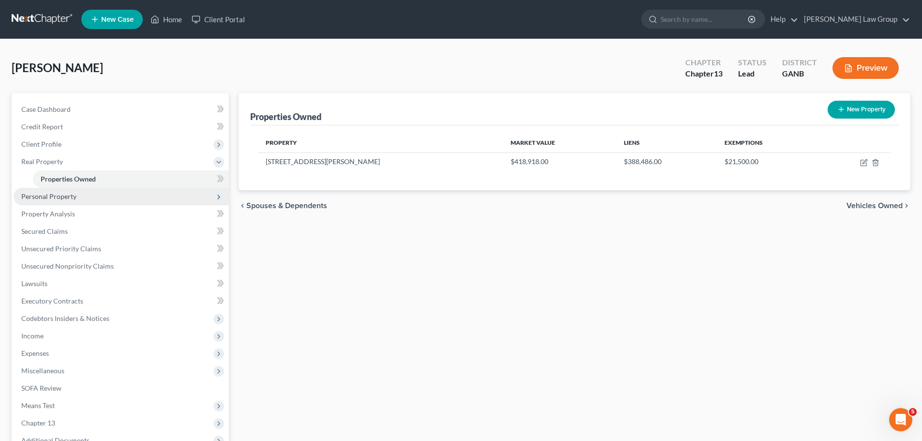
click at [69, 194] on span "Personal Property" at bounding box center [48, 196] width 55 height 8
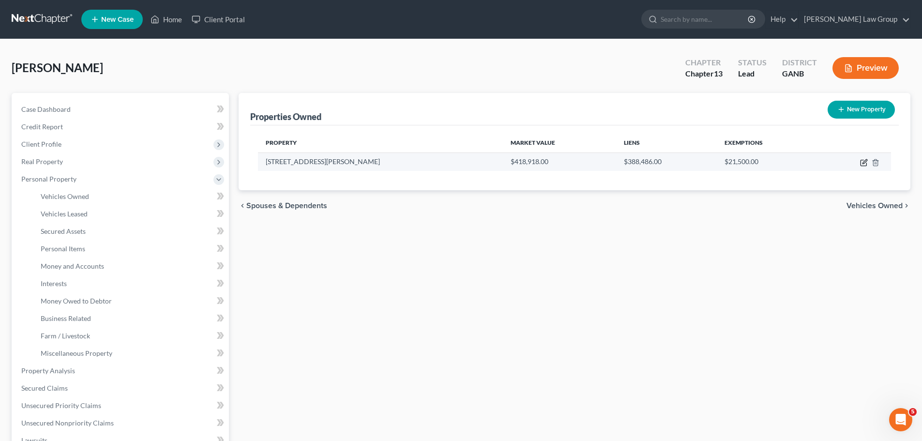
click at [863, 165] on icon "button" at bounding box center [864, 163] width 8 height 8
select select "10"
select select "74"
select select "0"
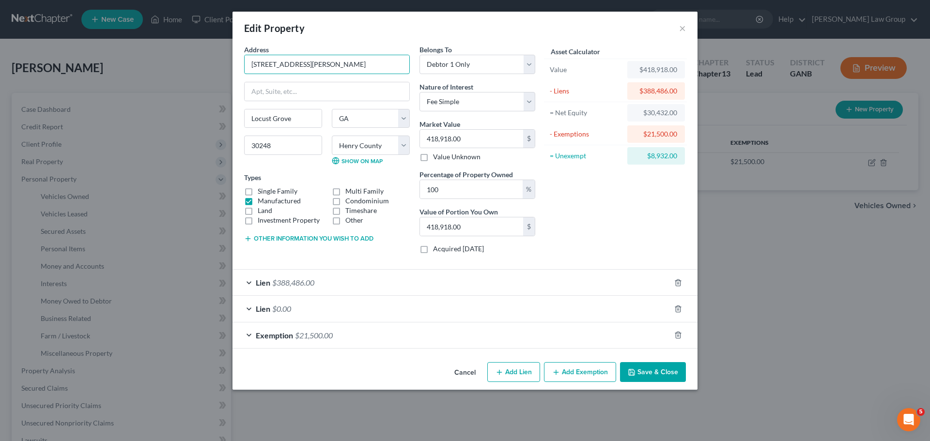
drag, startPoint x: 323, startPoint y: 66, endPoint x: 185, endPoint y: 58, distance: 138.2
click at [185, 58] on div "Edit Property × Address * 129 [PERSON_NAME][GEOGRAPHIC_DATA] [GEOGRAPHIC_DATA] …" at bounding box center [465, 220] width 930 height 441
click at [269, 279] on span "Lien" at bounding box center [263, 282] width 15 height 9
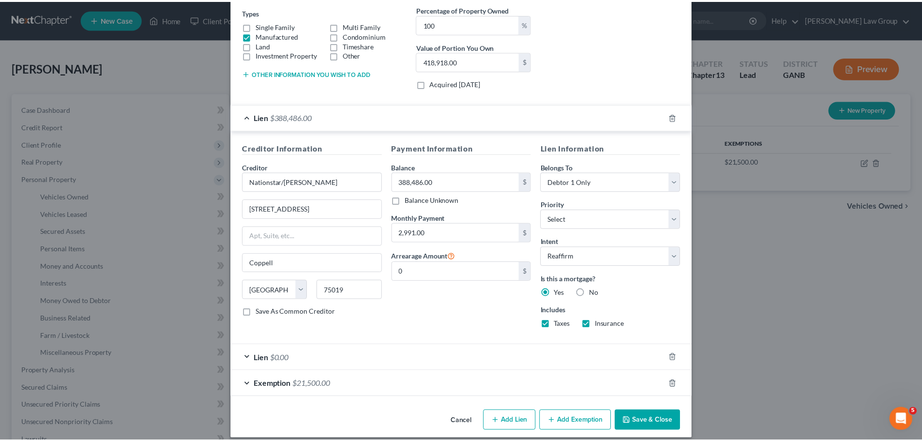
scroll to position [175, 0]
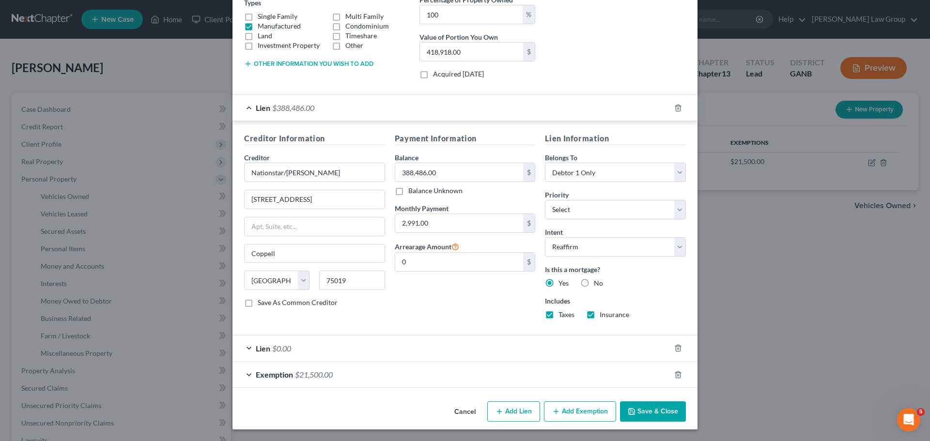
click at [652, 411] on button "Save & Close" at bounding box center [653, 411] width 66 height 20
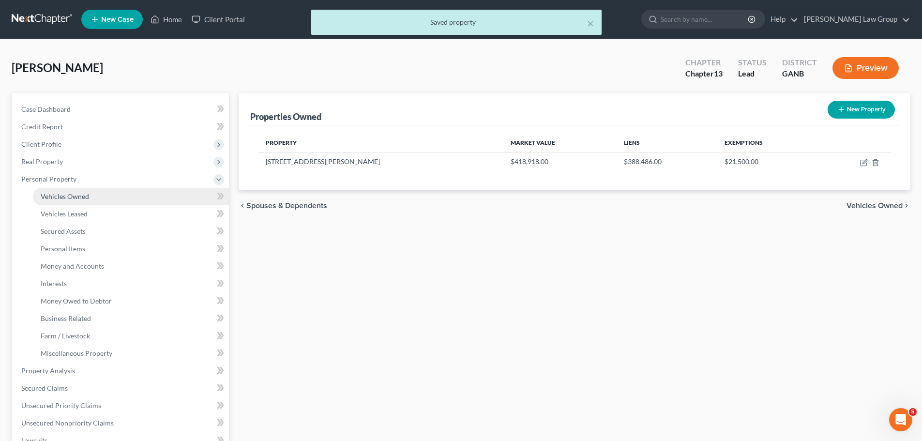
click at [82, 201] on link "Vehicles Owned" at bounding box center [131, 196] width 196 height 17
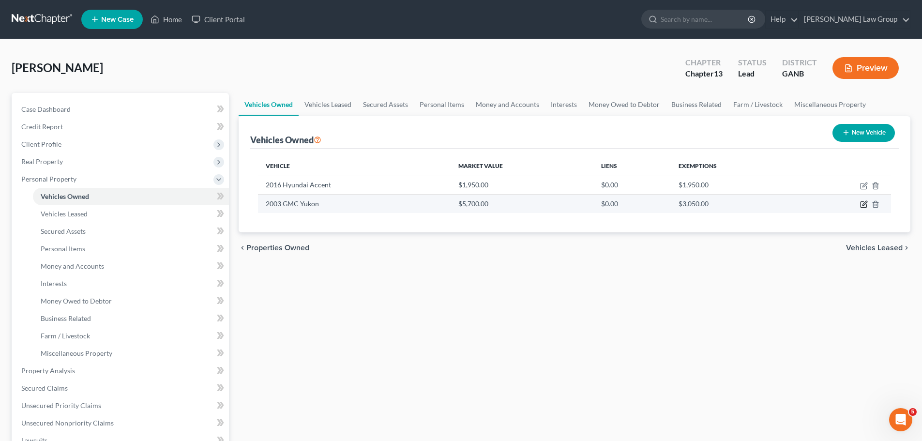
click at [866, 206] on icon "button" at bounding box center [864, 204] width 8 height 8
select select "0"
select select "23"
select select "0"
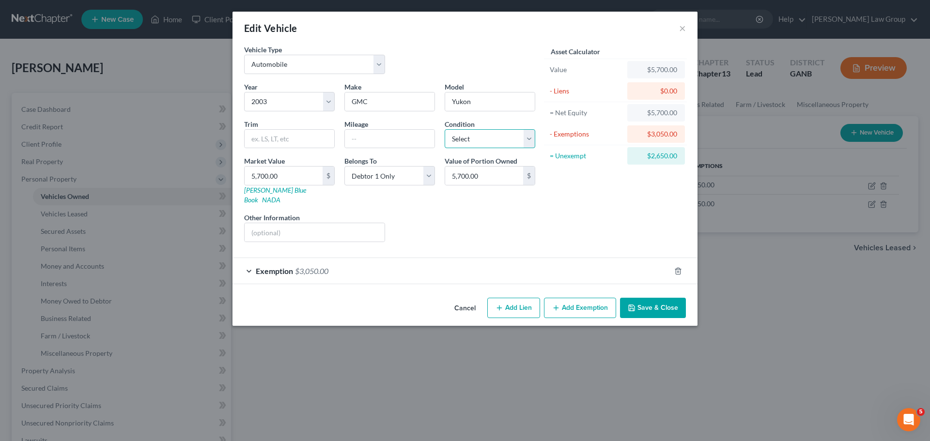
click at [464, 143] on select "Select Excellent Very Good Good Fair Poor" at bounding box center [490, 138] width 91 height 19
select select "3"
click at [445, 129] on select "Select Excellent Very Good Good Fair Poor" at bounding box center [490, 138] width 91 height 19
click at [361, 138] on input "text" at bounding box center [390, 139] width 90 height 18
click at [361, 137] on input "200000" at bounding box center [390, 139] width 90 height 18
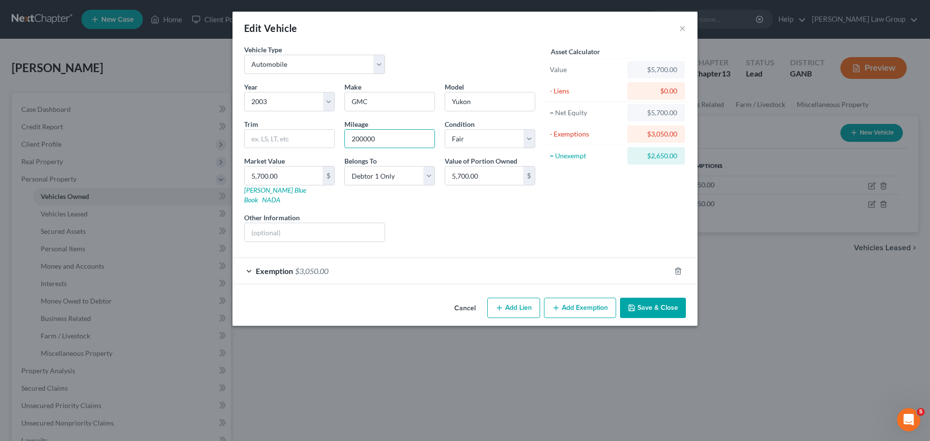
type input "200000"
click at [666, 304] on button "Save & Close" at bounding box center [653, 308] width 66 height 20
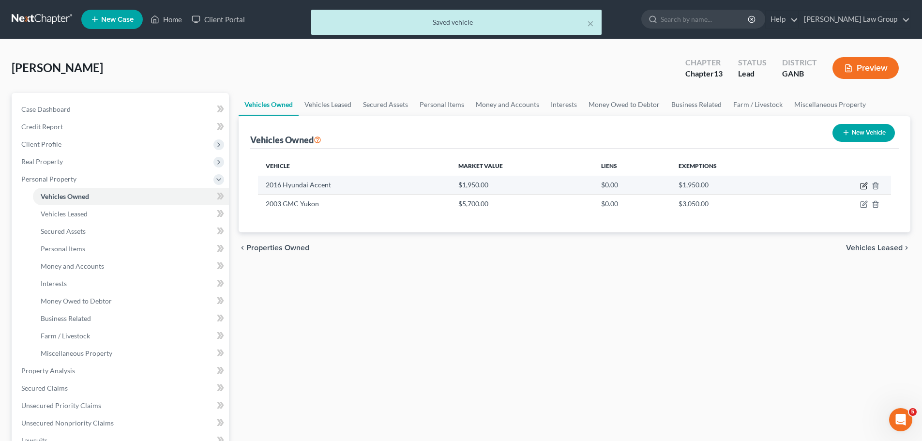
click at [864, 185] on icon "button" at bounding box center [865, 185] width 4 height 4
select select "0"
select select "10"
select select "0"
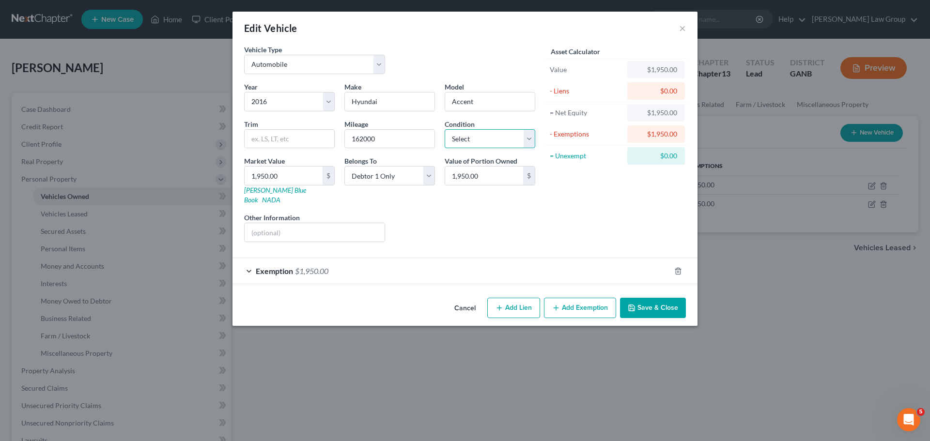
click at [494, 143] on select "Select Excellent Very Good Good Fair Poor" at bounding box center [490, 138] width 91 height 19
select select "3"
click at [445, 129] on select "Select Excellent Very Good Good Fair Poor" at bounding box center [490, 138] width 91 height 19
click at [641, 303] on button "Save & Close" at bounding box center [653, 308] width 66 height 20
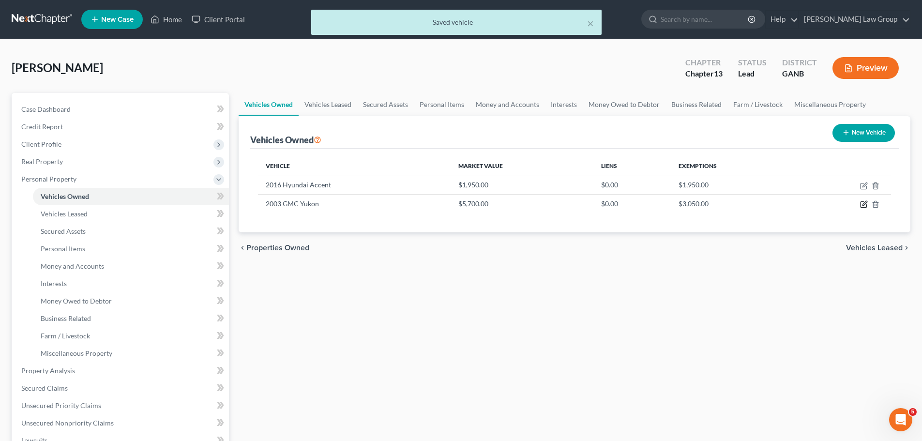
drag, startPoint x: 865, startPoint y: 205, endPoint x: 828, endPoint y: 215, distance: 37.6
click at [842, 215] on div "Vehicle Market Value Liens Exemptions 2016 Hyundai Accent $1,950.00 $0.00 $1,95…" at bounding box center [574, 191] width 649 height 84
drag, startPoint x: 386, startPoint y: 107, endPoint x: 419, endPoint y: 107, distance: 32.4
click at [386, 107] on link "Secured Assets" at bounding box center [385, 104] width 57 height 23
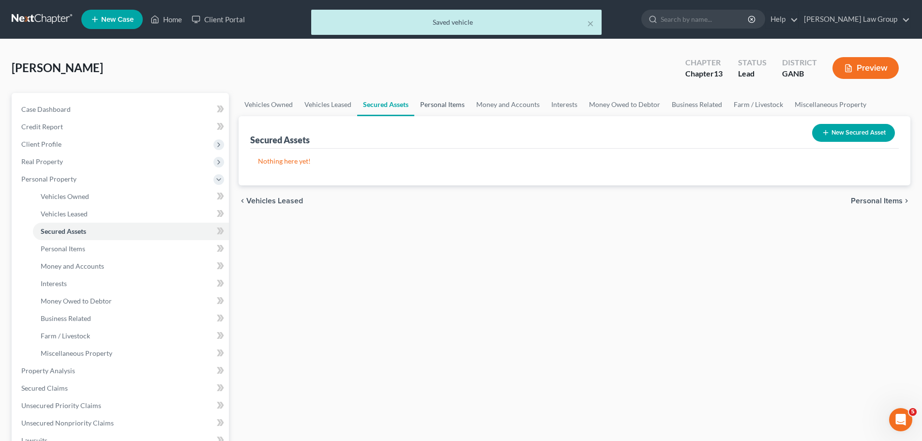
click at [441, 107] on link "Personal Items" at bounding box center [442, 104] width 56 height 23
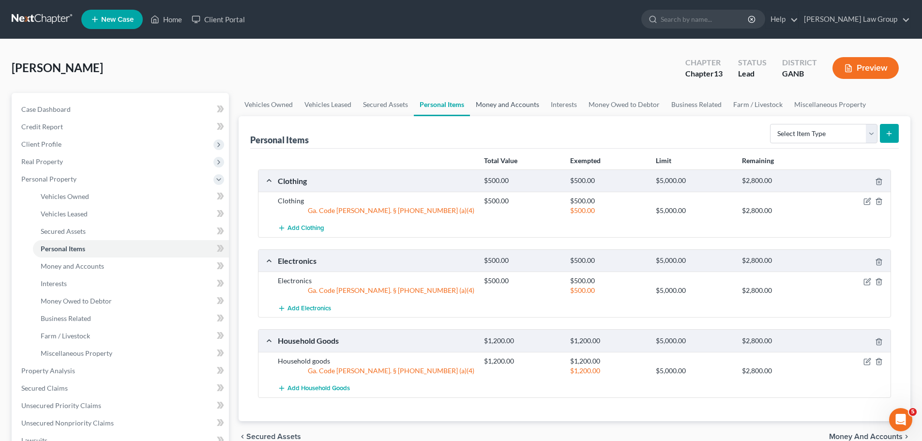
click at [498, 108] on link "Money and Accounts" at bounding box center [507, 104] width 75 height 23
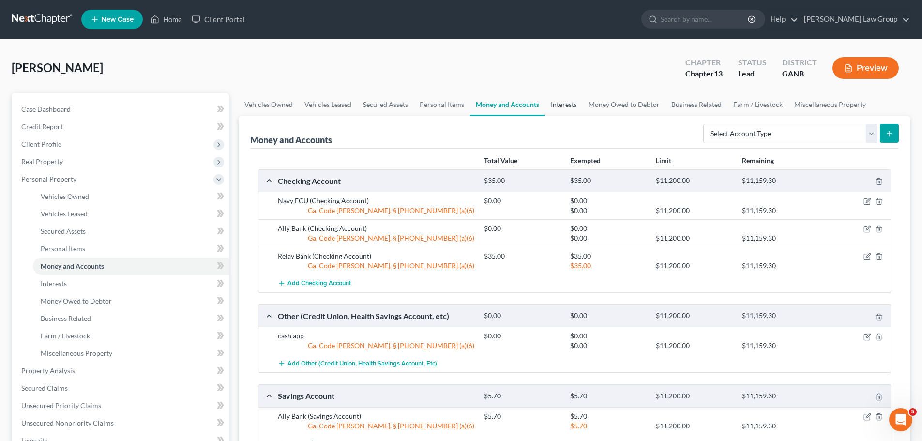
click at [565, 99] on link "Interests" at bounding box center [564, 104] width 38 height 23
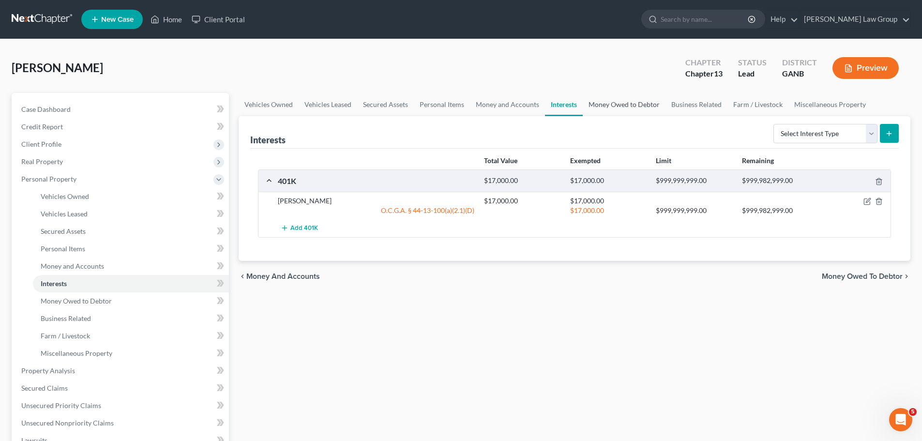
click at [637, 104] on link "Money Owed to Debtor" at bounding box center [624, 104] width 83 height 23
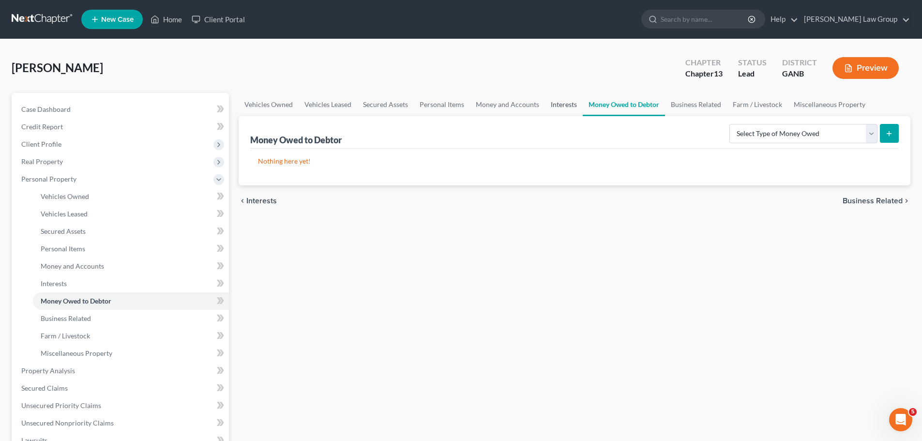
click at [549, 104] on link "Interests" at bounding box center [564, 104] width 38 height 23
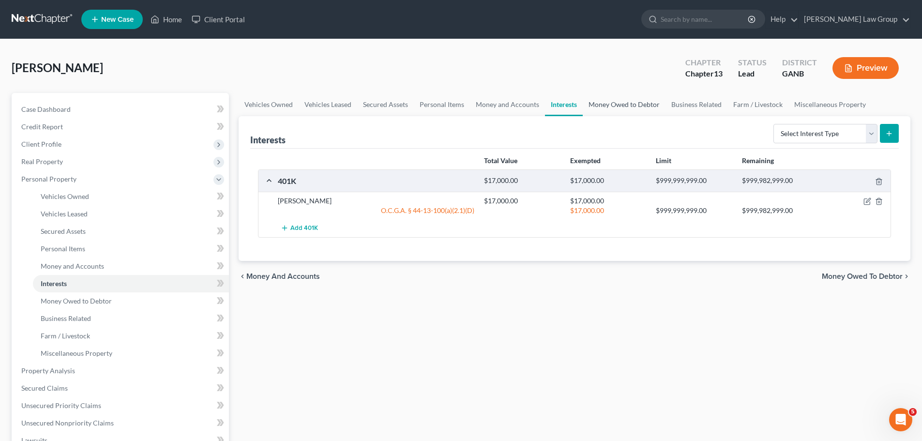
click at [629, 109] on link "Money Owed to Debtor" at bounding box center [624, 104] width 83 height 23
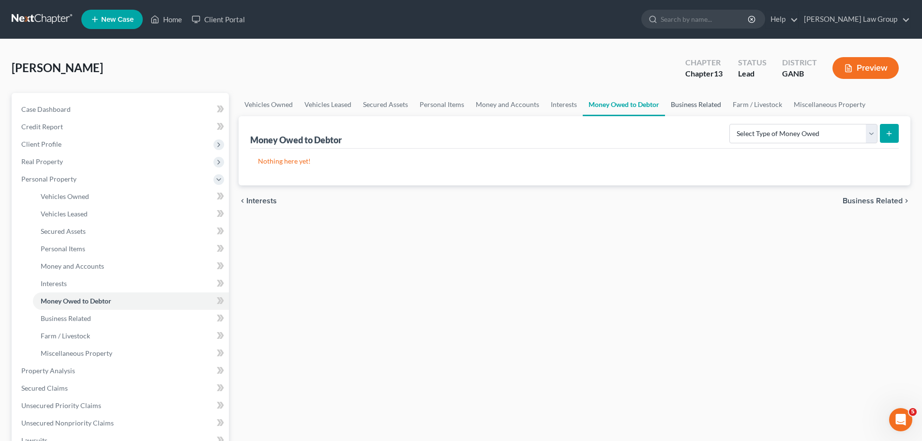
click at [689, 107] on link "Business Related" at bounding box center [696, 104] width 62 height 23
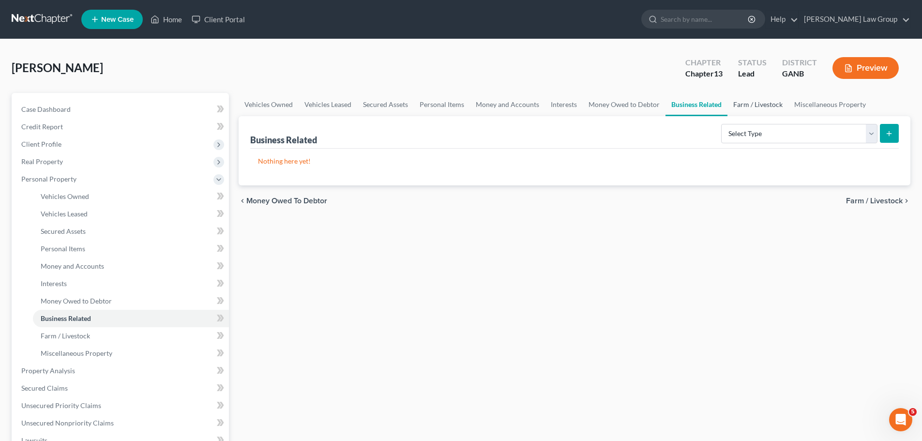
click at [738, 107] on link "Farm / Livestock" at bounding box center [758, 104] width 61 height 23
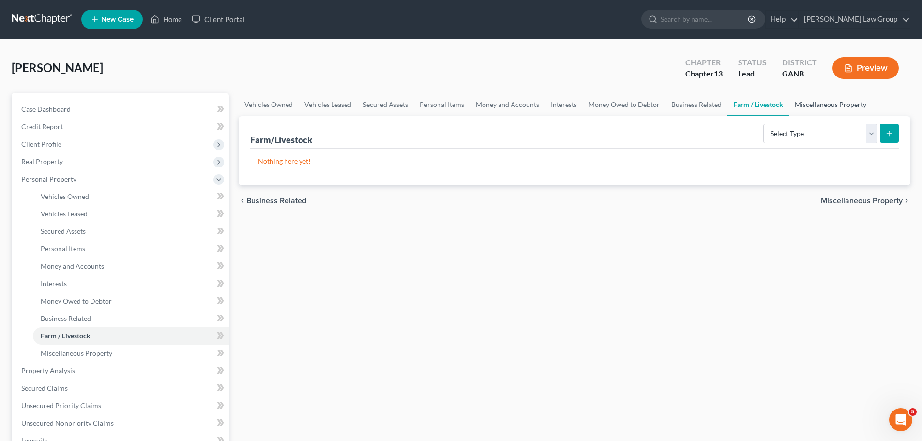
click at [802, 108] on link "Miscellaneous Property" at bounding box center [830, 104] width 83 height 23
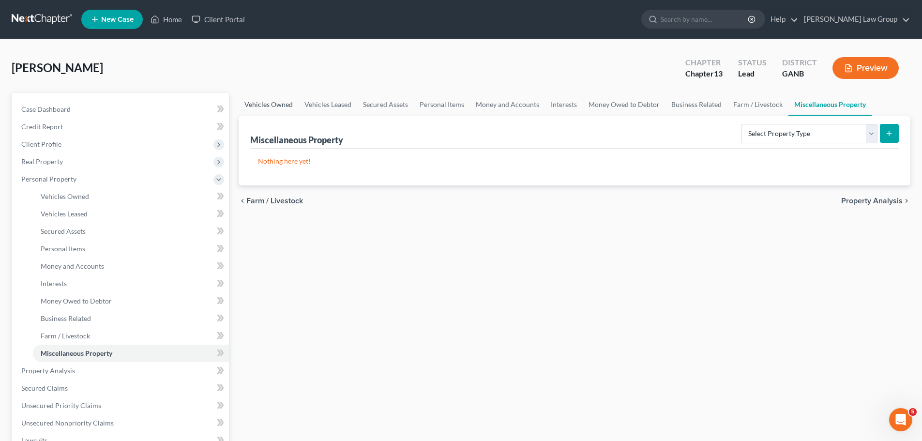
click at [246, 102] on link "Vehicles Owned" at bounding box center [269, 104] width 60 height 23
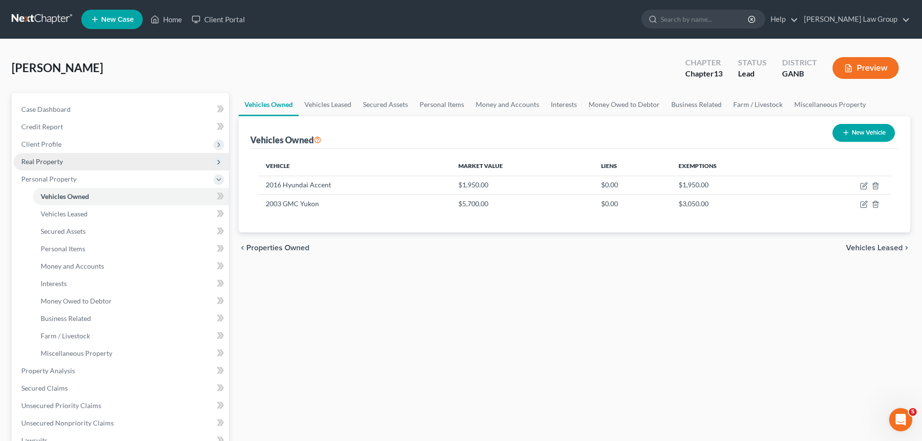
click at [47, 157] on span "Real Property" at bounding box center [42, 161] width 42 height 8
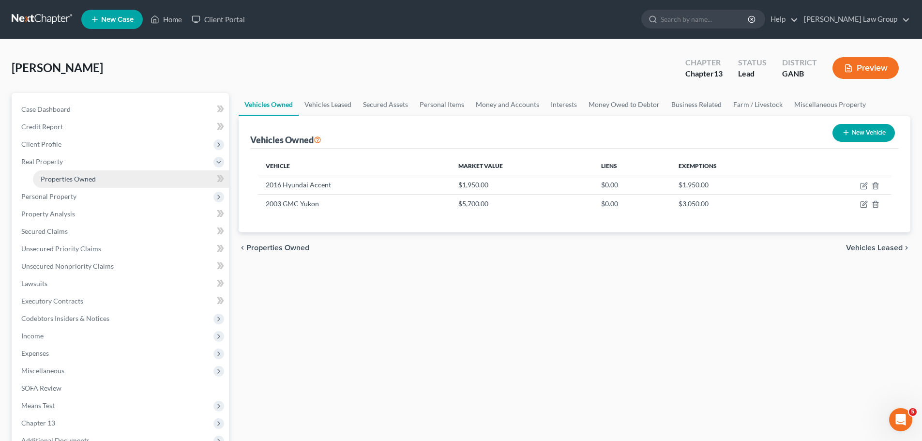
click at [124, 179] on link "Properties Owned" at bounding box center [131, 178] width 196 height 17
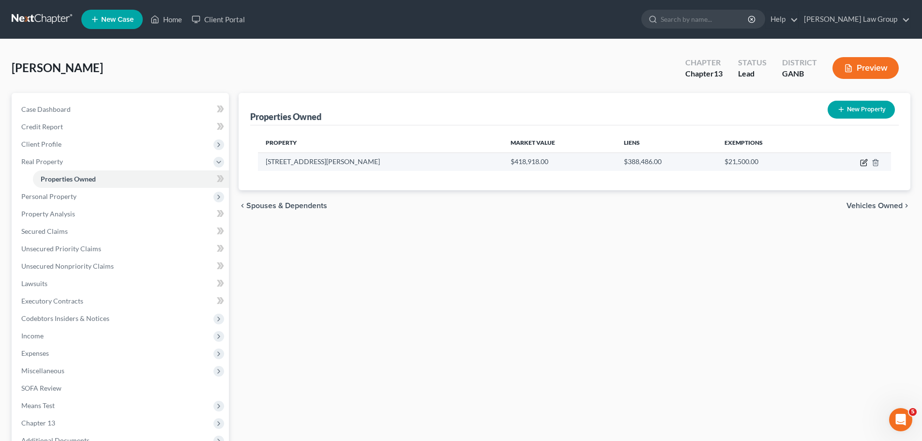
click at [862, 163] on icon "button" at bounding box center [864, 163] width 8 height 8
select select "10"
select select "74"
select select "0"
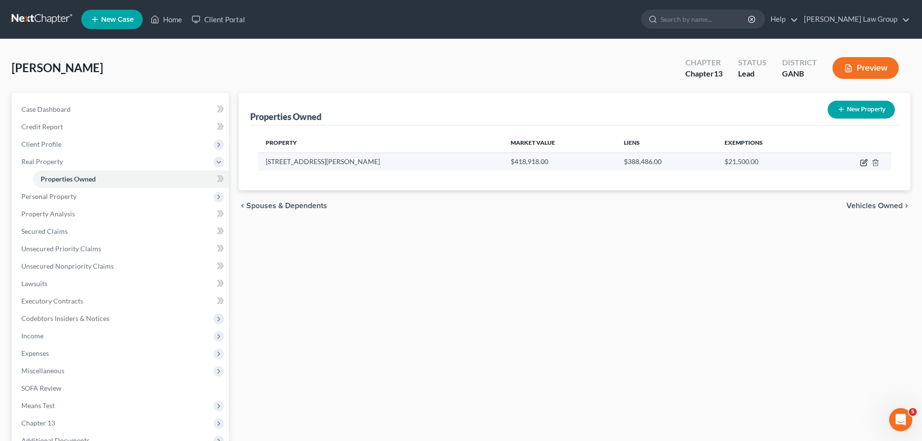
select select "45"
select select "0"
select select "2"
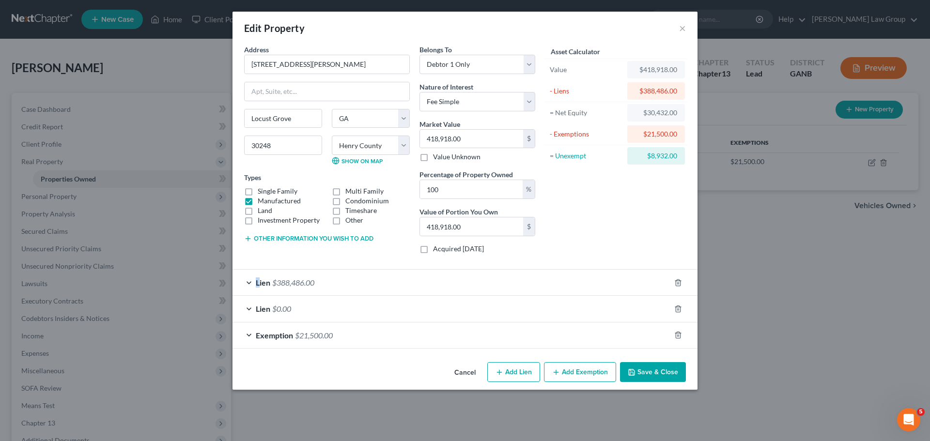
click at [258, 281] on span "Lien" at bounding box center [263, 282] width 15 height 9
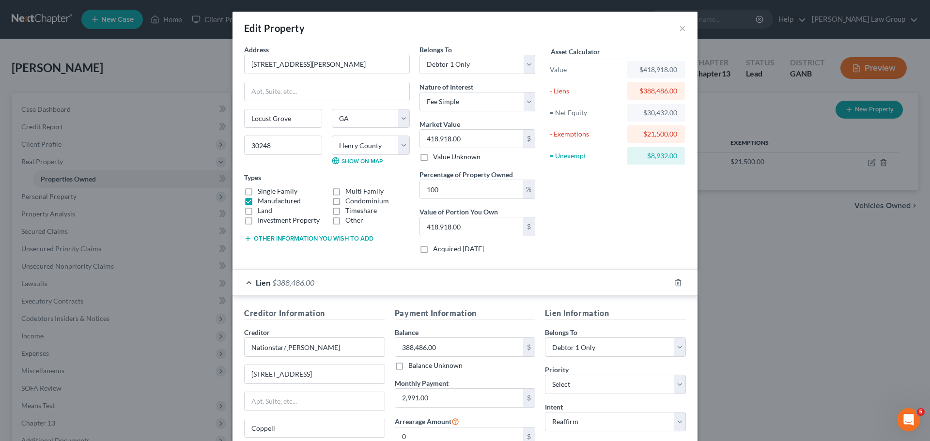
click at [604, 212] on div "Asset Calculator Value $418,918.00 - Liens $388,486.00 = Net Equity $30,432.00 …" at bounding box center [615, 153] width 151 height 217
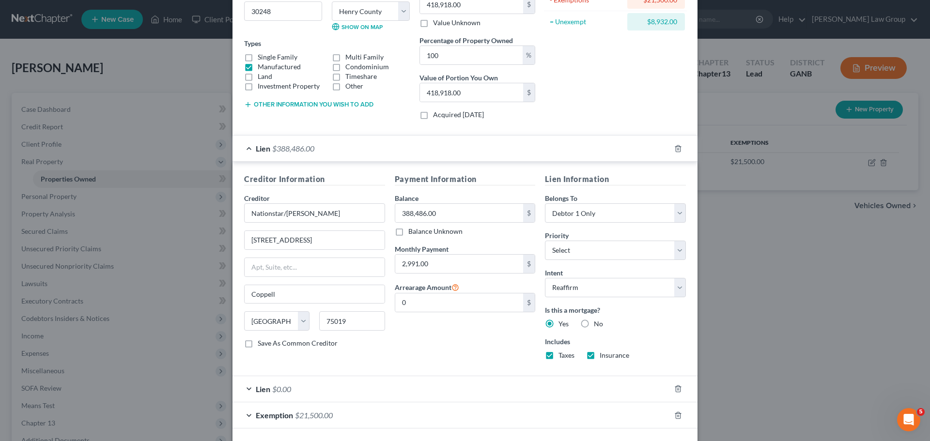
scroll to position [145, 0]
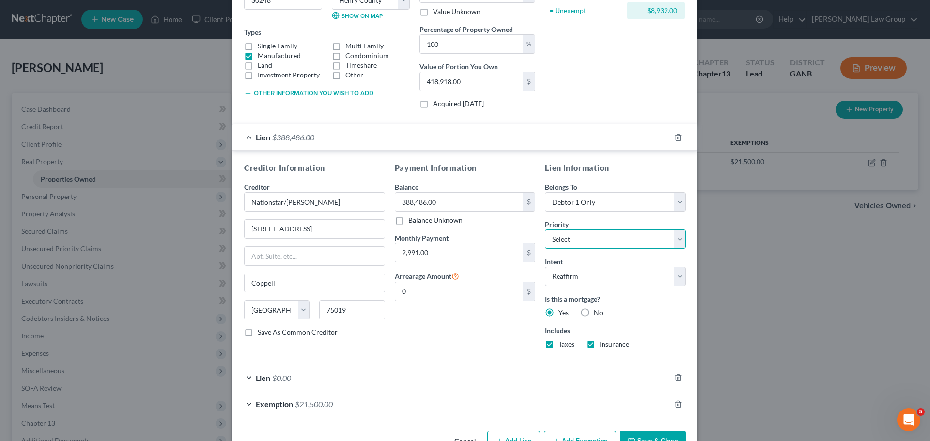
click at [619, 237] on select "Select 1st 2nd 3rd 4th 5th 6th 7th 8th 9th 10th 11th 12th 13th 14th 15th 16th 1…" at bounding box center [615, 239] width 141 height 19
select select "0"
click at [545, 230] on select "Select 1st 2nd 3rd 4th 5th 6th 7th 8th 9th 10th 11th 12th 13th 14th 15th 16th 1…" at bounding box center [615, 239] width 141 height 19
click at [422, 353] on div "Payment Information Balance 388,486.00 $ Balance Unknown Balance Undetermined 3…" at bounding box center [465, 259] width 151 height 194
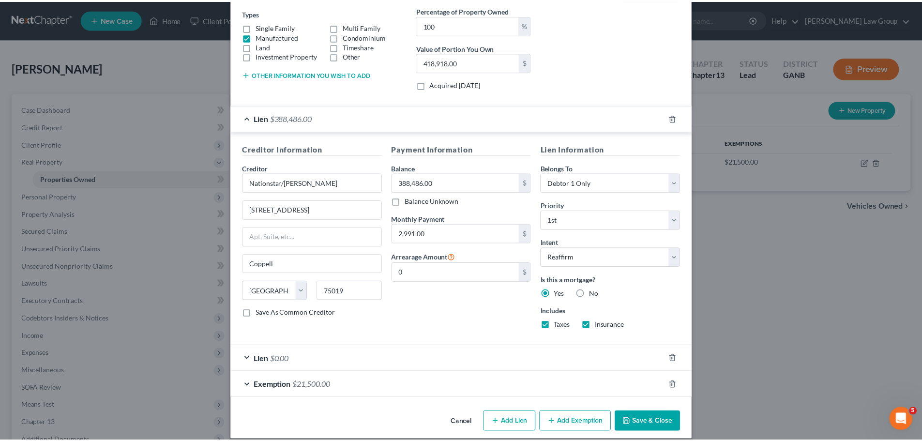
scroll to position [175, 0]
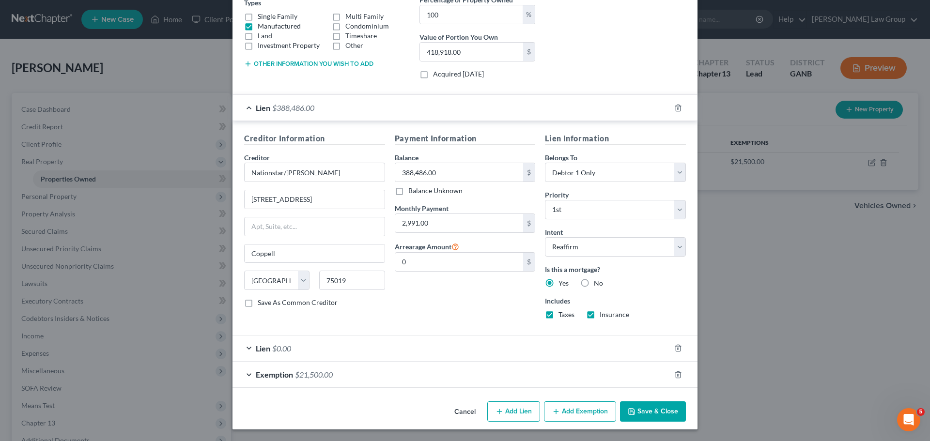
click at [622, 412] on button "Save & Close" at bounding box center [653, 411] width 66 height 20
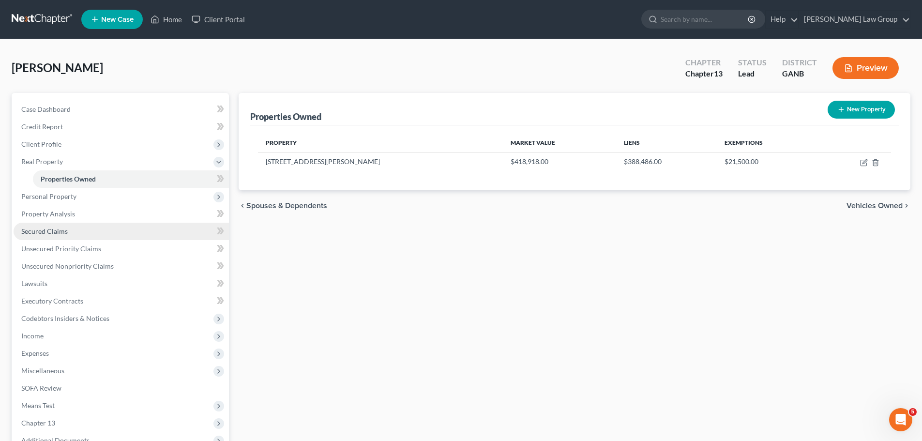
click at [49, 238] on link "Secured Claims" at bounding box center [121, 231] width 215 height 17
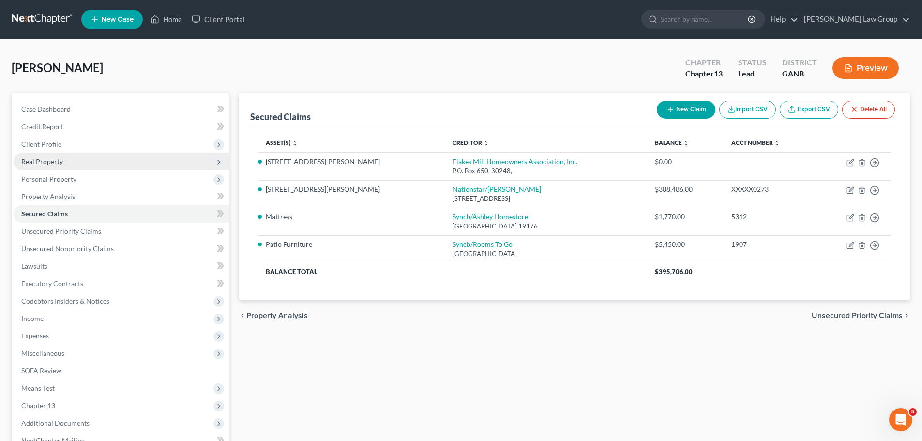
click at [72, 166] on span "Real Property" at bounding box center [121, 161] width 215 height 17
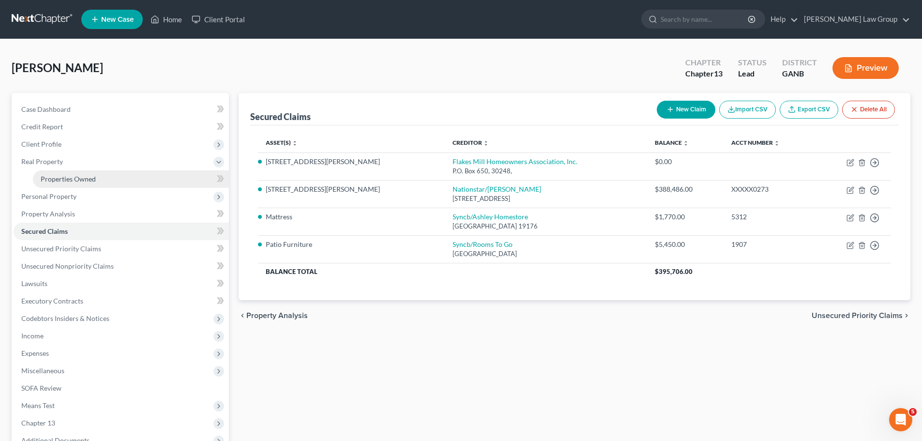
click at [104, 174] on link "Properties Owned" at bounding box center [131, 178] width 196 height 17
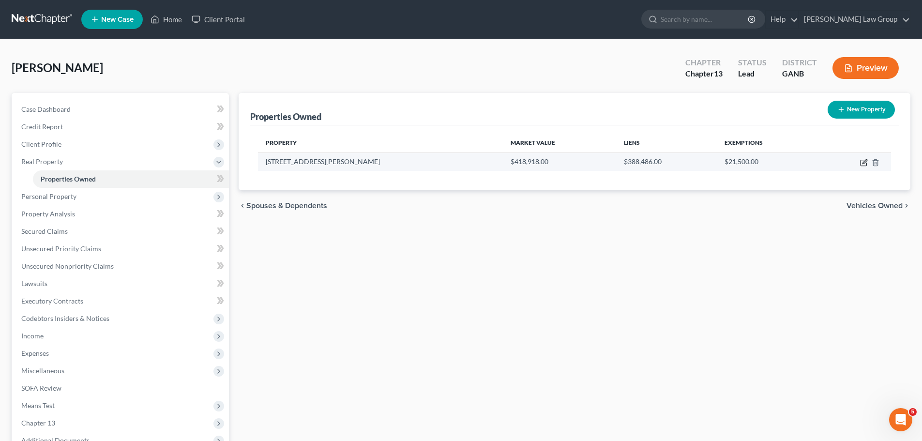
click at [863, 166] on icon "button" at bounding box center [864, 163] width 6 height 6
select select "10"
select select "74"
select select "0"
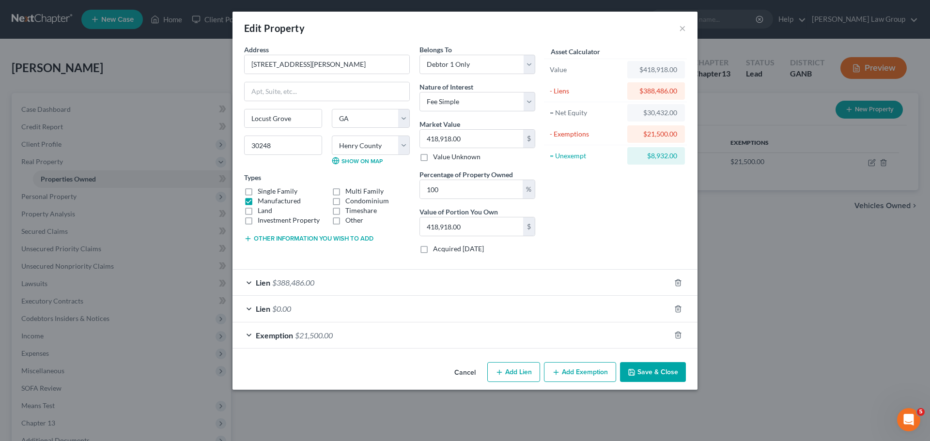
click at [258, 202] on label "Manufactured" at bounding box center [279, 201] width 43 height 10
click at [261, 202] on input "Manufactured" at bounding box center [264, 199] width 6 height 6
click at [258, 196] on label "Manufactured" at bounding box center [279, 201] width 43 height 10
click at [261, 196] on input "Manufactured" at bounding box center [264, 199] width 6 height 6
click at [258, 200] on label "Manufactured" at bounding box center [279, 201] width 43 height 10
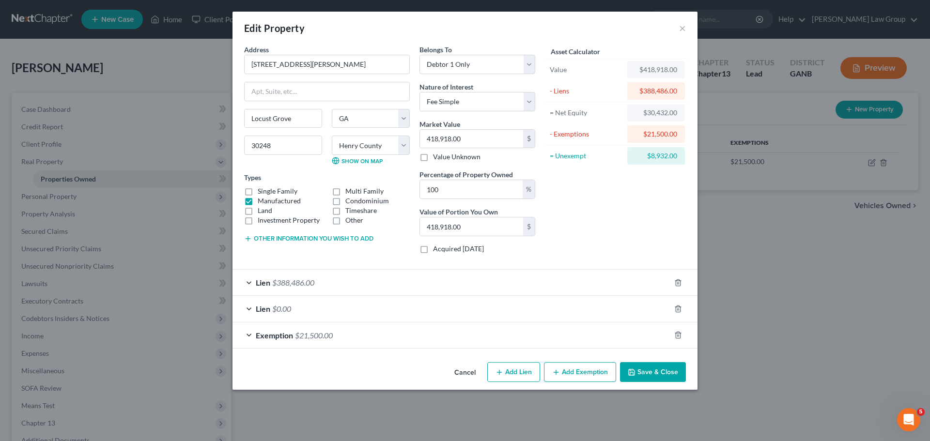
click at [261, 200] on input "Manufactured" at bounding box center [264, 199] width 6 height 6
checkbox input "false"
click at [258, 192] on label "Single Family" at bounding box center [278, 191] width 40 height 10
click at [261, 192] on input "Single Family" at bounding box center [264, 189] width 6 height 6
checkbox input "true"
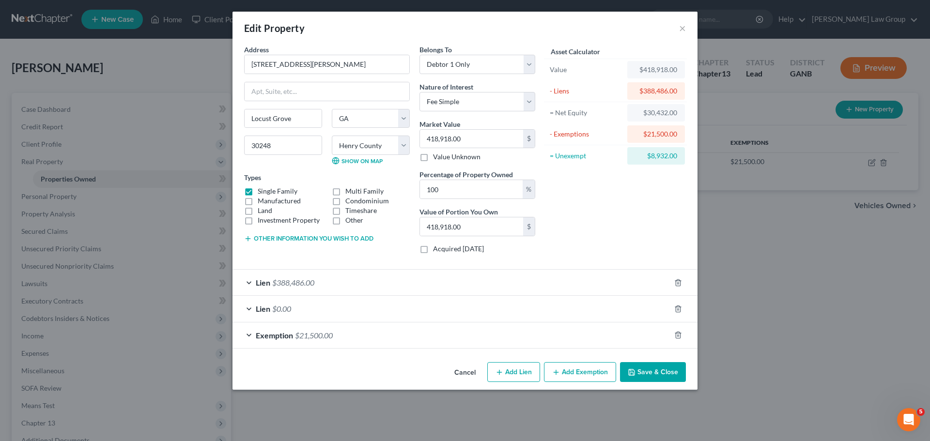
click at [650, 367] on button "Save & Close" at bounding box center [653, 372] width 66 height 20
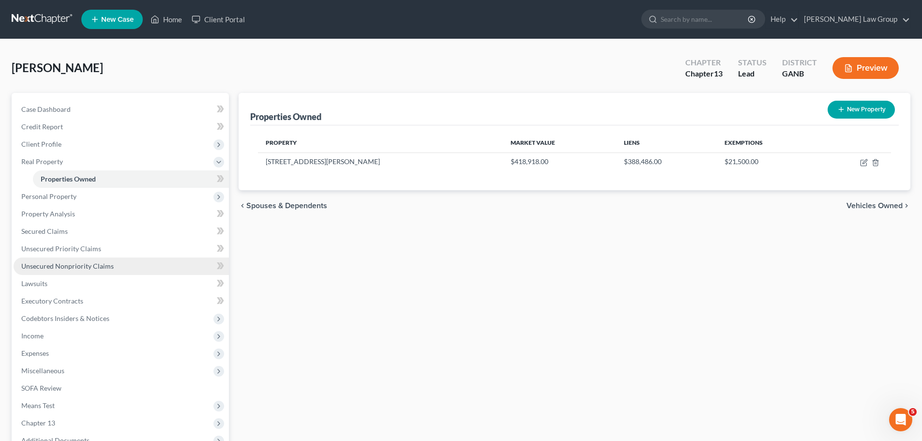
click at [93, 271] on link "Unsecured Nonpriority Claims" at bounding box center [121, 266] width 215 height 17
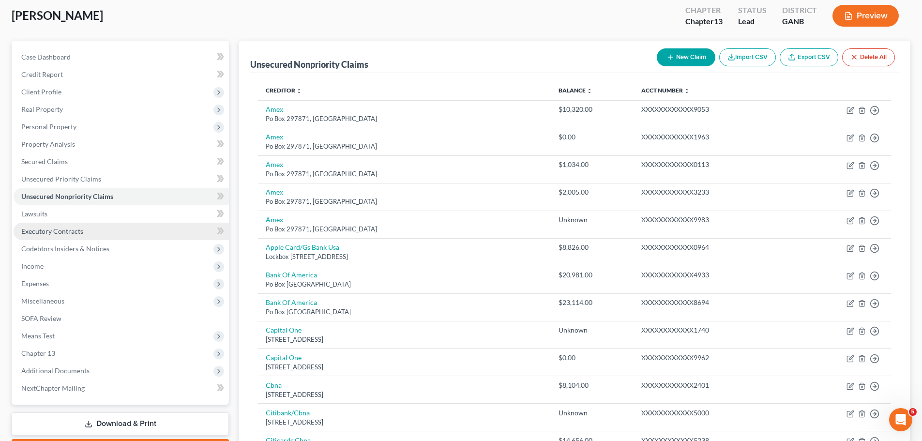
scroll to position [145, 0]
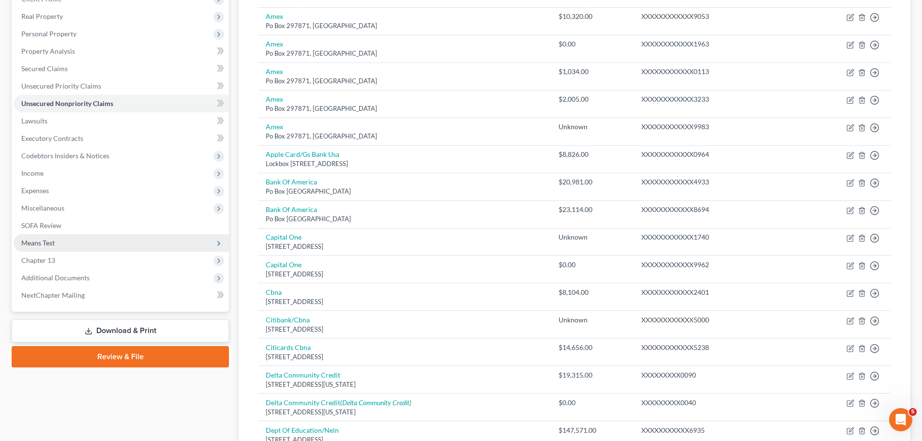
click at [60, 244] on span "Means Test" at bounding box center [121, 242] width 215 height 17
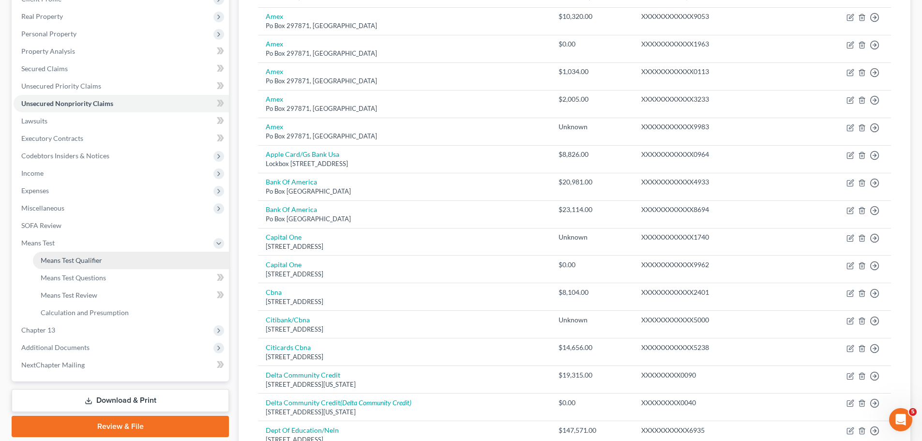
click at [131, 261] on link "Means Test Qualifier" at bounding box center [131, 260] width 196 height 17
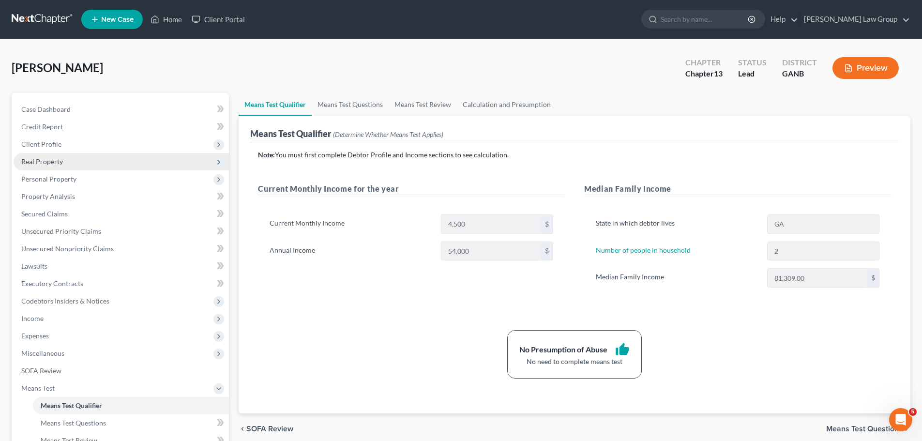
click at [68, 169] on span "Real Property" at bounding box center [121, 161] width 215 height 17
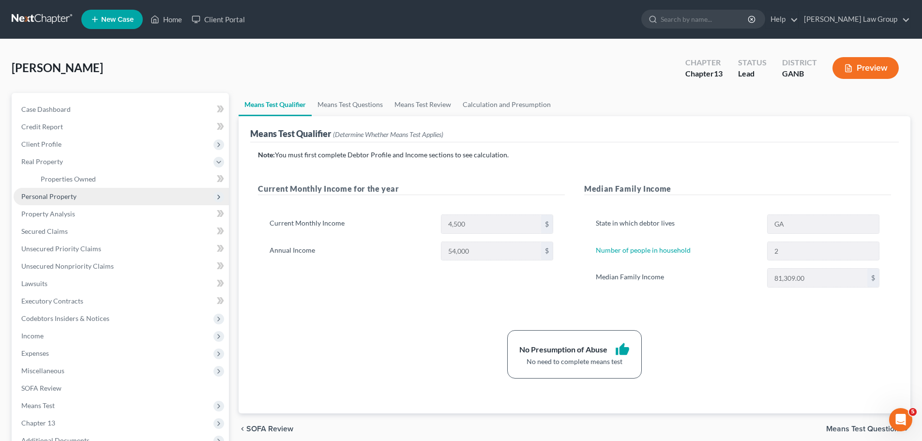
click at [128, 188] on span "Personal Property" at bounding box center [121, 196] width 215 height 17
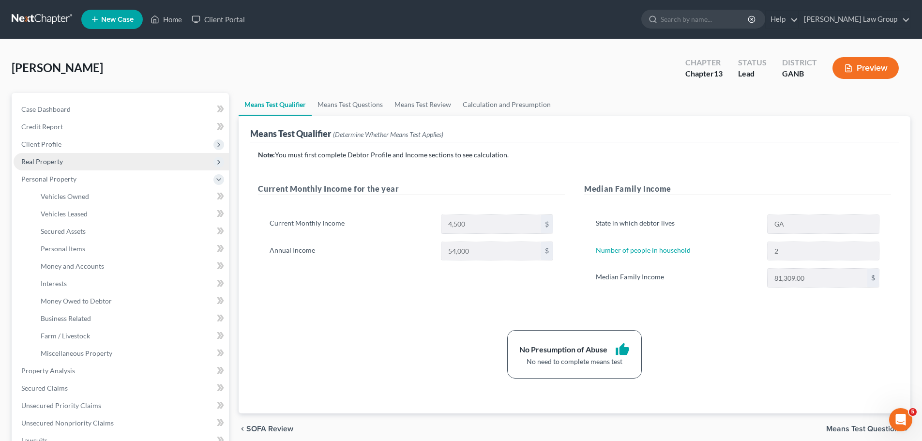
click at [173, 160] on span "Real Property" at bounding box center [121, 161] width 215 height 17
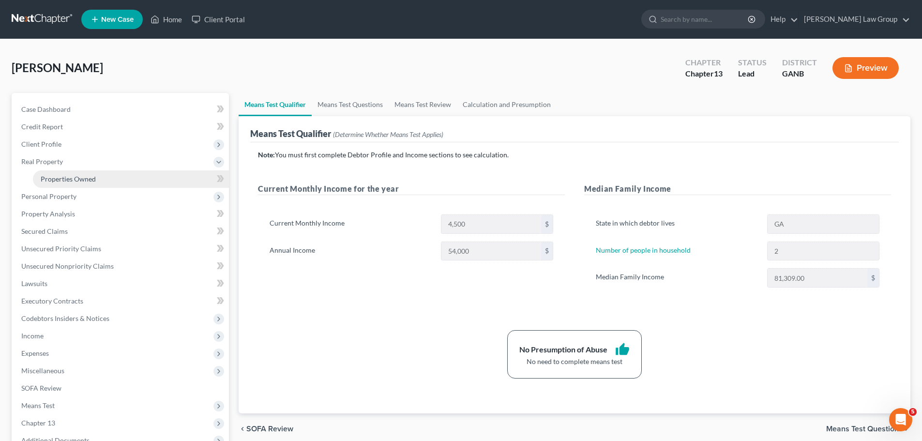
click at [109, 182] on link "Properties Owned" at bounding box center [131, 178] width 196 height 17
